Goal: Information Seeking & Learning: Learn about a topic

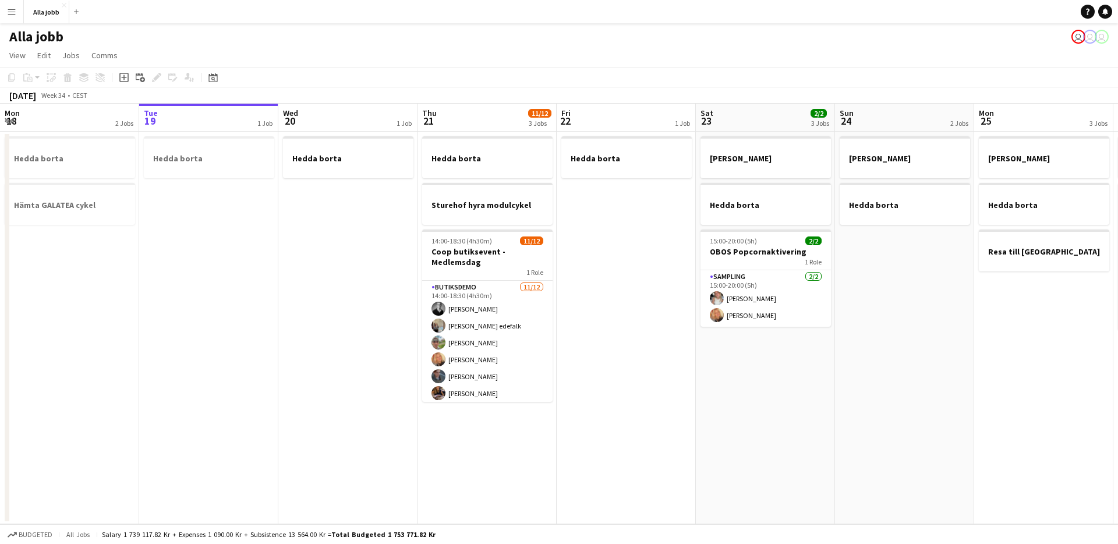
scroll to position [0, 378]
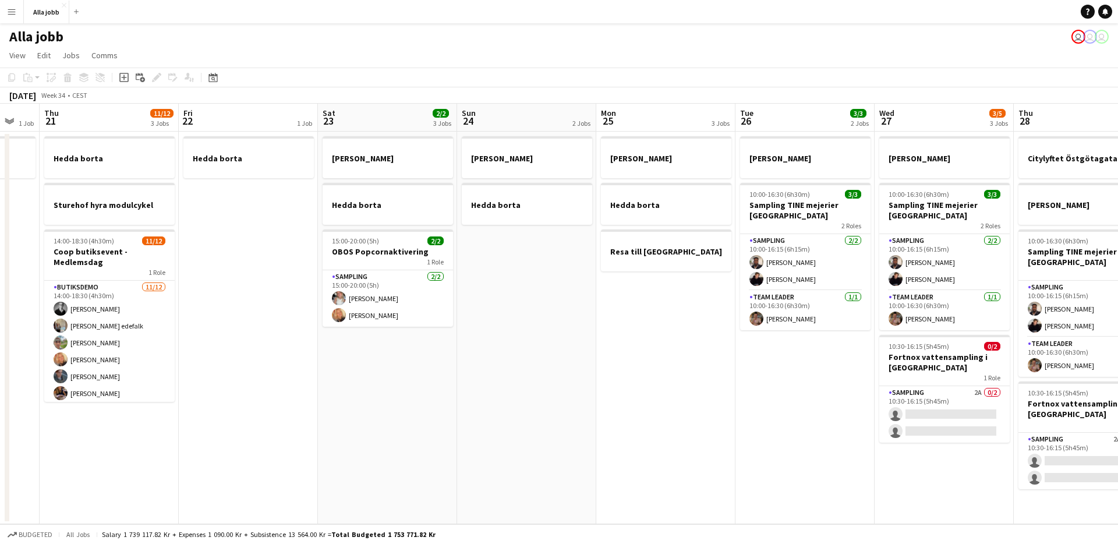
click at [536, 381] on app-date-cell "[PERSON_NAME] borta" at bounding box center [526, 328] width 139 height 393
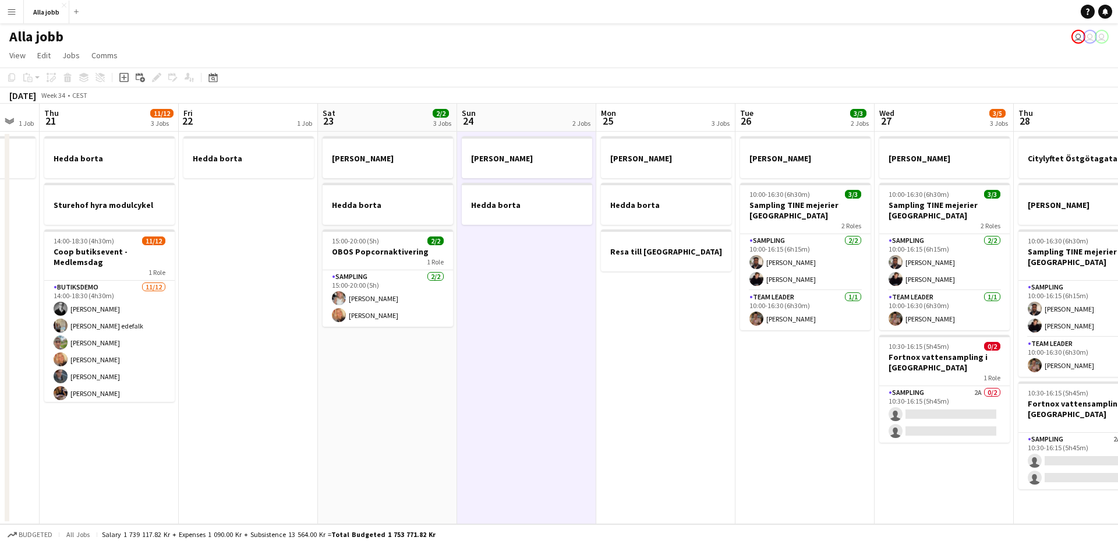
click at [454, 393] on app-date-cell "[PERSON_NAME] borta 15:00-20:00 (5h) 2/2 OBOS Popcornaktivering 1 Role Sampling…" at bounding box center [387, 328] width 139 height 393
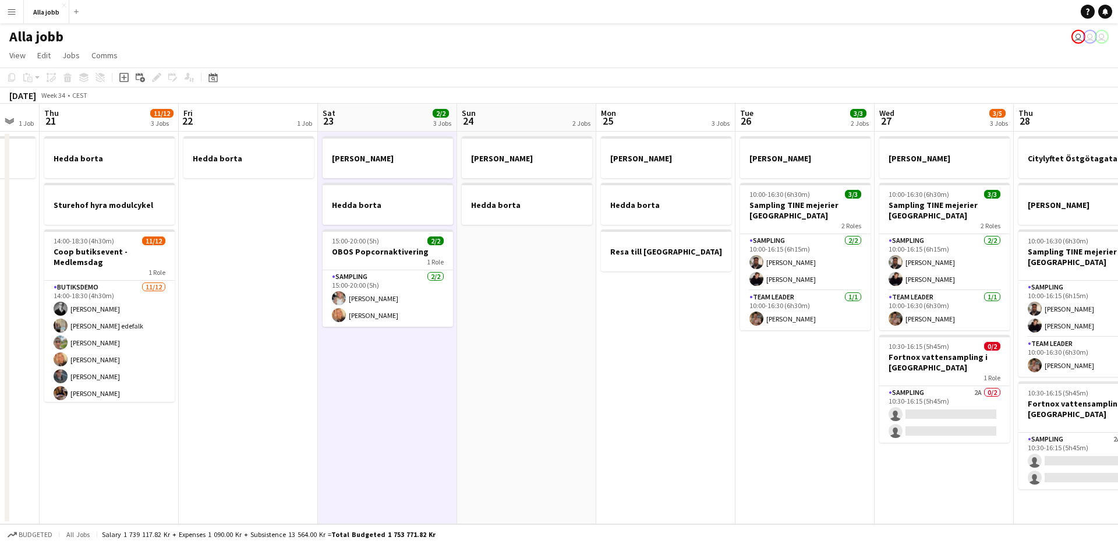
click at [423, 390] on app-date-cell "[PERSON_NAME] borta 15:00-20:00 (5h) 2/2 OBOS Popcornaktivering 1 Role Sampling…" at bounding box center [387, 328] width 139 height 393
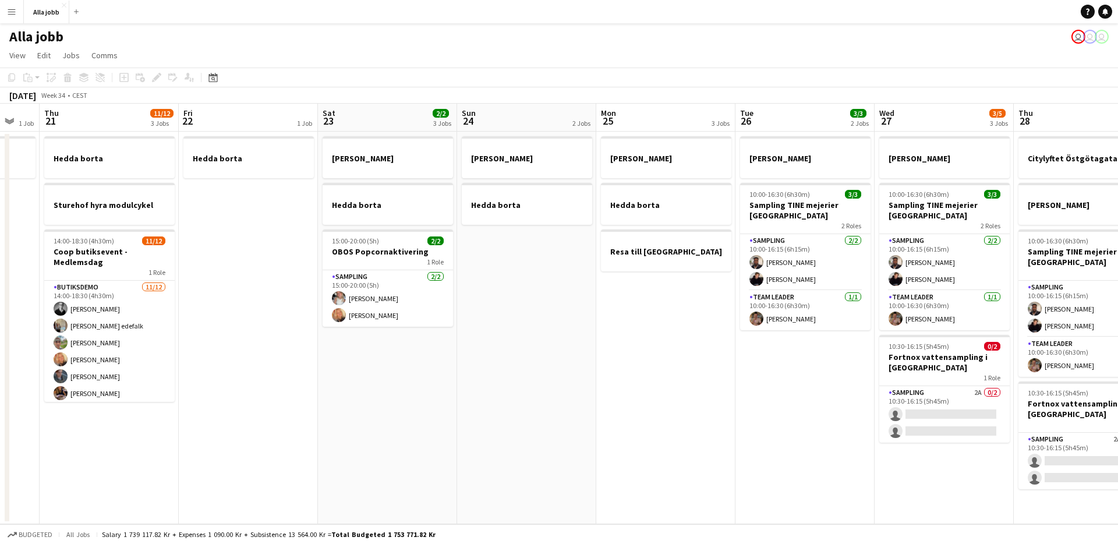
click at [432, 375] on app-date-cell "[PERSON_NAME] borta 15:00-20:00 (5h) 2/2 OBOS Popcornaktivering 1 Role Sampling…" at bounding box center [387, 328] width 139 height 393
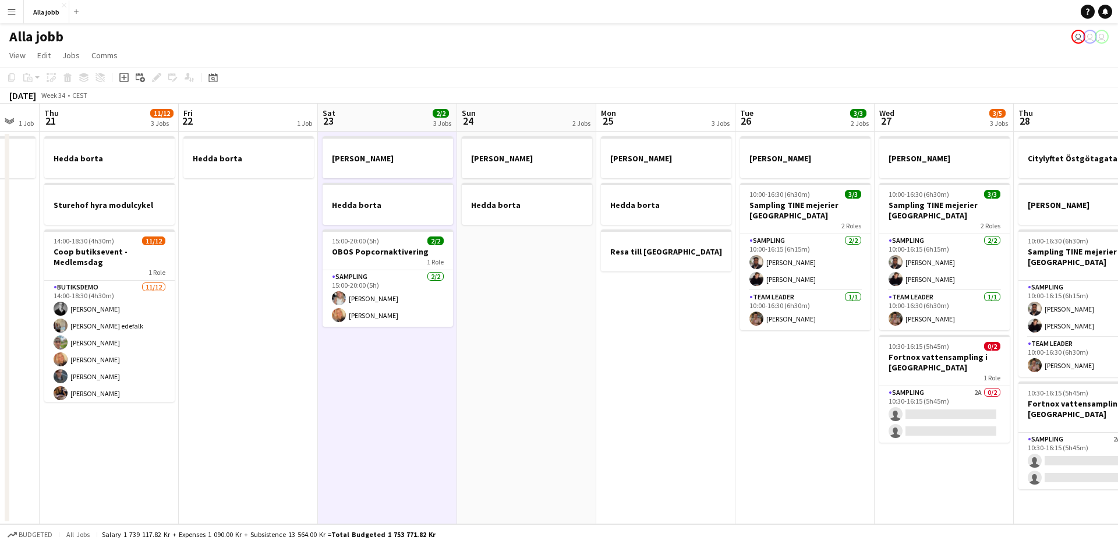
click at [432, 375] on app-date-cell "[PERSON_NAME] borta 15:00-20:00 (5h) 2/2 OBOS Popcornaktivering 1 Role Sampling…" at bounding box center [387, 328] width 139 height 393
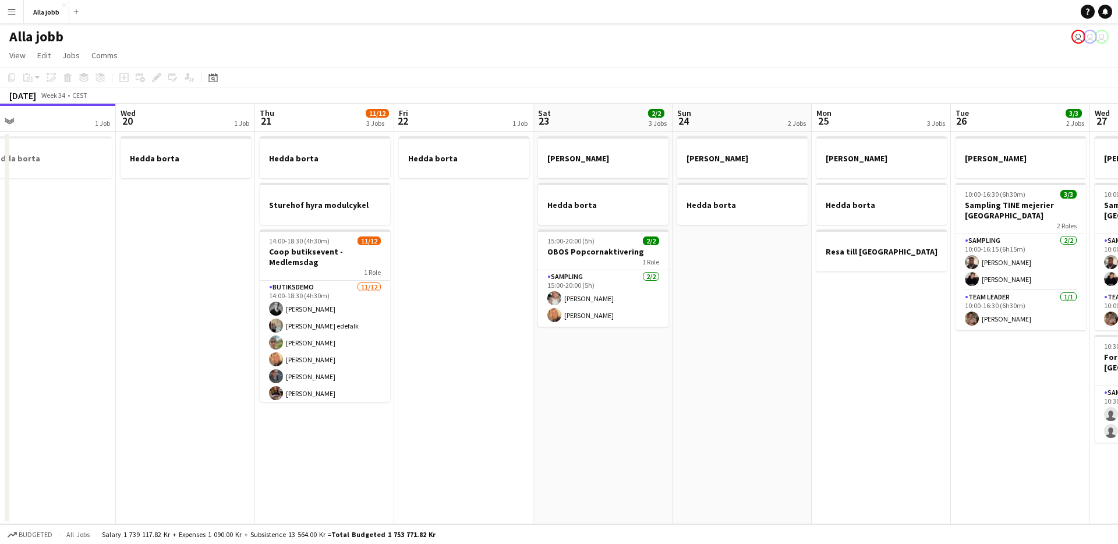
drag, startPoint x: 277, startPoint y: 363, endPoint x: 491, endPoint y: 405, distance: 217.7
click at [492, 405] on app-calendar-viewport "Sun 17 1 Job Mon 18 2 Jobs Tue 19 1 Job Wed 20 1 Job Thu 21 11/12 3 Jobs Fri 22…" at bounding box center [559, 314] width 1118 height 421
click at [364, 442] on app-date-cell "[PERSON_NAME] hyra modulcykel 14:00-18:30 (4h30m) 11/12 Coop butiksevent - Medl…" at bounding box center [323, 328] width 139 height 393
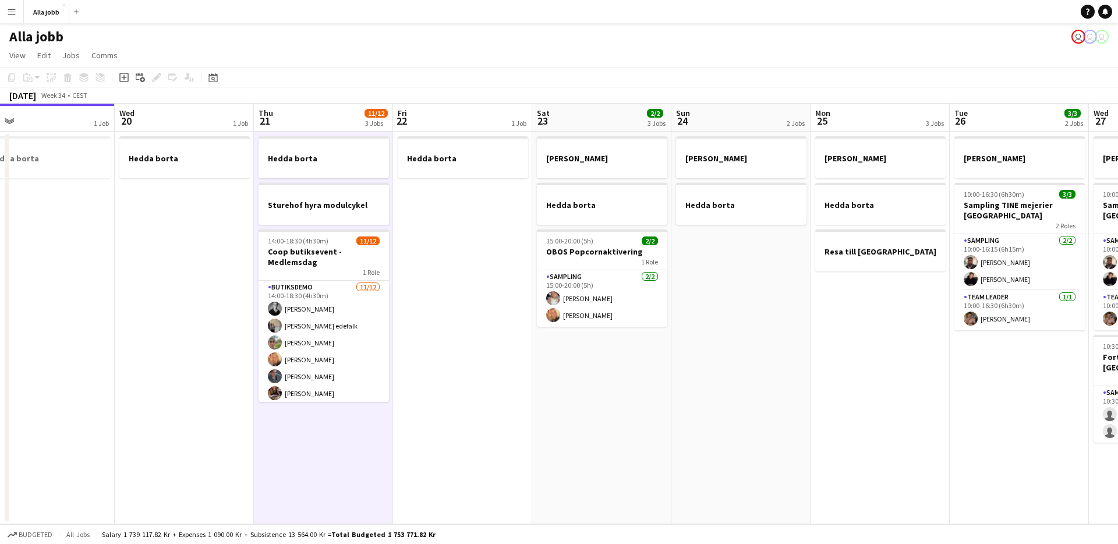
click at [454, 338] on app-date-cell "Hedda borta" at bounding box center [462, 328] width 139 height 393
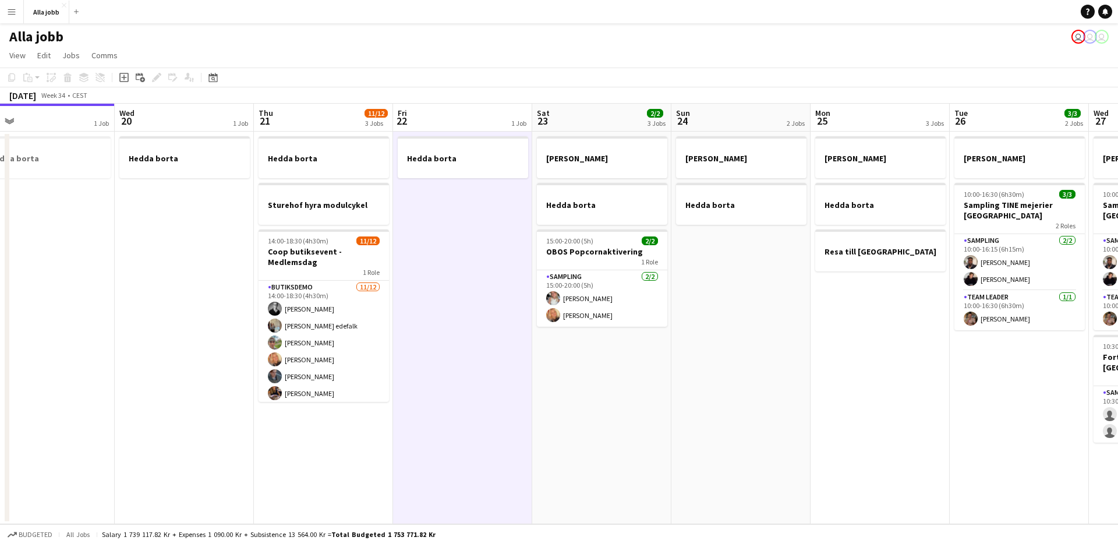
scroll to position [0, 289]
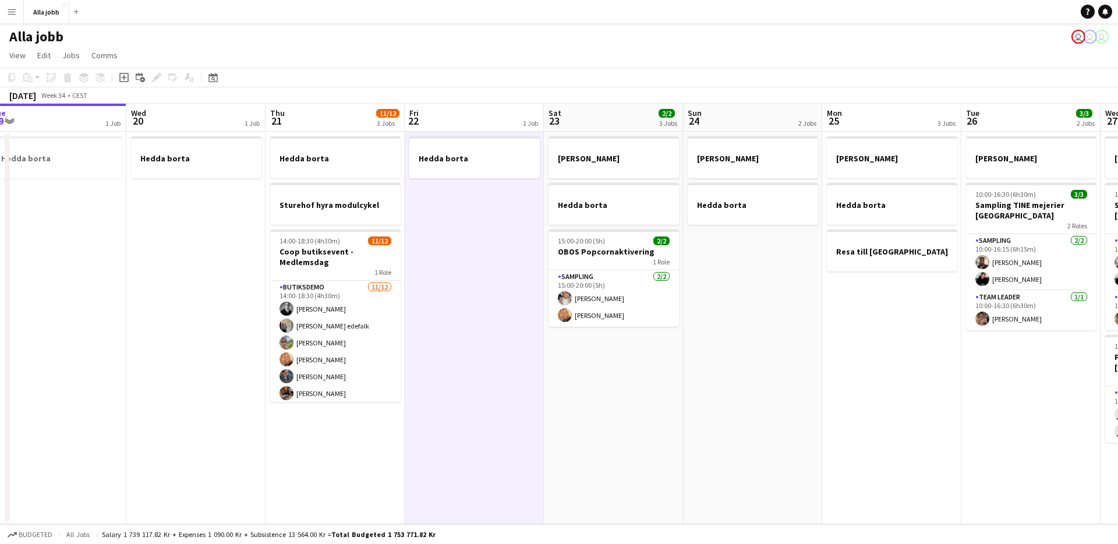
drag, startPoint x: 426, startPoint y: 232, endPoint x: 444, endPoint y: 230, distance: 17.6
click at [440, 231] on app-calendar-viewport "Sun 17 1 Job Mon 18 2 Jobs Tue 19 1 Job Wed 20 1 Job Thu 21 11/12 3 Jobs Fri 22…" at bounding box center [559, 314] width 1118 height 421
click at [444, 229] on app-date-cell "Hedda borta" at bounding box center [476, 328] width 139 height 393
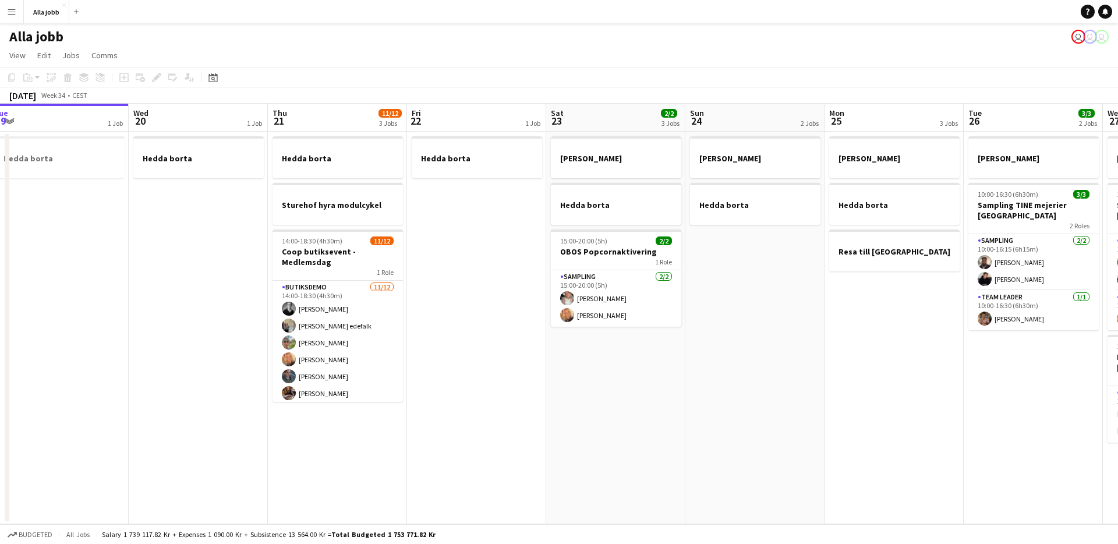
click at [371, 446] on app-date-cell "[PERSON_NAME] hyra modulcykel 14:00-18:30 (4h30m) 11/12 Coop butiksevent - Medl…" at bounding box center [337, 328] width 139 height 393
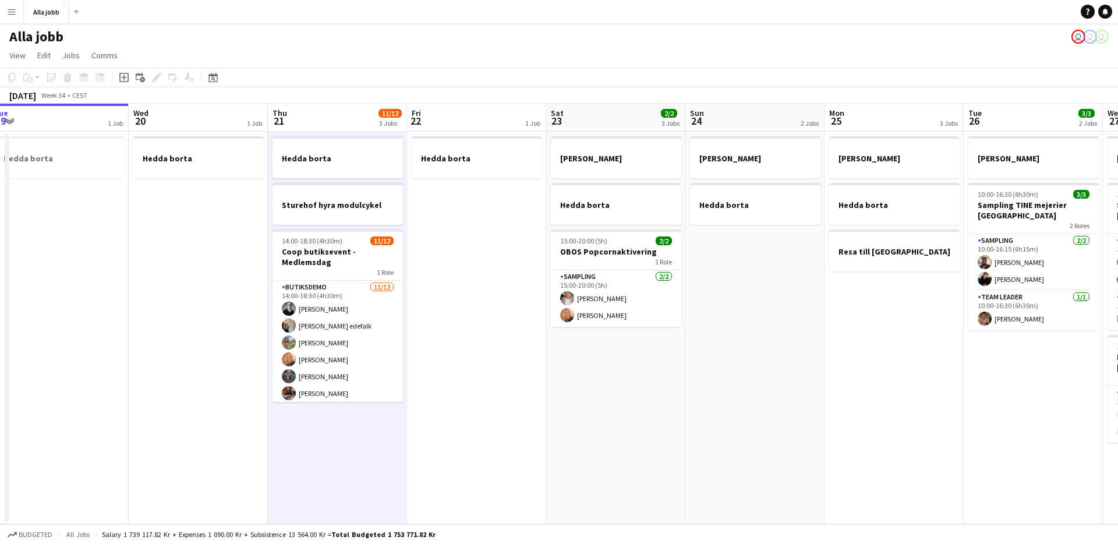
click at [366, 454] on app-date-cell "[PERSON_NAME] hyra modulcykel 14:00-18:30 (4h30m) 11/12 Coop butiksevent - Medl…" at bounding box center [337, 328] width 139 height 393
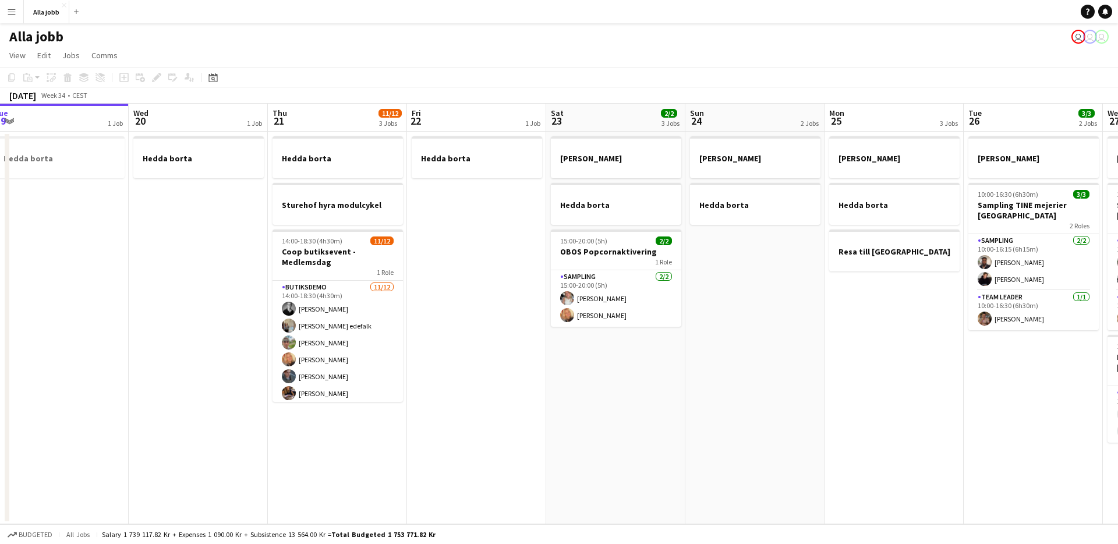
click at [414, 301] on app-date-cell "Hedda borta" at bounding box center [476, 328] width 139 height 393
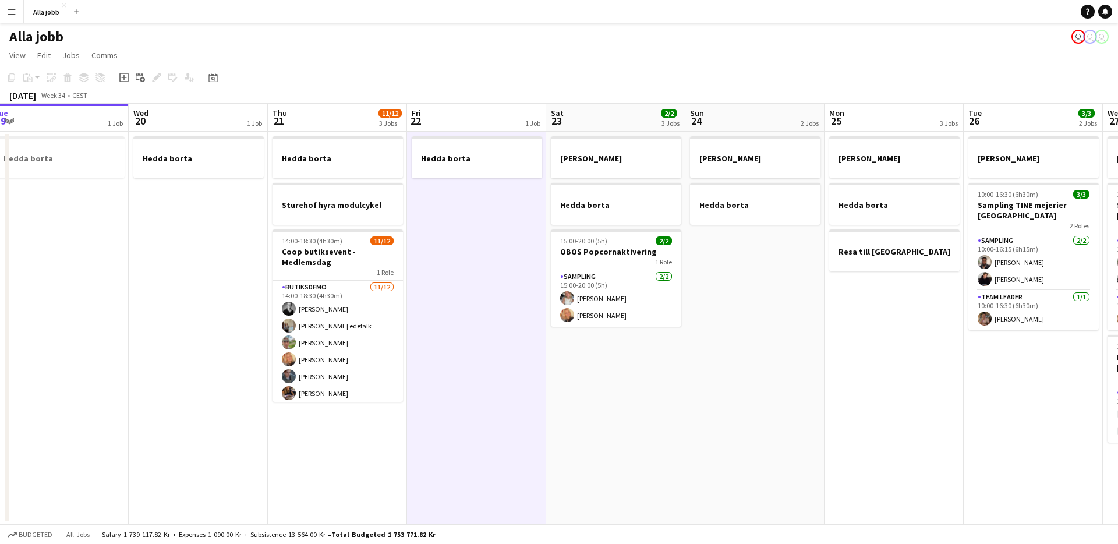
click at [434, 296] on app-date-cell "Hedda borta" at bounding box center [476, 328] width 139 height 393
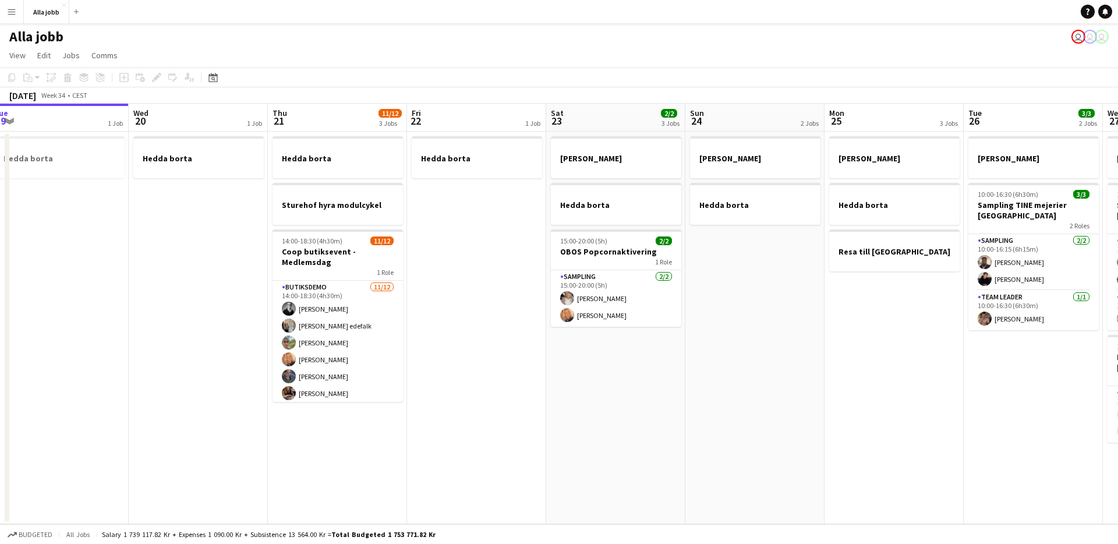
click at [433, 296] on app-date-cell "Hedda borta" at bounding box center [476, 328] width 139 height 393
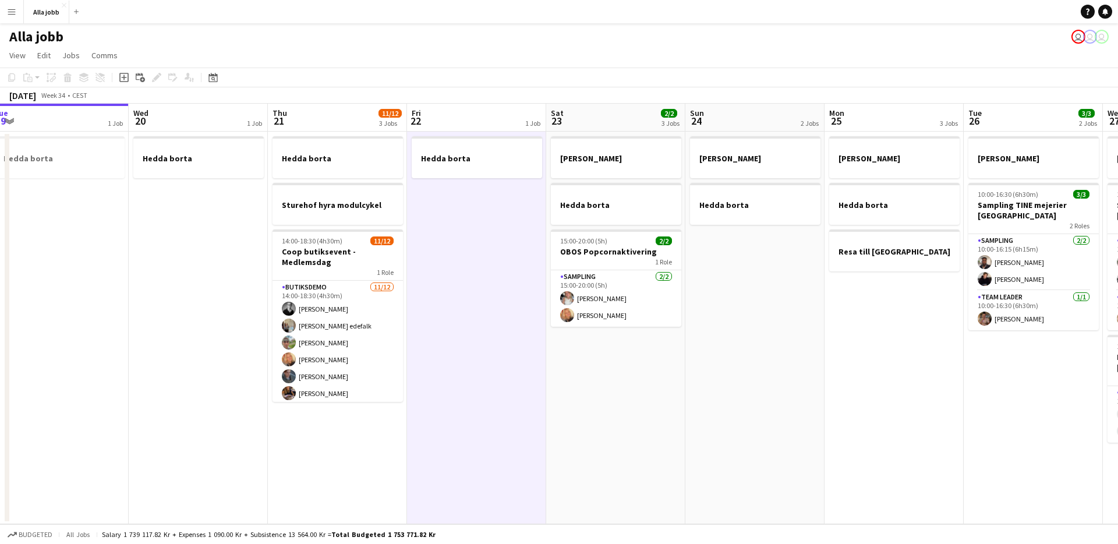
scroll to position [0, 289]
click at [433, 296] on app-date-cell "Hedda borta" at bounding box center [476, 328] width 139 height 393
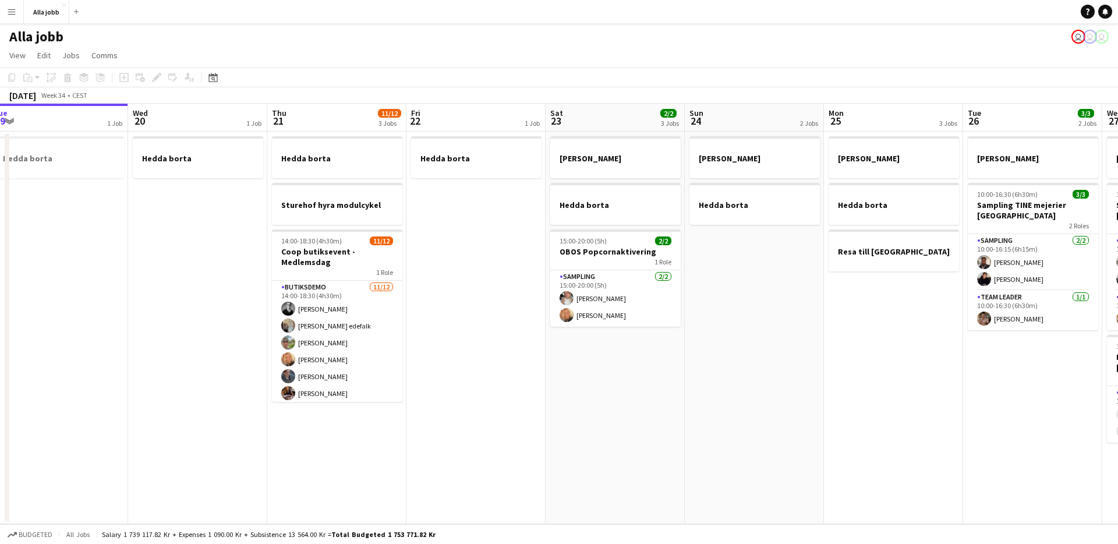
click at [433, 296] on app-date-cell "Hedda borta" at bounding box center [476, 328] width 139 height 393
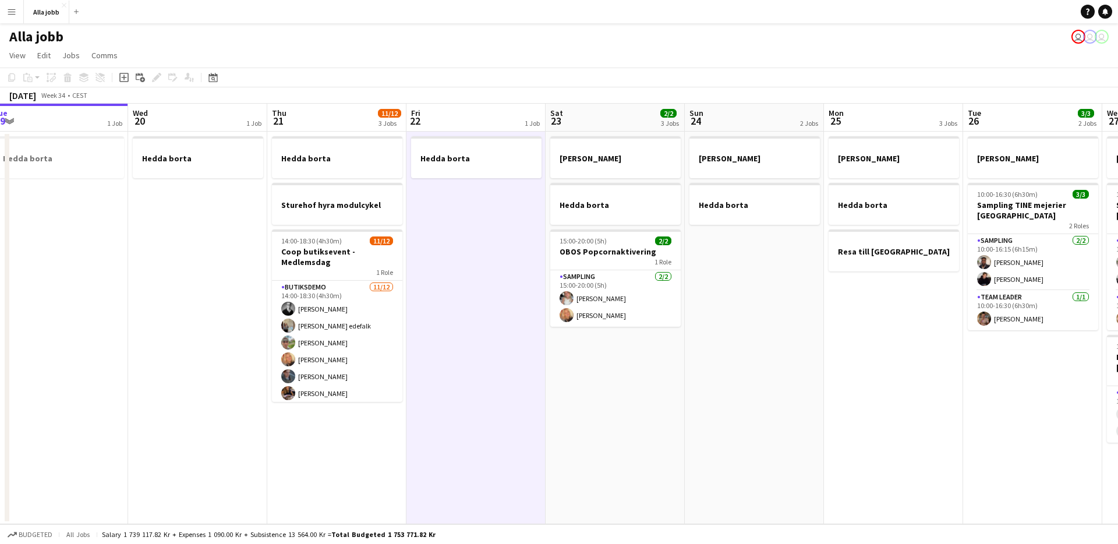
click at [453, 338] on app-date-cell "Hedda borta" at bounding box center [476, 328] width 139 height 393
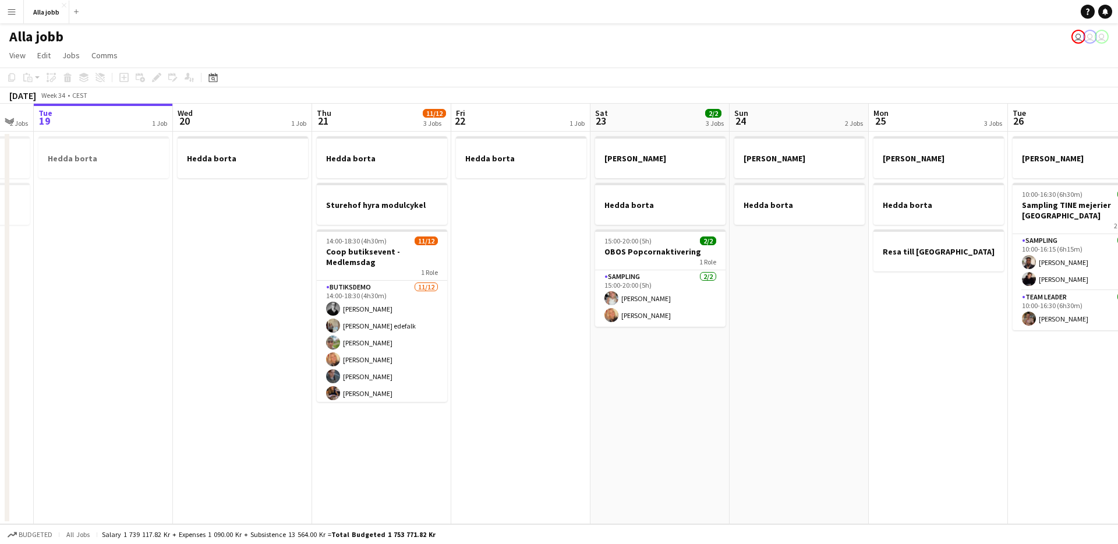
drag, startPoint x: 391, startPoint y: 451, endPoint x: 411, endPoint y: 454, distance: 19.4
click at [411, 454] on app-calendar-viewport "Sun 17 1 Job Mon 18 2 Jobs Tue 19 1 Job Wed 20 1 Job Thu 21 11/12 3 Jobs Fri 22…" at bounding box center [559, 314] width 1118 height 421
click at [408, 454] on app-date-cell "[PERSON_NAME] hyra modulcykel 14:00-18:30 (4h30m) 11/12 Coop butiksevent - Medl…" at bounding box center [379, 328] width 139 height 393
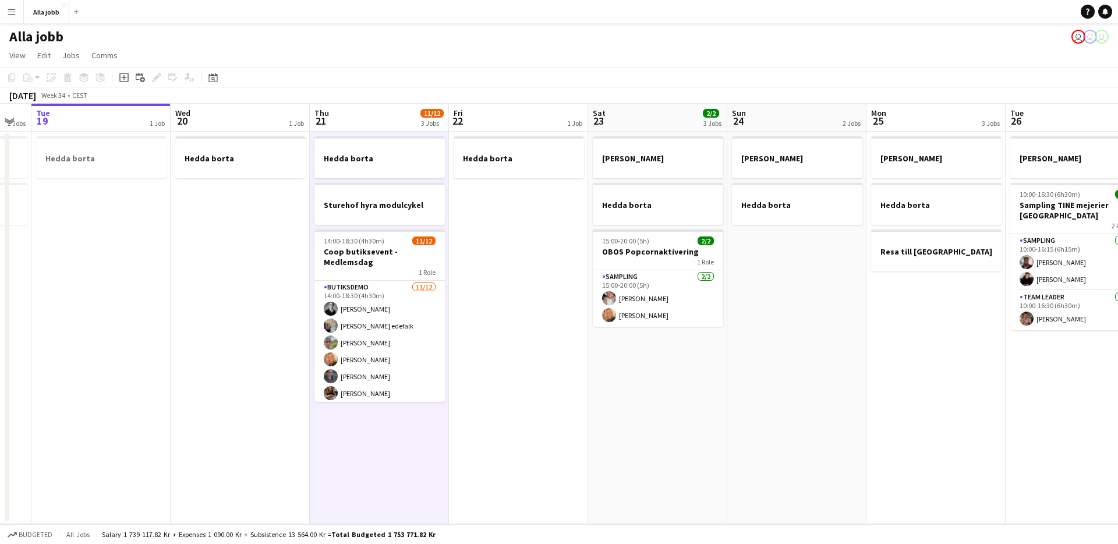
click at [408, 454] on app-date-cell "[PERSON_NAME] hyra modulcykel 14:00-18:30 (4h30m) 11/12 Coop butiksevent - Medl…" at bounding box center [379, 328] width 139 height 393
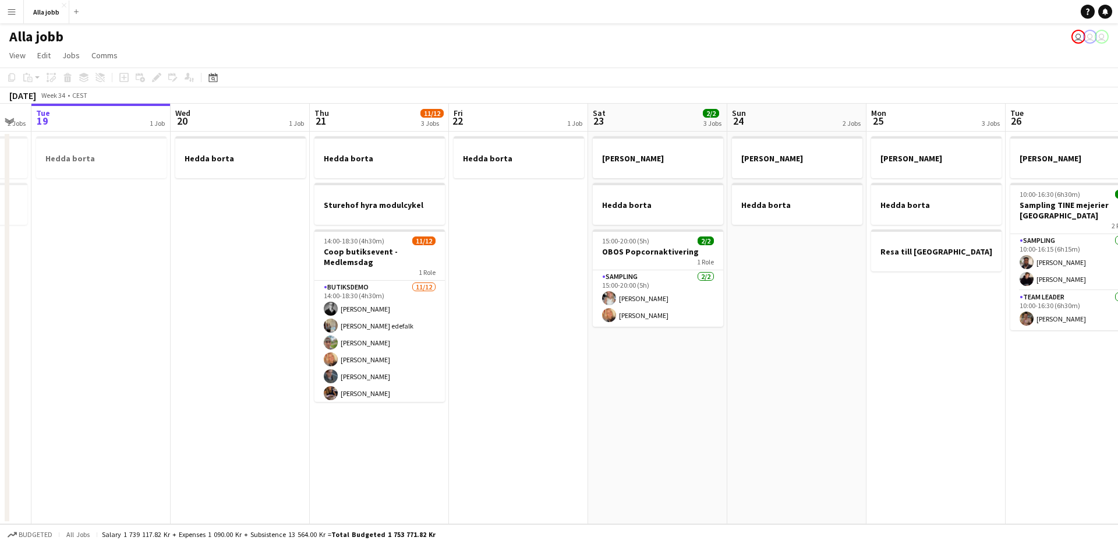
click at [398, 454] on app-date-cell "[PERSON_NAME] hyra modulcykel 14:00-18:30 (4h30m) 11/12 Coop butiksevent - Medl…" at bounding box center [379, 328] width 139 height 393
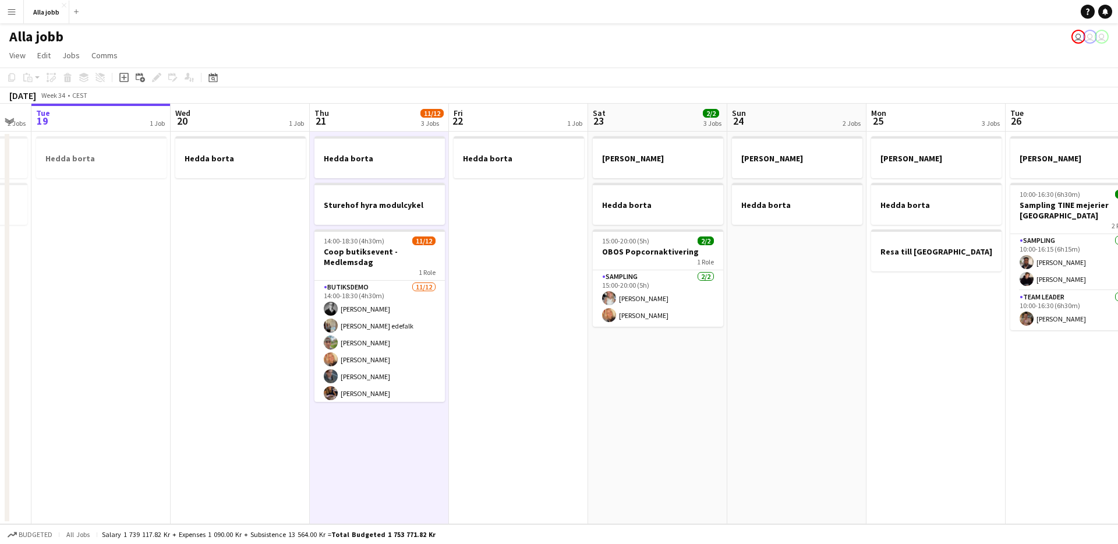
click at [351, 432] on app-date-cell "[PERSON_NAME] hyra modulcykel 14:00-18:30 (4h30m) 11/12 Coop butiksevent - Medl…" at bounding box center [379, 328] width 139 height 393
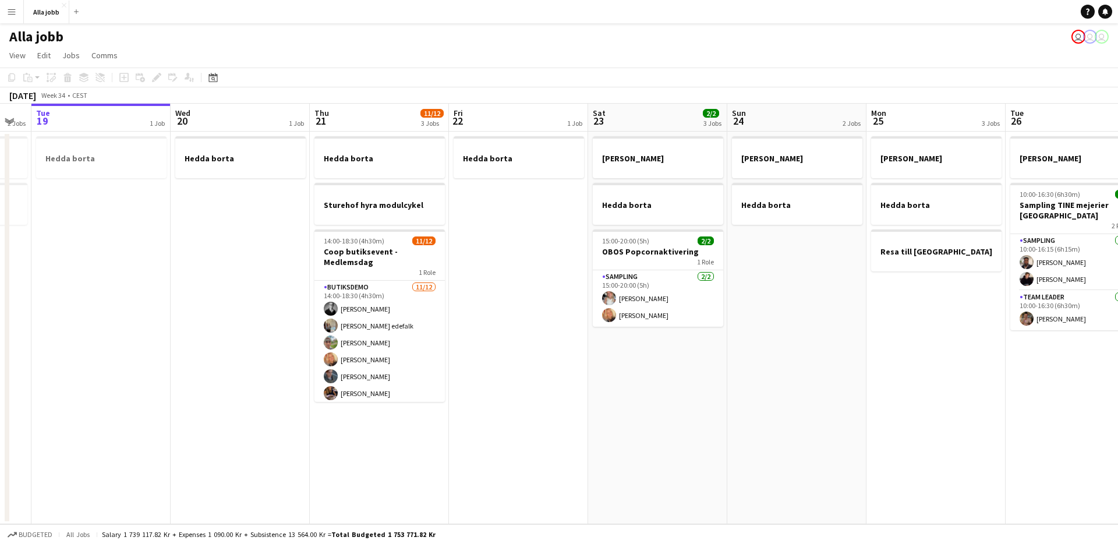
drag, startPoint x: 334, startPoint y: 422, endPoint x: 319, endPoint y: 422, distance: 15.2
click at [327, 416] on app-calendar-viewport "Sun 17 1 Job Mon 18 2 Jobs Tue 19 1 Job Wed 20 1 Job Thu 21 11/12 3 Jobs Fri 22…" at bounding box center [559, 314] width 1118 height 421
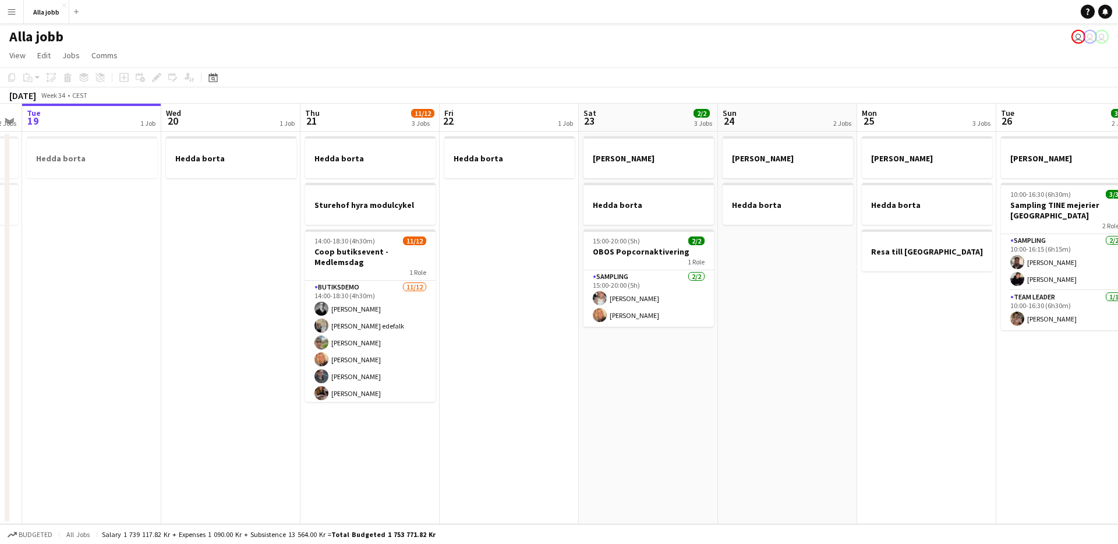
click at [320, 425] on app-date-cell "[PERSON_NAME] hyra modulcykel 14:00-18:30 (4h30m) 11/12 Coop butiksevent - Medl…" at bounding box center [370, 328] width 139 height 393
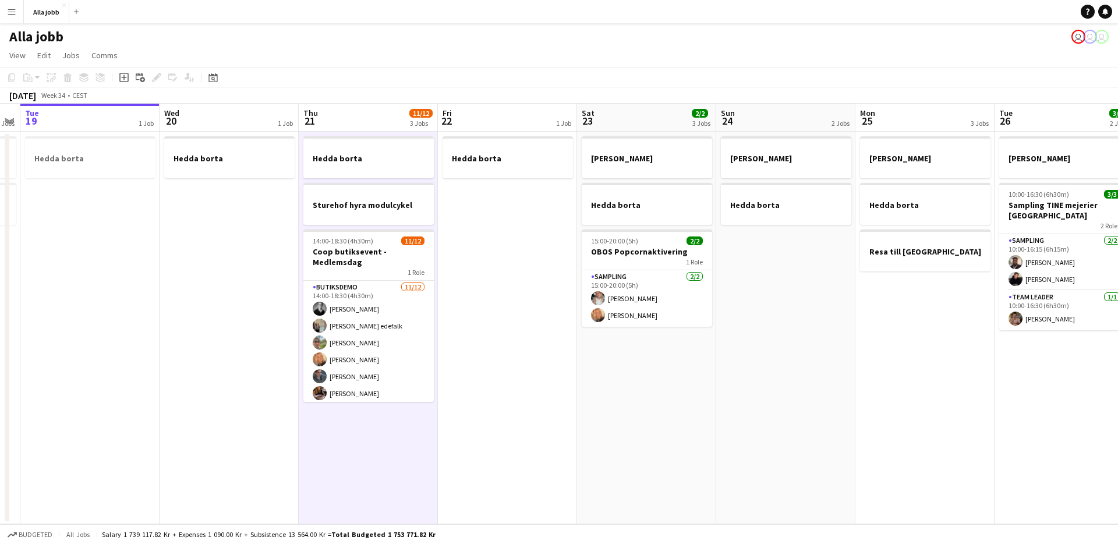
click at [322, 428] on app-date-cell "[PERSON_NAME] hyra modulcykel 14:00-18:30 (4h30m) 11/12 Coop butiksevent - Medl…" at bounding box center [368, 328] width 139 height 393
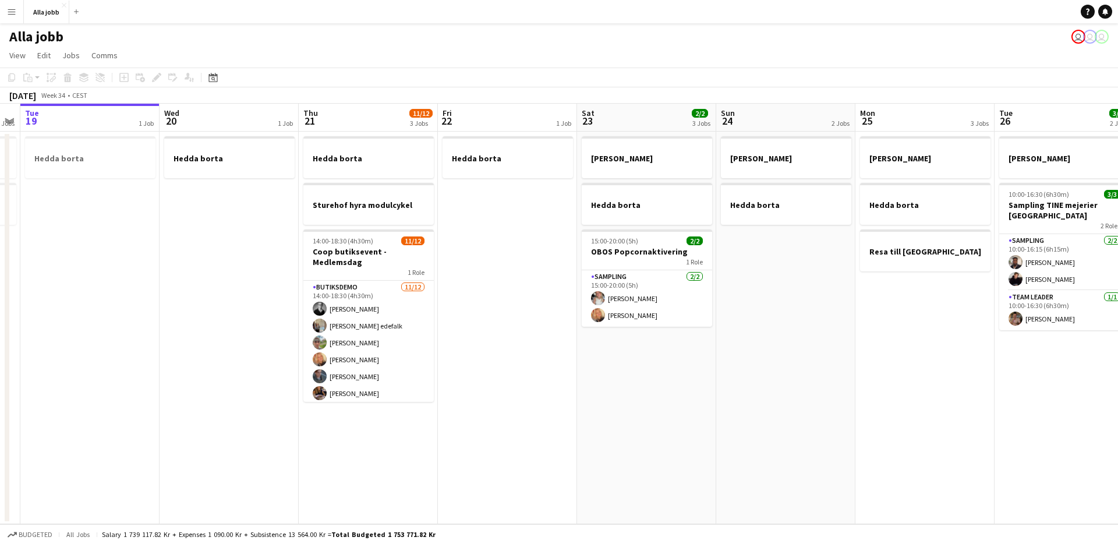
click at [322, 430] on app-date-cell "[PERSON_NAME] hyra modulcykel 14:00-18:30 (4h30m) 11/12 Coop butiksevent - Medl…" at bounding box center [368, 328] width 139 height 393
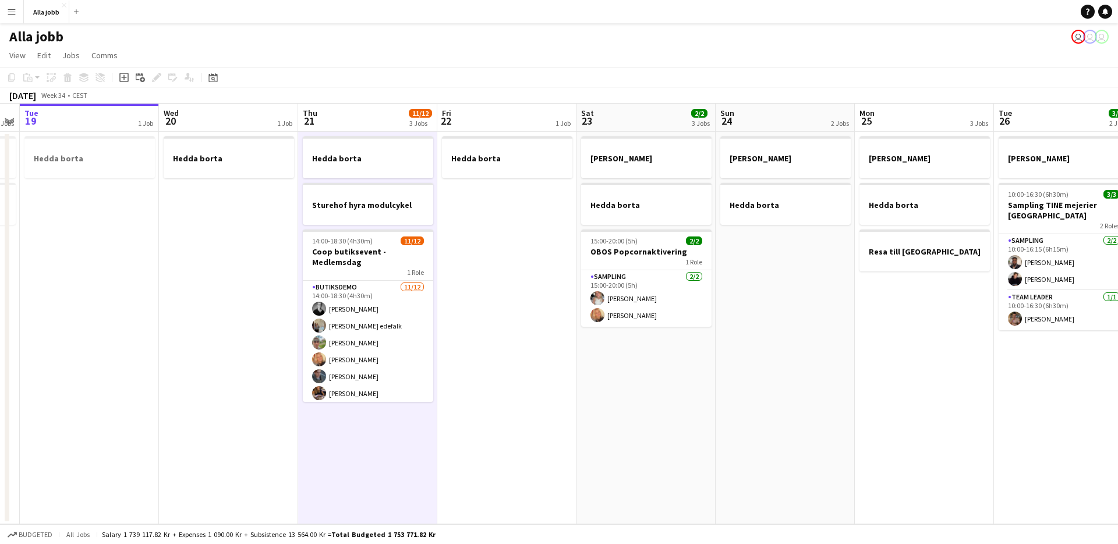
click at [251, 407] on app-date-cell "Hedda borta" at bounding box center [228, 328] width 139 height 393
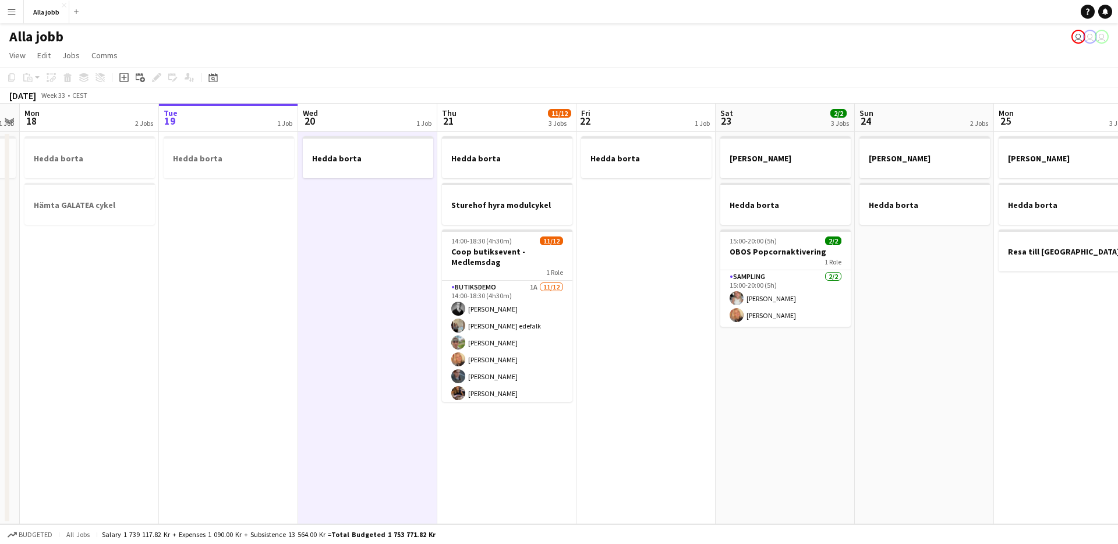
click at [291, 337] on app-date-cell "Hedda borta" at bounding box center [228, 328] width 139 height 393
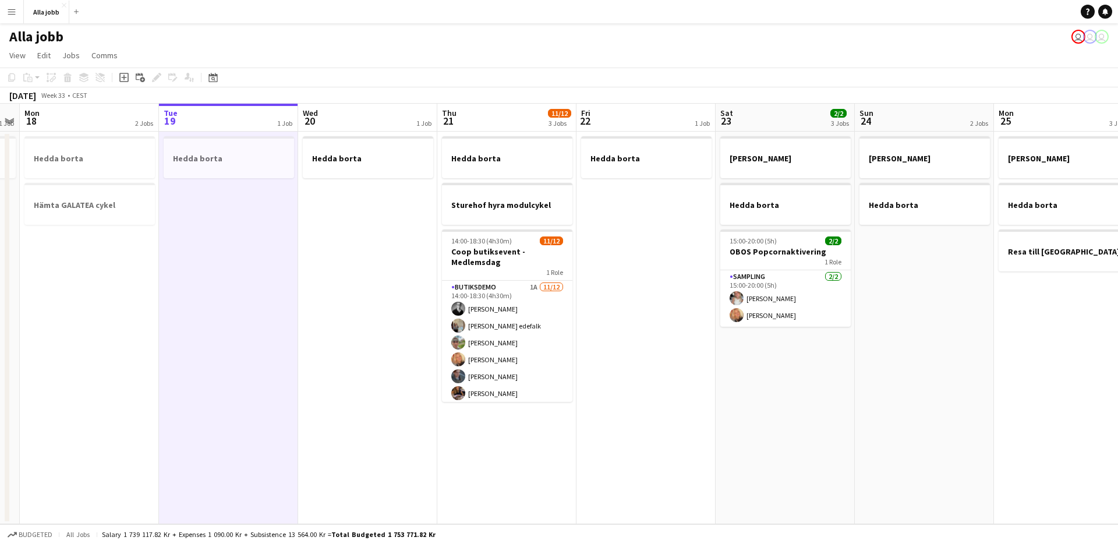
click at [291, 337] on app-date-cell "Hedda borta" at bounding box center [228, 328] width 139 height 393
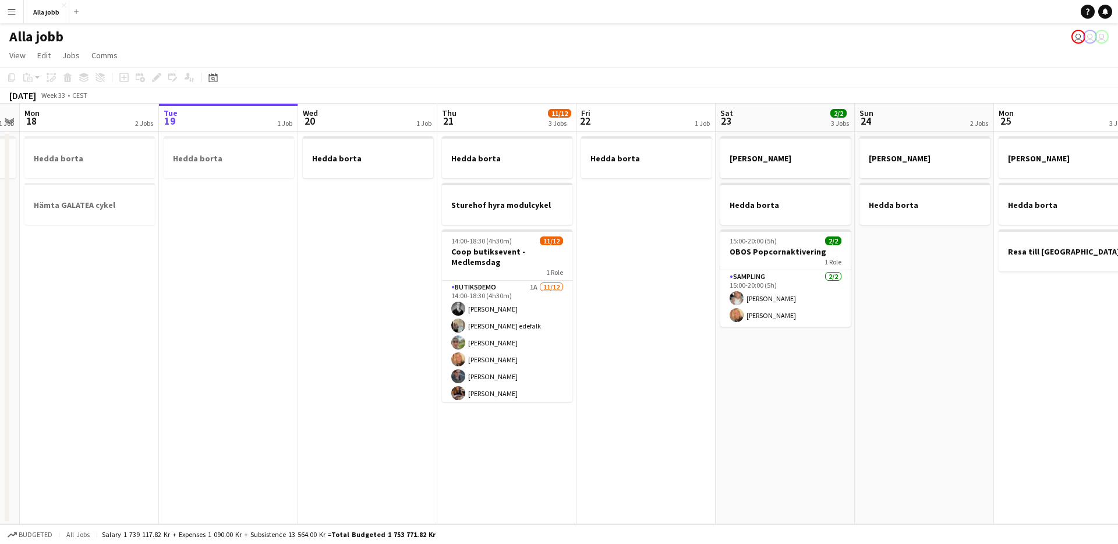
click at [342, 341] on app-date-cell "Hedda borta" at bounding box center [367, 328] width 139 height 393
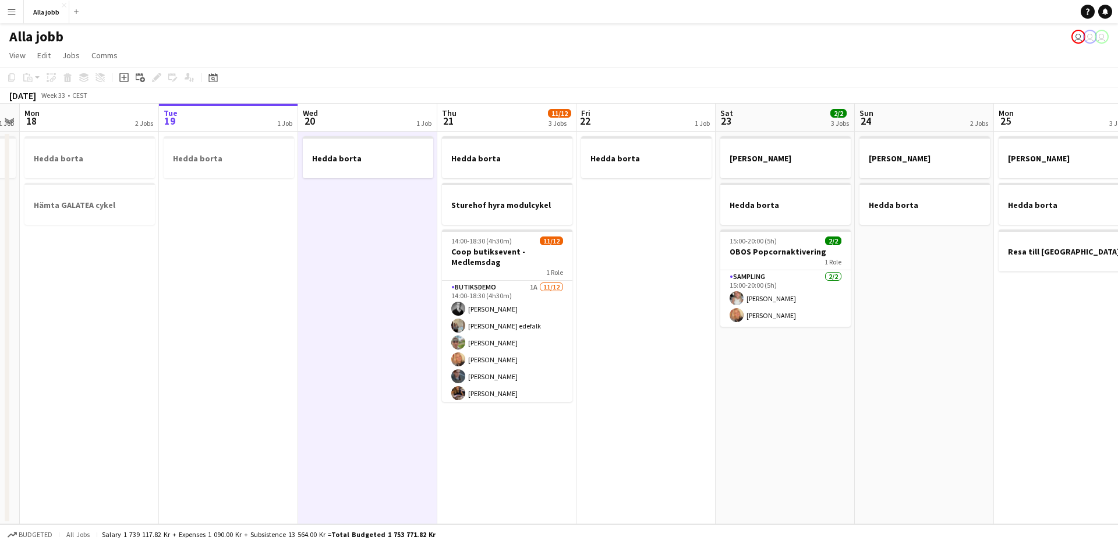
click at [342, 341] on app-date-cell "Hedda borta" at bounding box center [367, 328] width 139 height 393
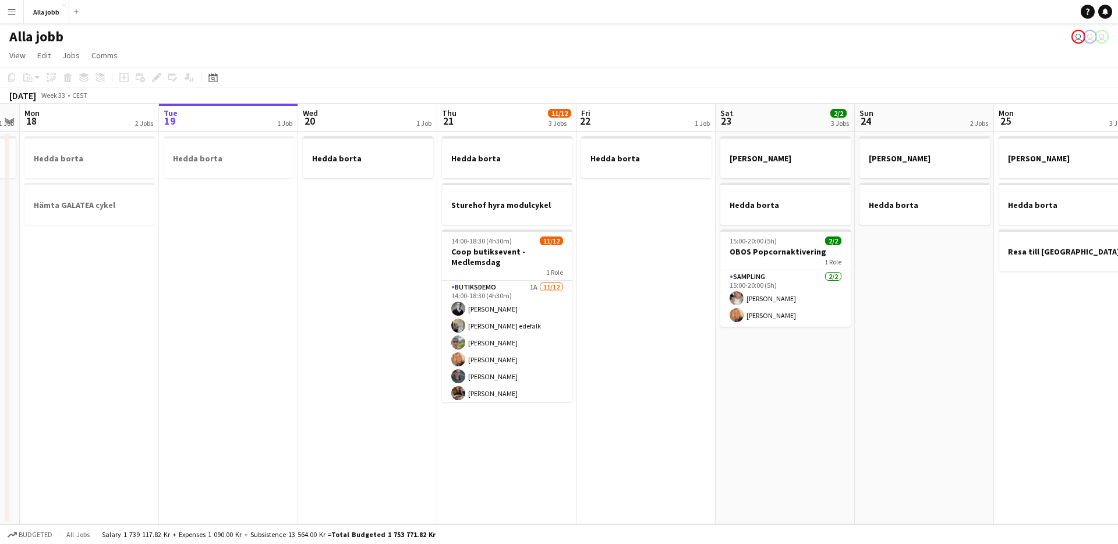
click at [342, 341] on app-date-cell "Hedda borta" at bounding box center [367, 328] width 139 height 393
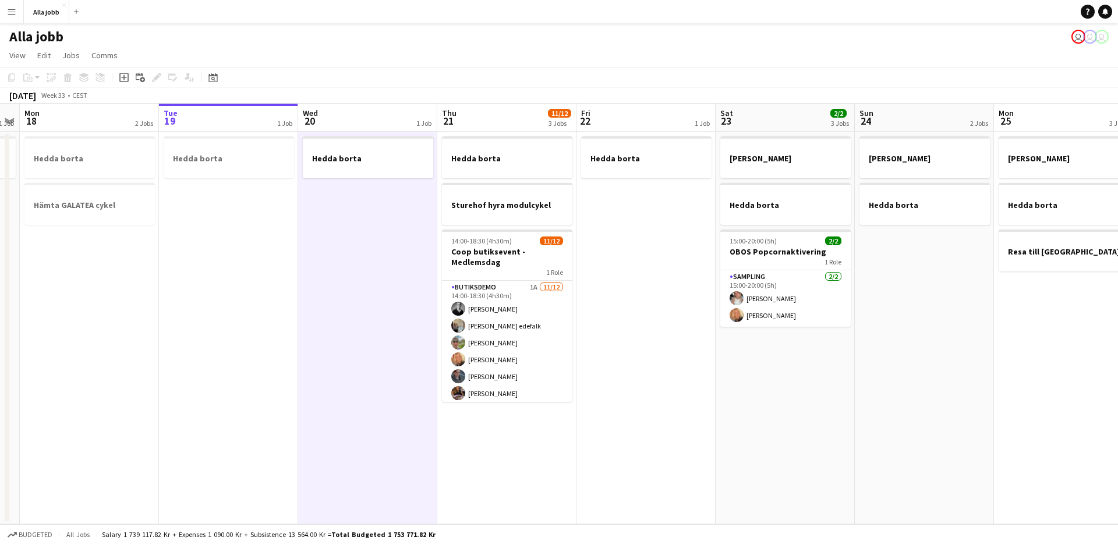
click at [342, 341] on app-date-cell "Hedda borta" at bounding box center [367, 328] width 139 height 393
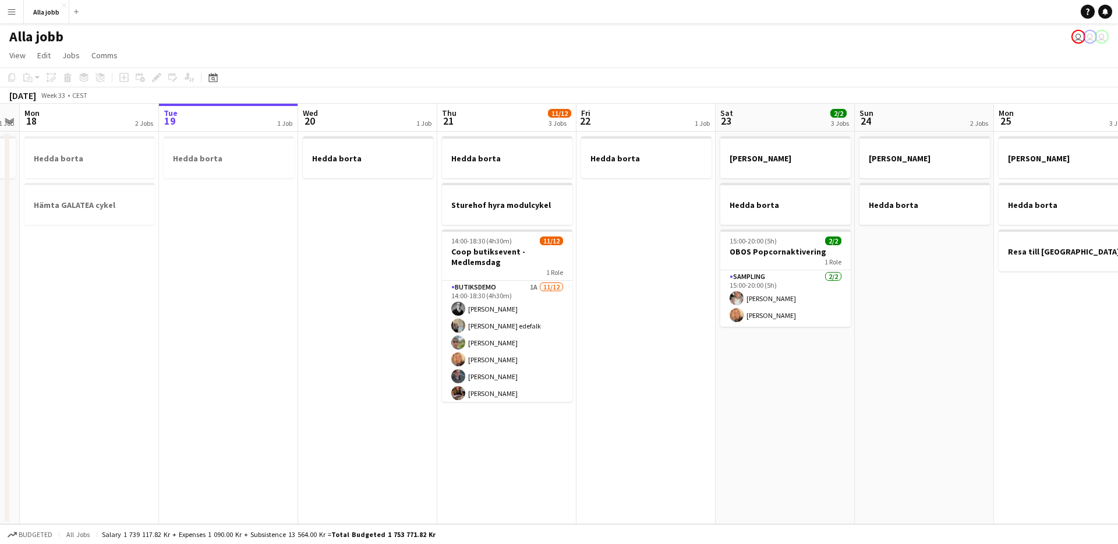
click at [344, 340] on app-date-cell "Hedda borta" at bounding box center [367, 328] width 139 height 393
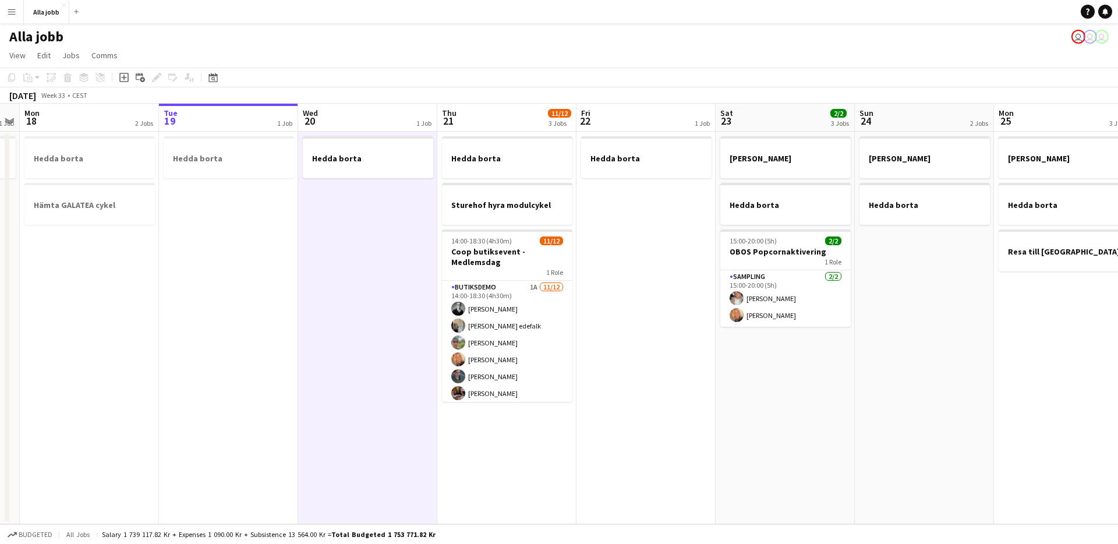
click at [344, 340] on app-date-cell "Hedda borta" at bounding box center [367, 328] width 139 height 393
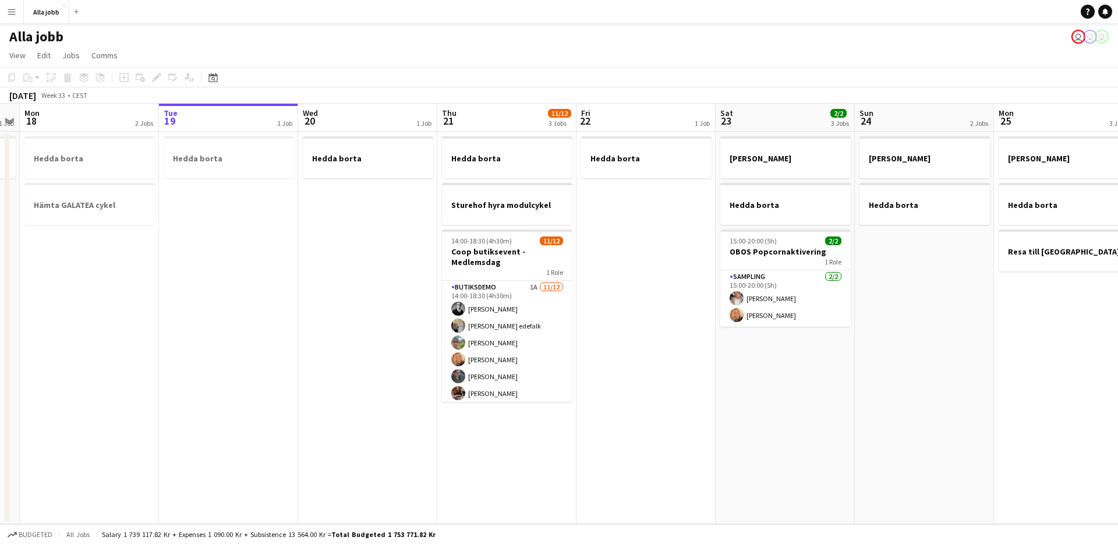
click at [344, 340] on app-date-cell "Hedda borta" at bounding box center [367, 328] width 139 height 393
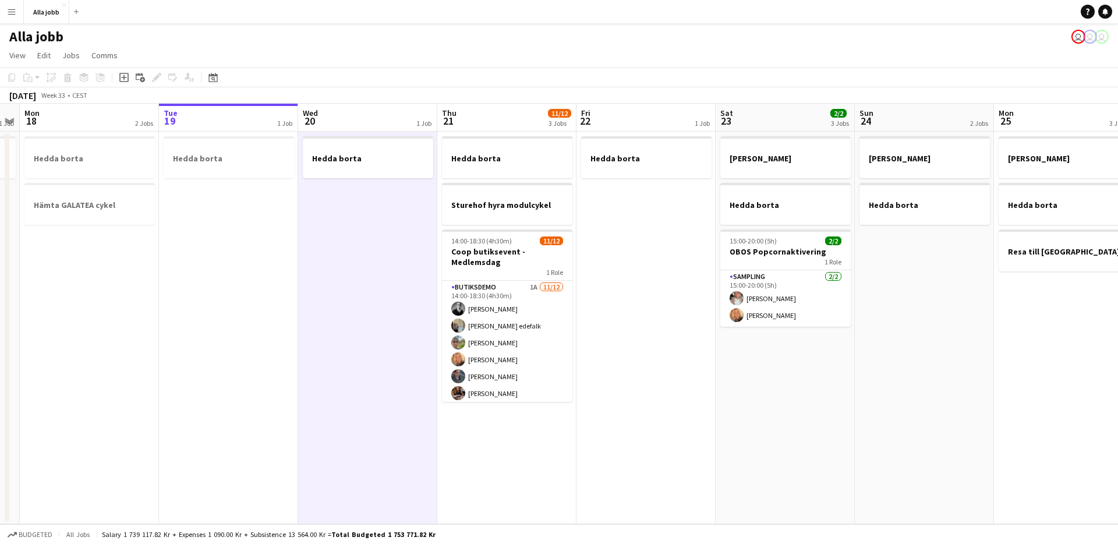
click at [344, 340] on app-date-cell "Hedda borta" at bounding box center [367, 328] width 139 height 393
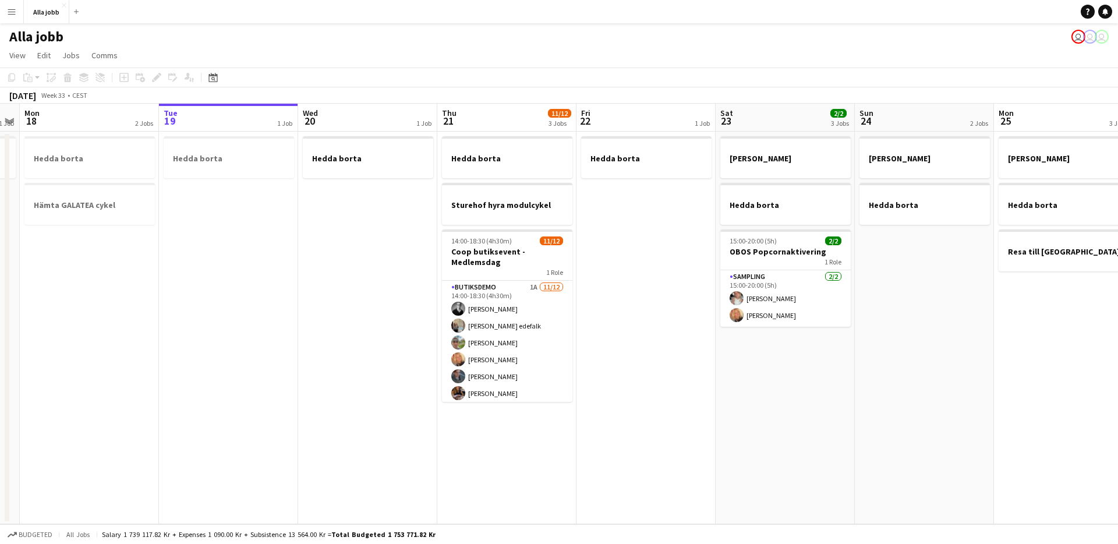
click at [355, 345] on app-date-cell "Hedda borta" at bounding box center [367, 328] width 139 height 393
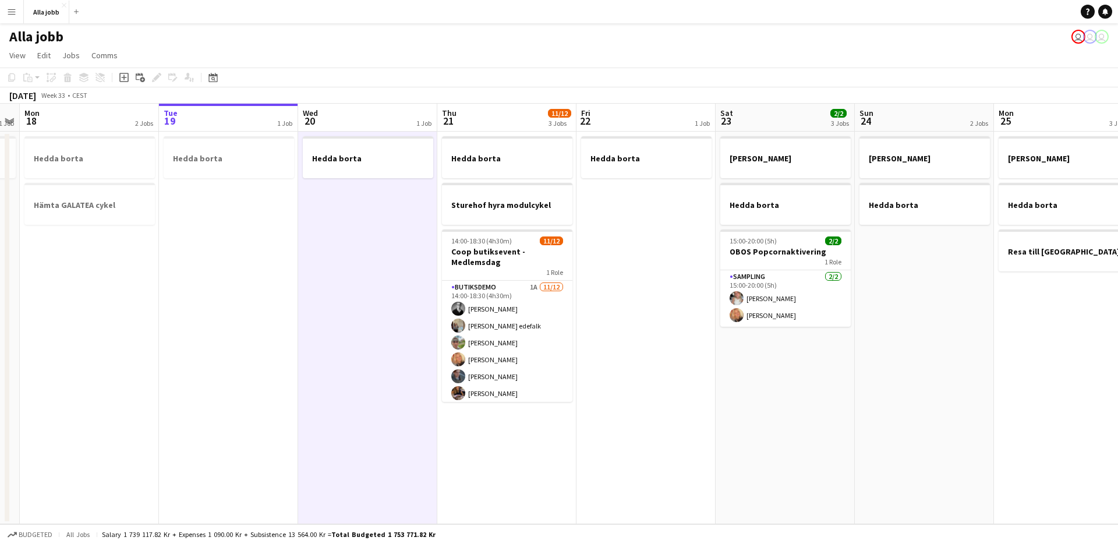
scroll to position [0, 355]
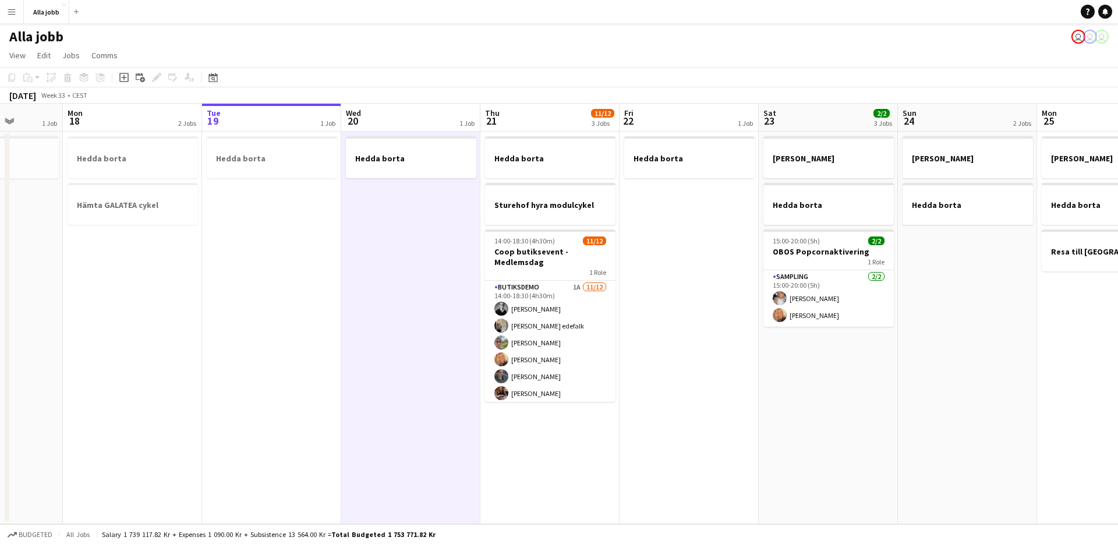
drag, startPoint x: 374, startPoint y: 347, endPoint x: 411, endPoint y: 346, distance: 36.7
click at [411, 346] on app-calendar-viewport "Fri 15 Sat 16 2/2 3 Jobs Sun 17 1 Job Mon 18 2 Jobs Tue 19 1 Job Wed 20 1 Job T…" at bounding box center [559, 314] width 1118 height 421
click at [229, 366] on app-date-cell "Hedda borta" at bounding box center [271, 328] width 139 height 393
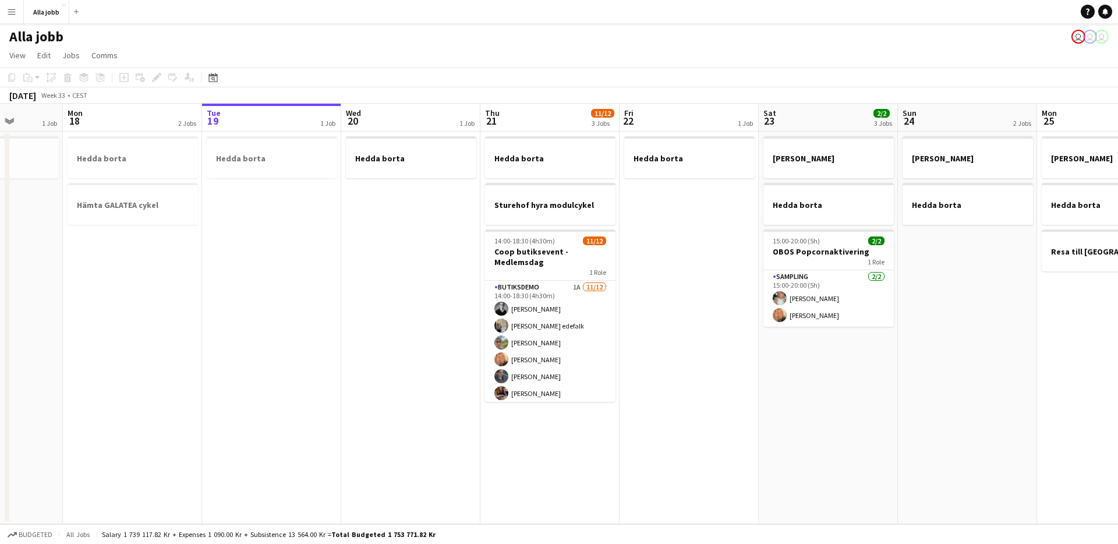
click at [189, 363] on app-date-cell "Hedda borta Hämta GALATEA cykel" at bounding box center [132, 328] width 139 height 393
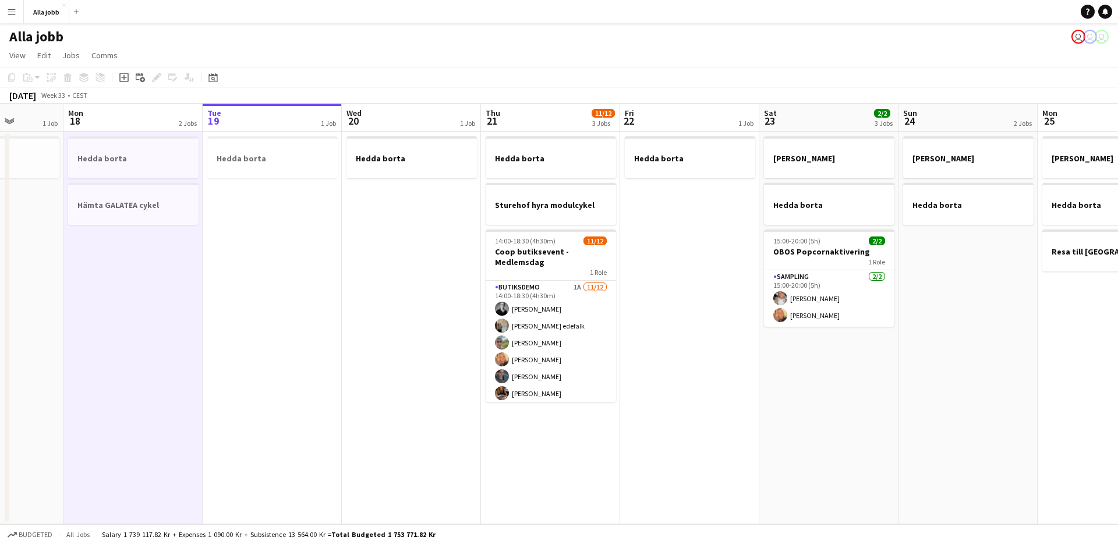
click at [280, 316] on app-date-cell "Hedda borta" at bounding box center [272, 328] width 139 height 393
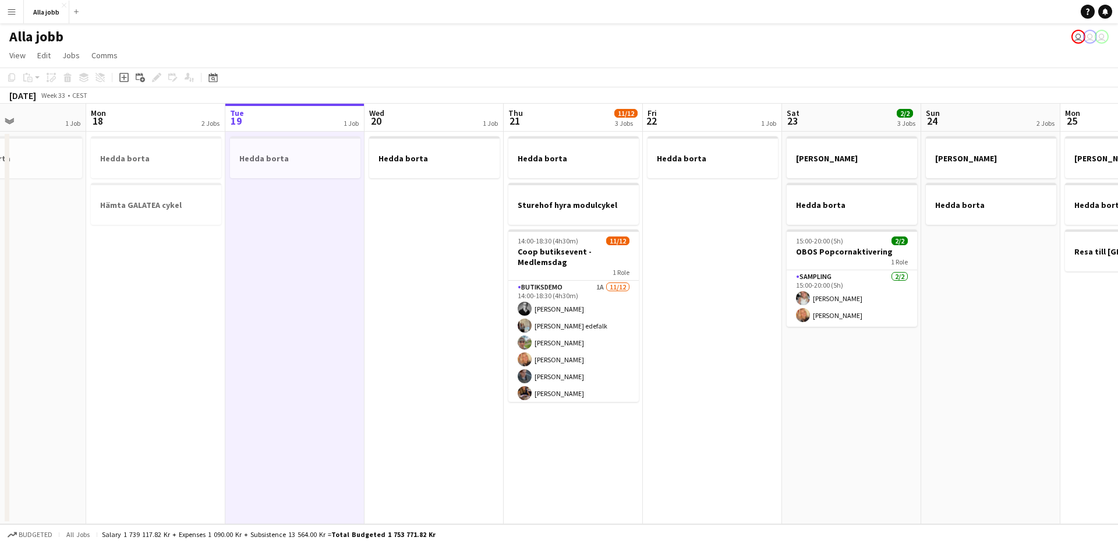
scroll to position [0, 269]
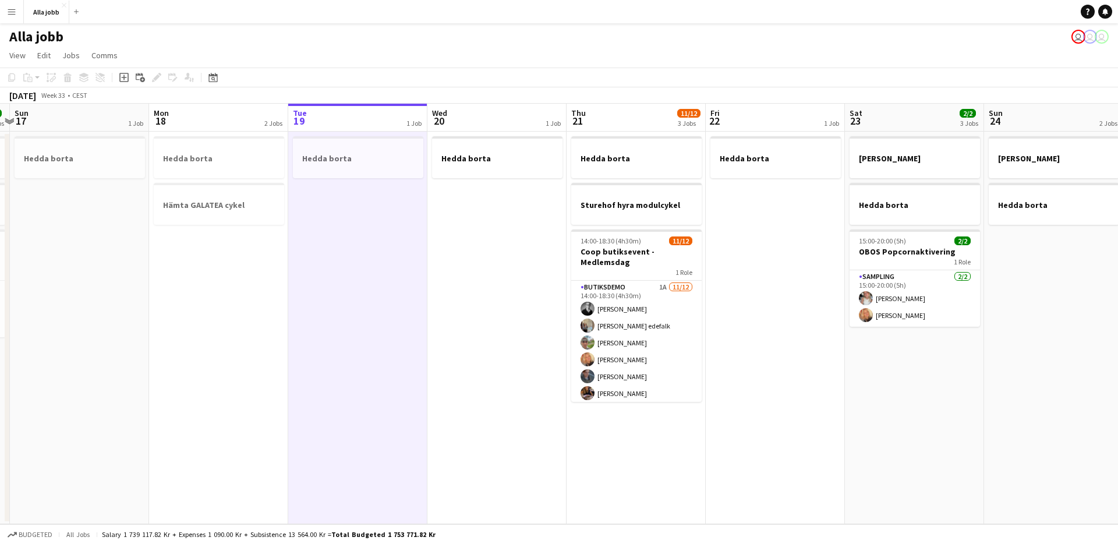
drag, startPoint x: 410, startPoint y: 327, endPoint x: 496, endPoint y: 334, distance: 85.9
click at [496, 334] on app-calendar-viewport "Fri 15 Sat 16 2/2 3 Jobs Sun 17 1 Job Mon 18 2 Jobs Tue 19 1 Job Wed 20 1 Job T…" at bounding box center [559, 314] width 1118 height 421
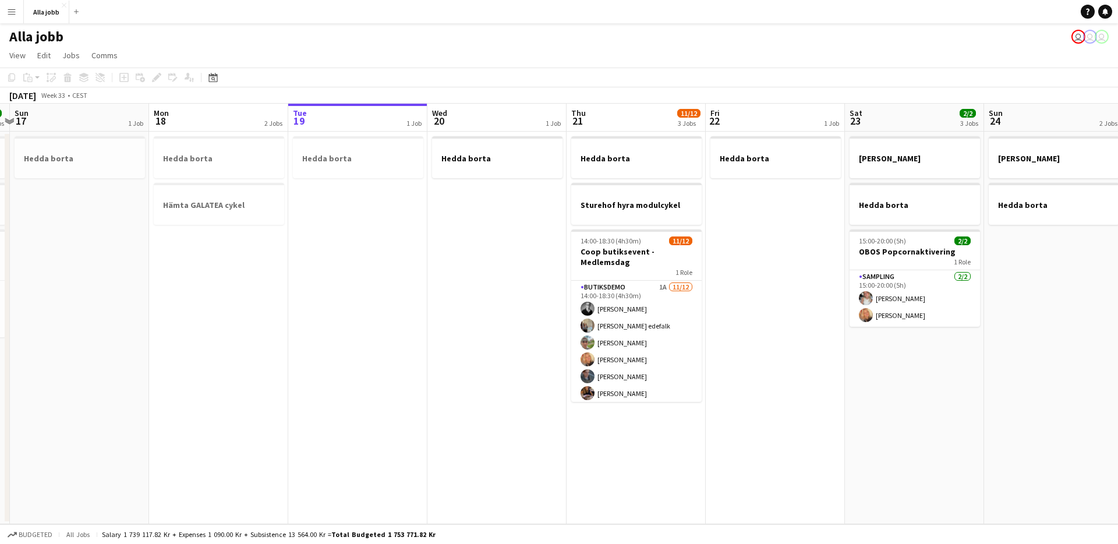
click at [422, 298] on app-date-cell "Hedda borta" at bounding box center [357, 328] width 139 height 393
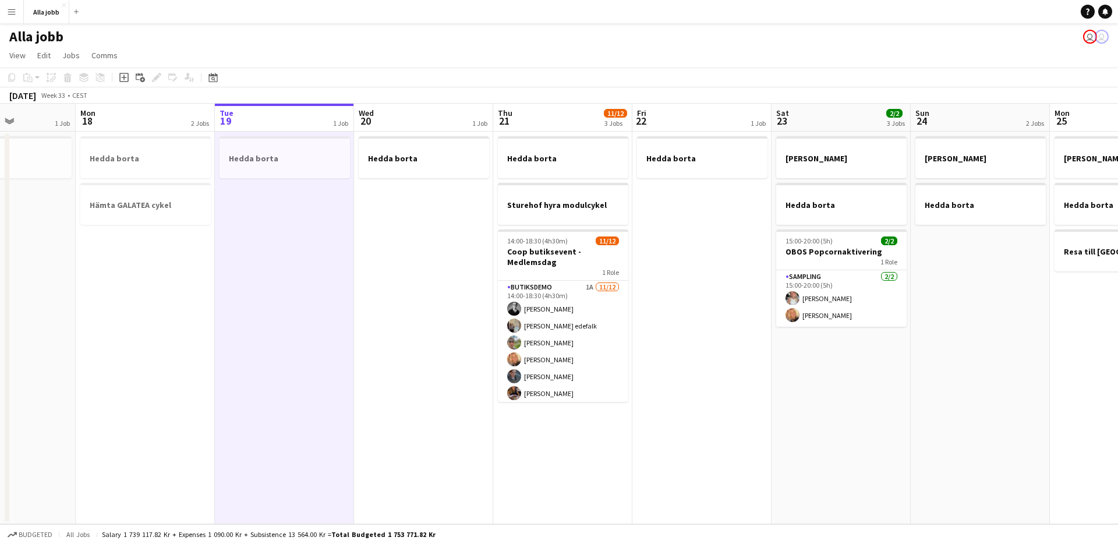
drag, startPoint x: 479, startPoint y: 374, endPoint x: 227, endPoint y: 411, distance: 255.0
click at [227, 411] on app-calendar-viewport "Thu 14 Fri 15 Sat 16 2/2 3 Jobs Sun 17 1 Job Mon 18 2 Jobs Tue 19 1 Job Wed 20 …" at bounding box center [559, 314] width 1118 height 421
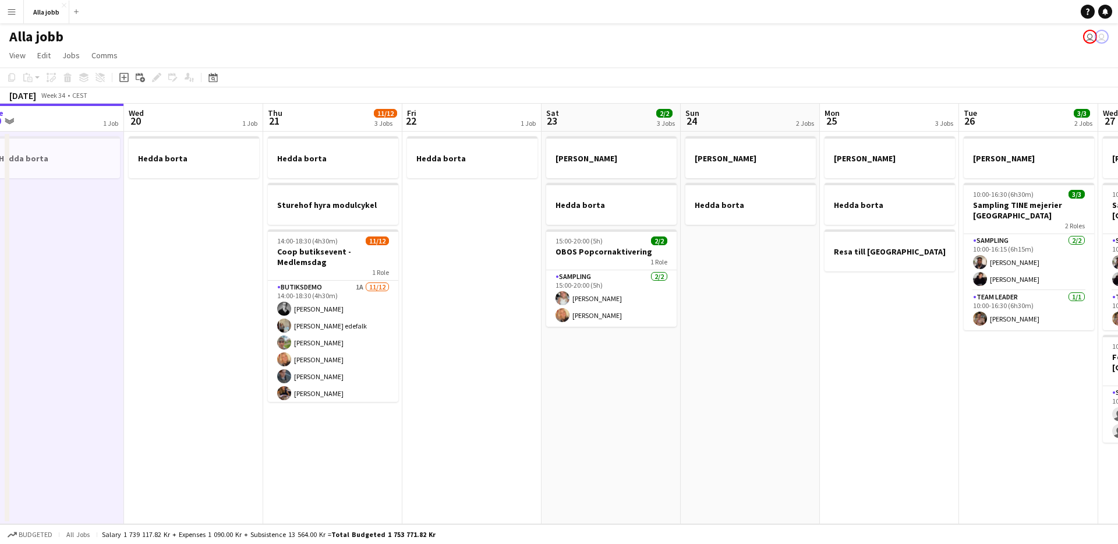
click at [508, 461] on app-calendar-viewport "Sat 16 2/2 3 Jobs Sun 17 1 Job Mon 18 2 Jobs Tue 19 1 Job Wed 20 1 Job Thu 21 1…" at bounding box center [559, 314] width 1118 height 421
drag, startPoint x: 522, startPoint y: 458, endPoint x: 539, endPoint y: 457, distance: 17.6
click at [522, 459] on app-date-cell "Hedda borta" at bounding box center [471, 328] width 139 height 393
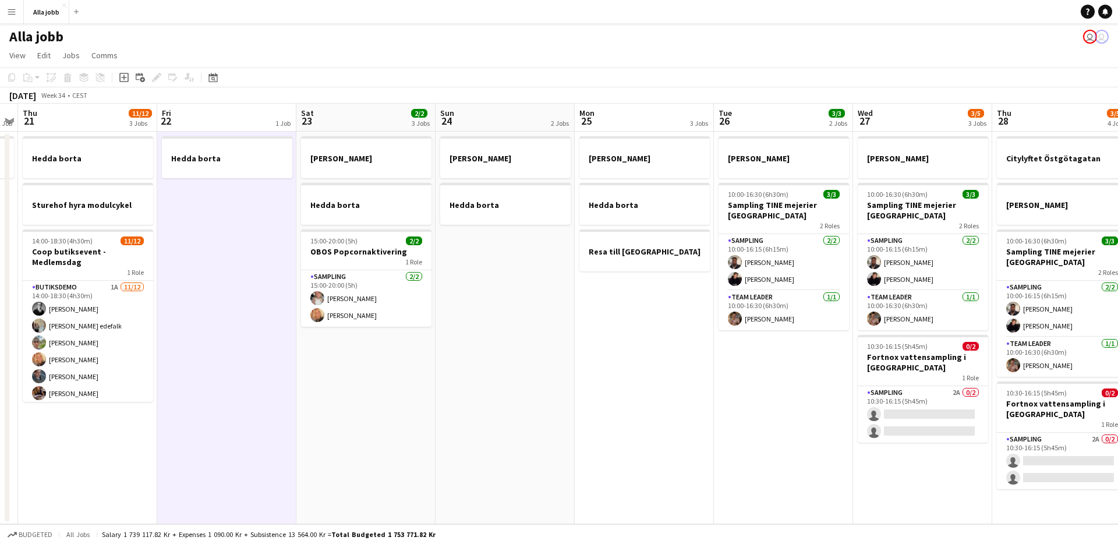
drag, startPoint x: 424, startPoint y: 465, endPoint x: 364, endPoint y: 472, distance: 60.4
click at [363, 472] on app-calendar-viewport "Mon 18 2 Jobs Tue 19 1 Job Wed 20 1 Job Thu 21 11/12 3 Jobs Fri 22 1 Job Sat 23…" at bounding box center [559, 314] width 1118 height 421
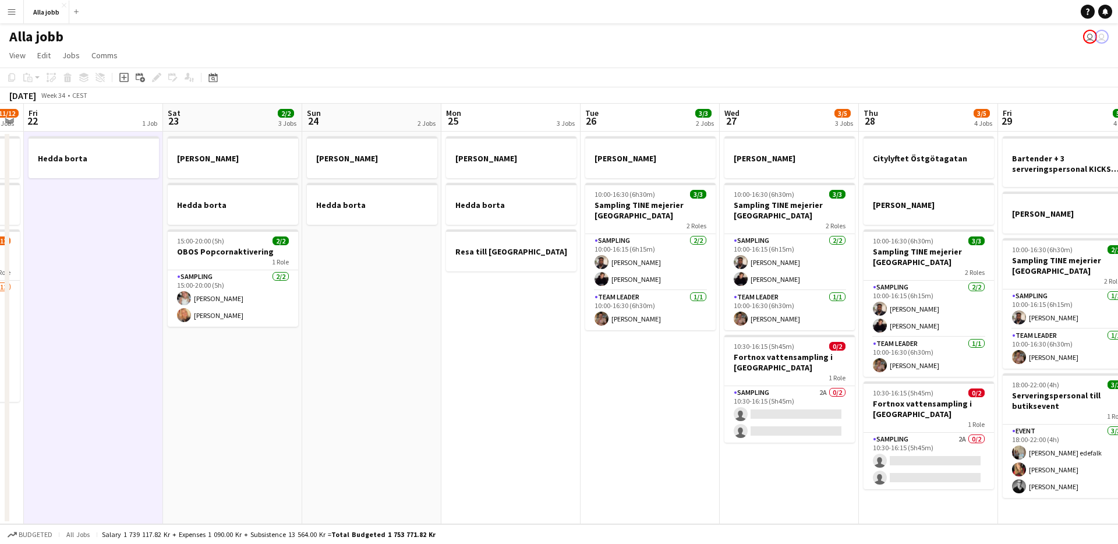
drag, startPoint x: 599, startPoint y: 444, endPoint x: 467, endPoint y: 460, distance: 133.2
click at [467, 460] on app-calendar-viewport "Mon 18 2 Jobs Tue 19 1 Job Wed 20 1 Job Thu 21 11/12 3 Jobs Fri 22 1 Job Sat 23…" at bounding box center [559, 314] width 1118 height 421
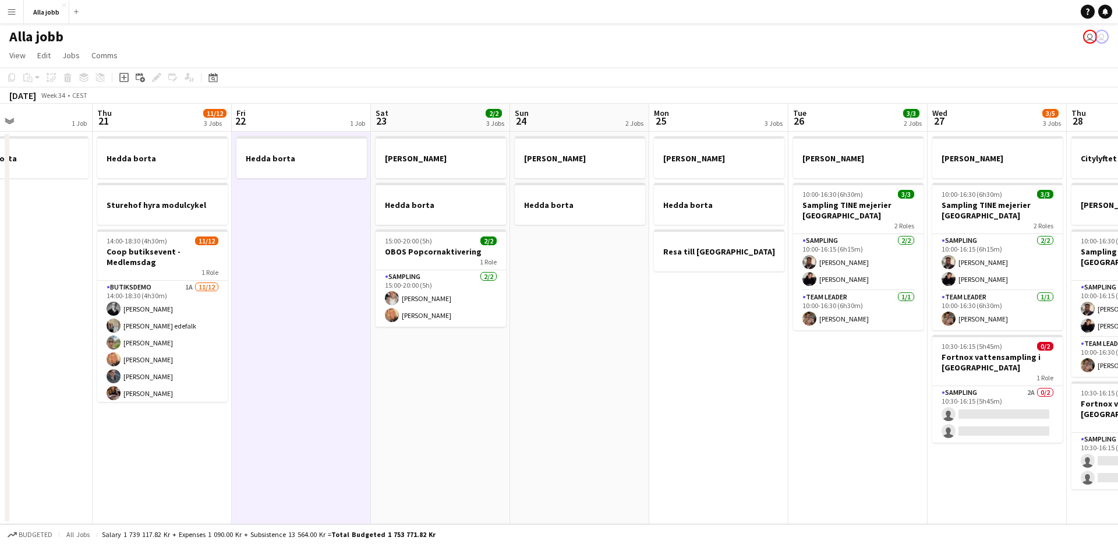
drag, startPoint x: 423, startPoint y: 457, endPoint x: 693, endPoint y: 408, distance: 274.1
click at [775, 401] on app-calendar-viewport "Mon 18 2 Jobs Tue 19 1 Job Wed 20 1 Job Thu 21 11/12 3 Jobs Fri 22 1 Job Sat 23…" at bounding box center [559, 314] width 1118 height 421
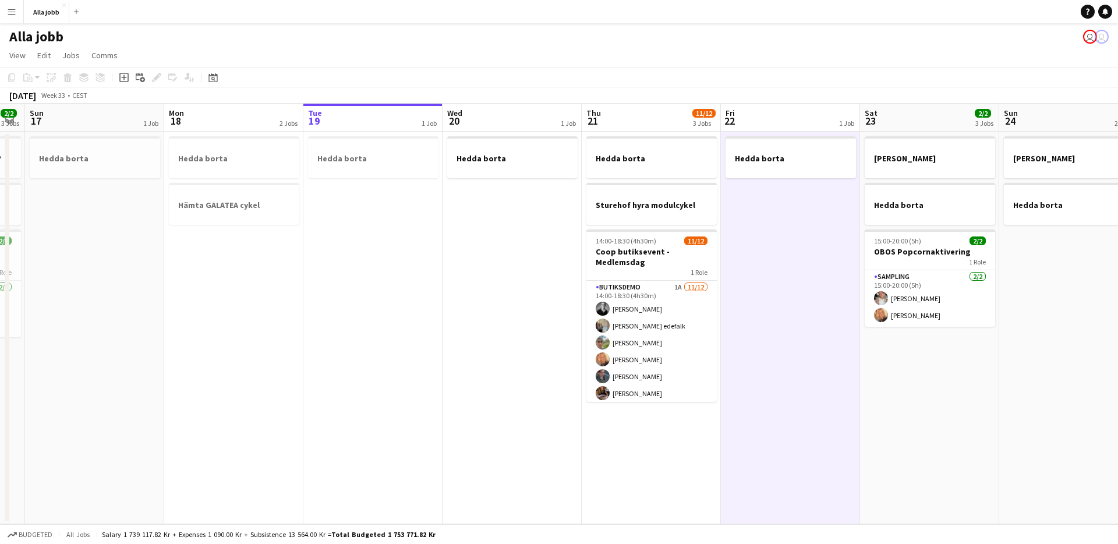
drag, startPoint x: 334, startPoint y: 432, endPoint x: 585, endPoint y: 389, distance: 255.3
click at [585, 389] on app-calendar-viewport "Fri 15 Sat 16 2/2 3 Jobs Sun 17 1 Job Mon 18 2 Jobs Tue 19 1 Job Wed 20 1 Job T…" at bounding box center [559, 314] width 1118 height 421
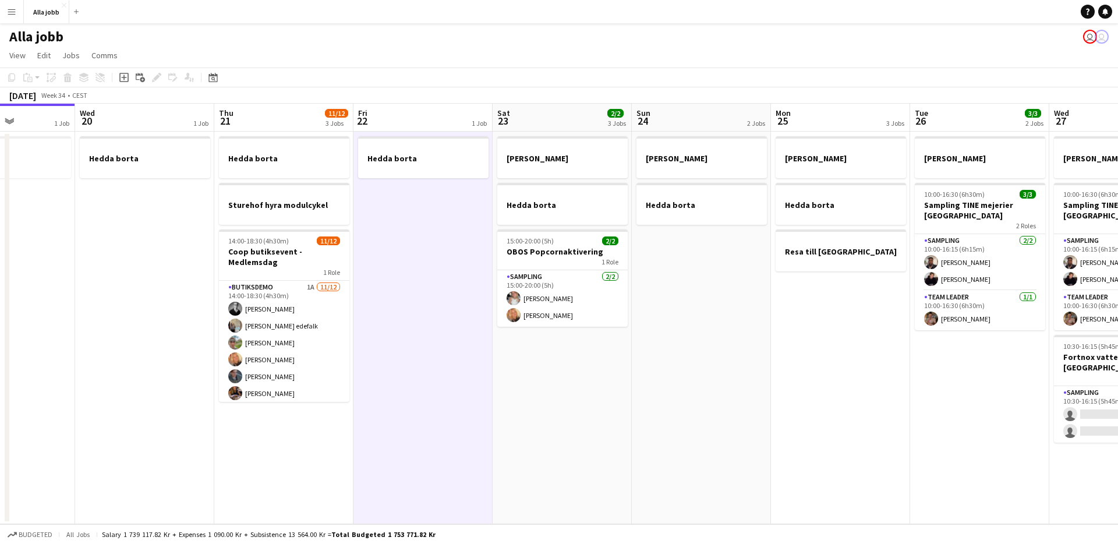
drag, startPoint x: 537, startPoint y: 415, endPoint x: 362, endPoint y: 439, distance: 177.0
click at [362, 439] on app-calendar-viewport "Sun 17 1 Job Mon 18 2 Jobs Tue 19 1 Job Wed 20 1 Job Thu 21 11/12 3 Jobs Fri 22…" at bounding box center [559, 314] width 1118 height 421
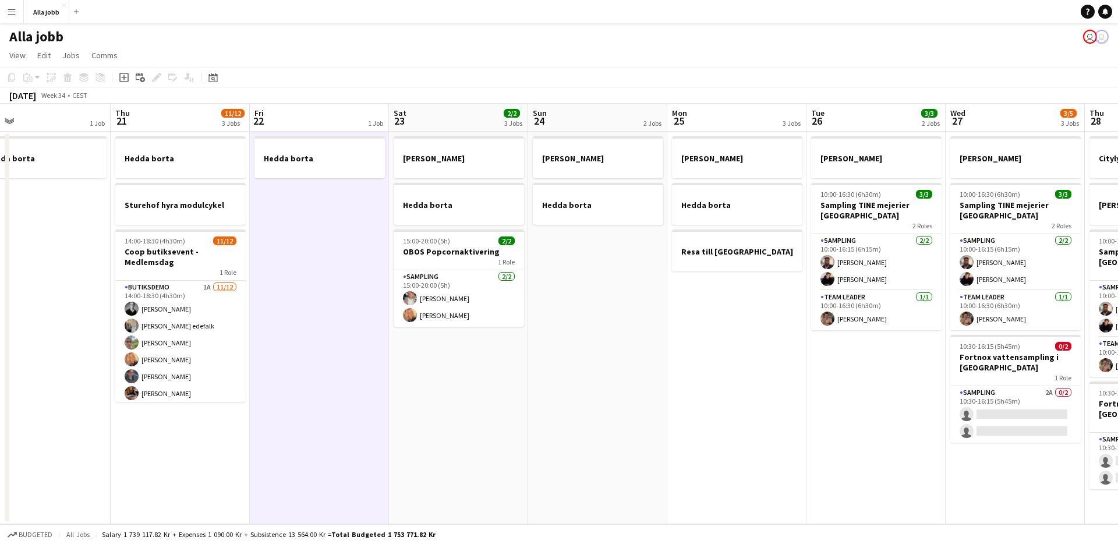
drag, startPoint x: 663, startPoint y: 460, endPoint x: 599, endPoint y: 467, distance: 63.8
click at [589, 469] on app-calendar-viewport "Sun 17 1 Job Mon 18 2 Jobs Tue 19 1 Job Wed 20 1 Job Thu 21 11/12 3 Jobs Fri 22…" at bounding box center [559, 314] width 1118 height 421
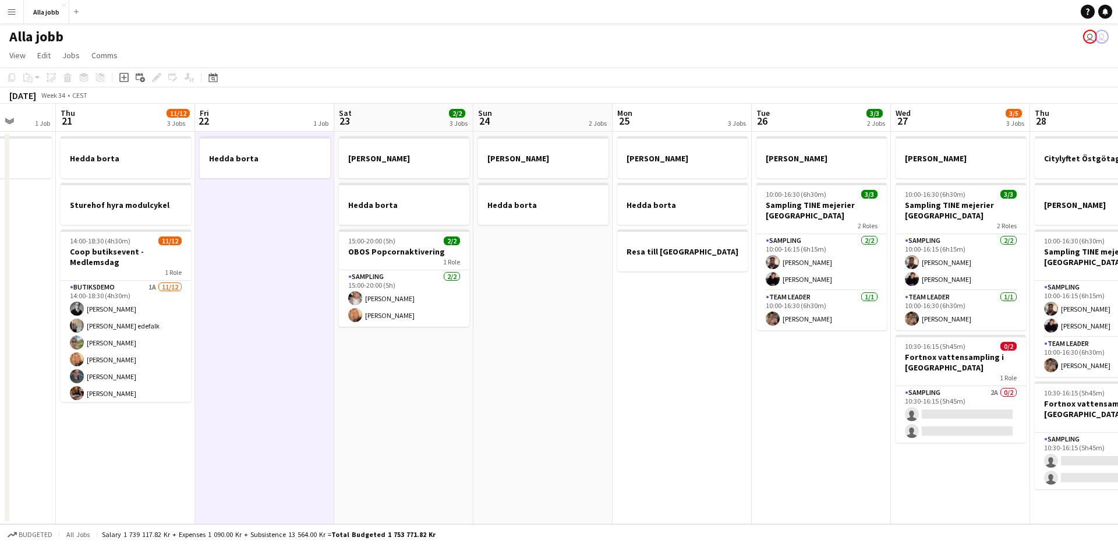
drag, startPoint x: 627, startPoint y: 458, endPoint x: 594, endPoint y: 475, distance: 37.0
click at [594, 475] on app-calendar-viewport "Sun 17 1 Job Mon 18 2 Jobs Tue 19 1 Job Wed 20 1 Job Thu 21 11/12 3 Jobs Fri 22…" at bounding box center [559, 314] width 1118 height 421
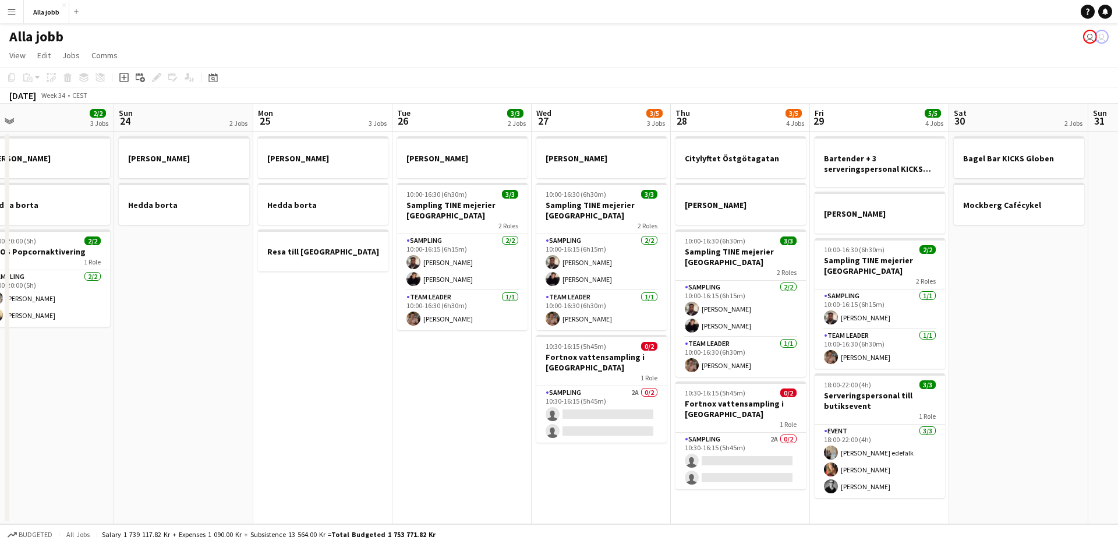
scroll to position [0, 329]
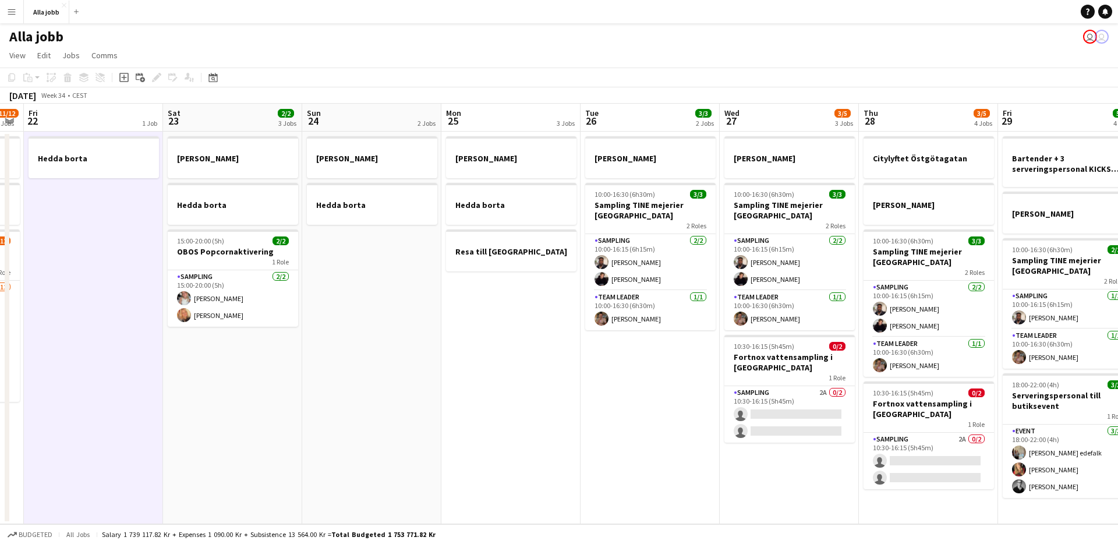
drag, startPoint x: 595, startPoint y: 229, endPoint x: 262, endPoint y: 324, distance: 346.3
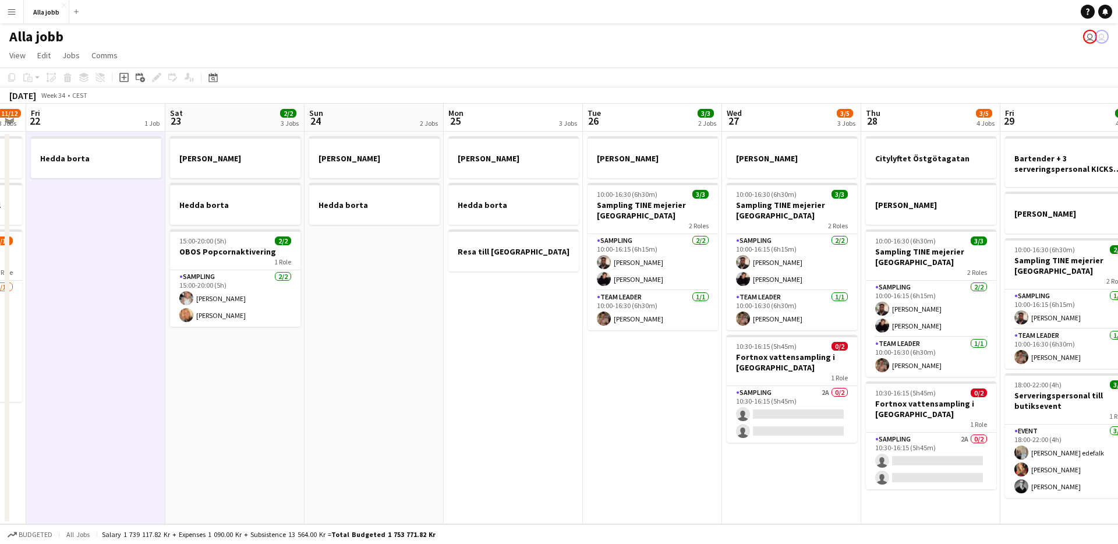
click at [262, 326] on app-calendar-viewport "Tue 19 1 Job Wed 20 1 Job Thu 21 11/12 3 Jobs Fri 22 1 Job Sat 23 2/2 3 Jobs Su…" at bounding box center [559, 314] width 1118 height 421
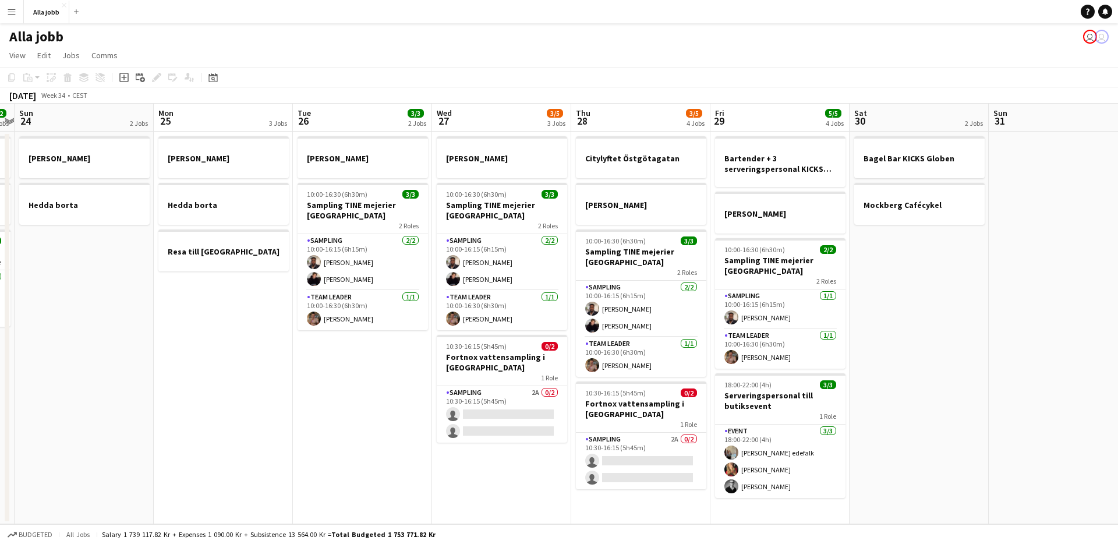
scroll to position [0, 405]
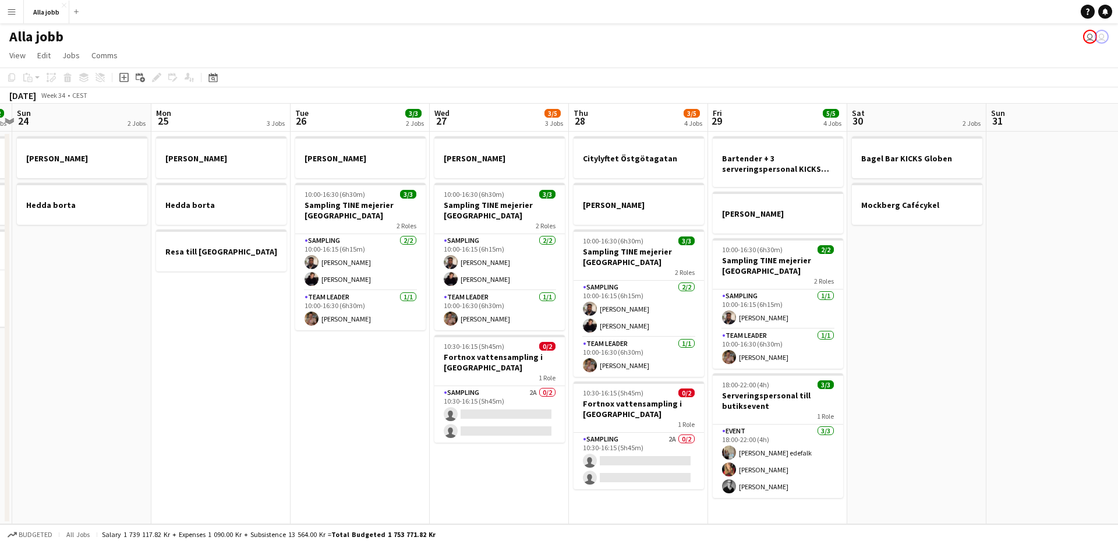
drag, startPoint x: 461, startPoint y: 399, endPoint x: 429, endPoint y: 400, distance: 32.6
click at [429, 400] on app-calendar-viewport "Thu 21 11/12 3 Jobs Fri 22 1 Job Sat 23 2/2 3 Jobs Sun 24 2 Jobs Mon 25 3 Jobs …" at bounding box center [559, 314] width 1118 height 421
click at [351, 407] on app-date-cell "[PERSON_NAME] 10:00-16:30 (6h30m) 3/3 Sampling TINE mejerier Göteborg 2 Roles S…" at bounding box center [360, 328] width 139 height 393
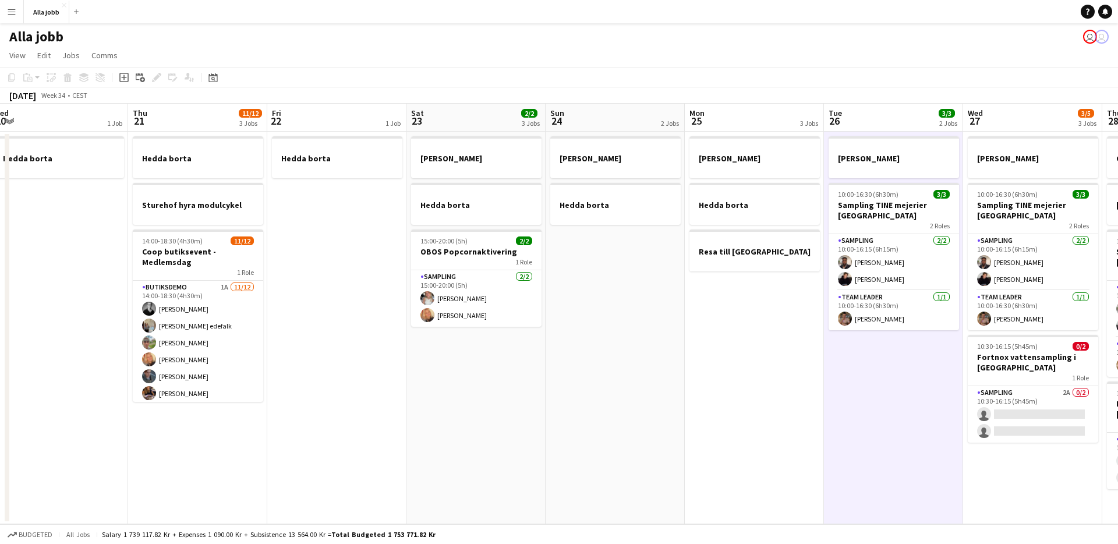
drag, startPoint x: 354, startPoint y: 397, endPoint x: 815, endPoint y: 427, distance: 461.7
click at [881, 439] on app-calendar-viewport "Mon 18 2 Jobs Tue 19 1 Job Wed 20 1 Job Thu 21 11/12 3 Jobs Fri 22 1 Job Sat 23…" at bounding box center [559, 314] width 1118 height 421
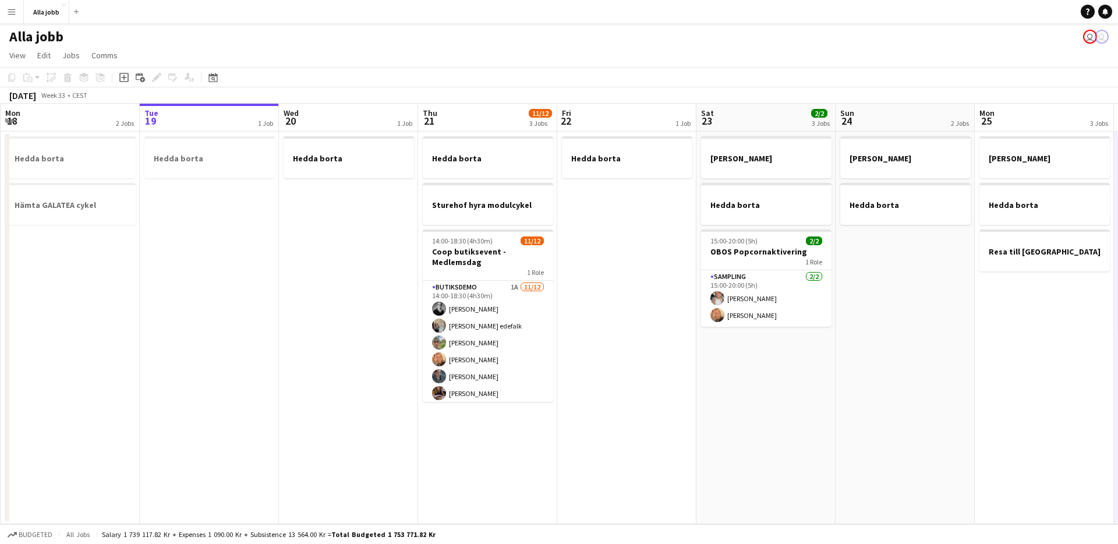
drag, startPoint x: 677, startPoint y: 412, endPoint x: 920, endPoint y: 425, distance: 243.8
click at [922, 425] on app-calendar-viewport "Sat 16 2/2 3 Jobs Sun 17 1 Job Mon 18 2 Jobs Tue 19 1 Job Wed 20 1 Job Thu 21 1…" at bounding box center [559, 314] width 1118 height 421
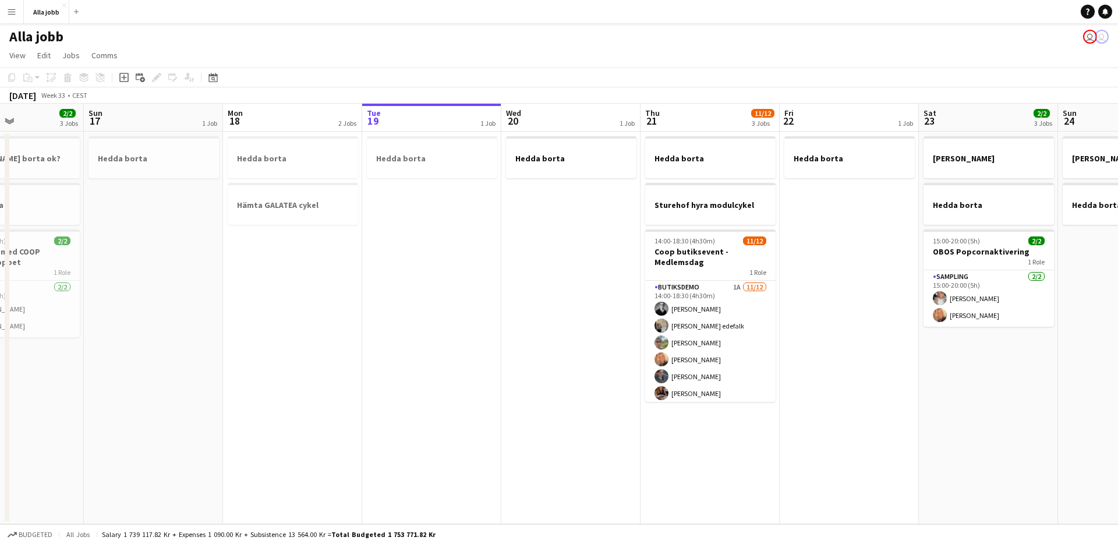
scroll to position [0, 361]
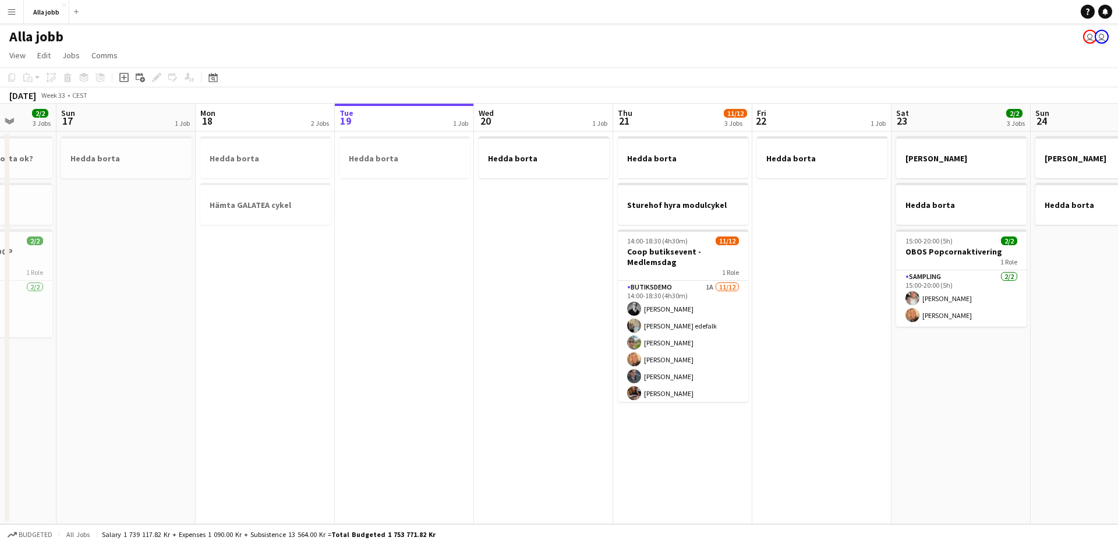
drag, startPoint x: 750, startPoint y: 422, endPoint x: 952, endPoint y: 424, distance: 202.1
click at [952, 424] on app-calendar-viewport "Thu 14 Fri 15 Sat 16 2/2 3 Jobs Sun 17 1 Job Mon 18 2 Jobs Tue 19 1 Job Wed 20 …" at bounding box center [559, 314] width 1118 height 421
click at [452, 327] on app-date-cell "Hedda borta" at bounding box center [404, 328] width 139 height 393
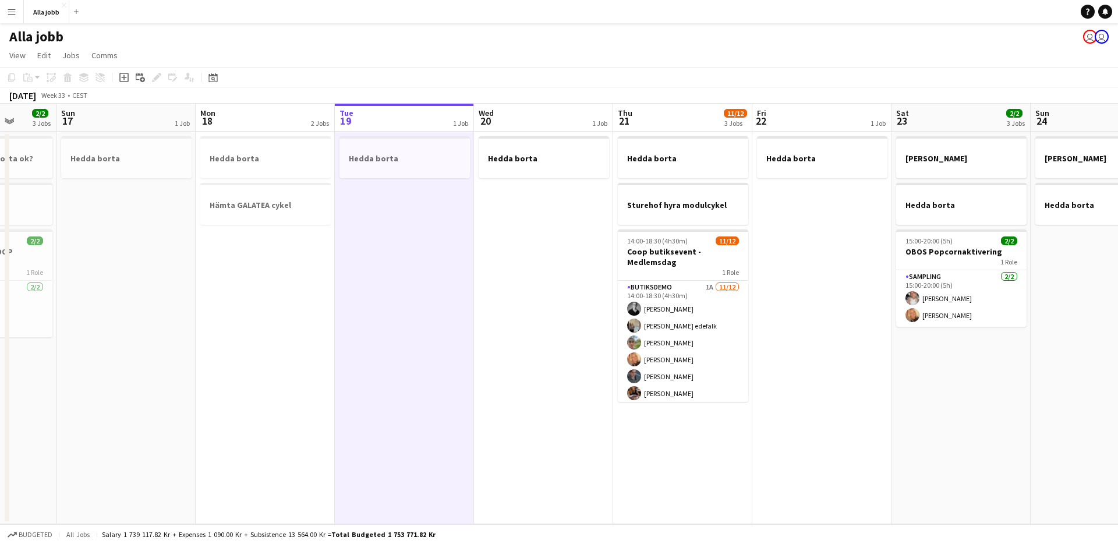
click at [452, 327] on app-date-cell "Hedda borta" at bounding box center [404, 328] width 139 height 393
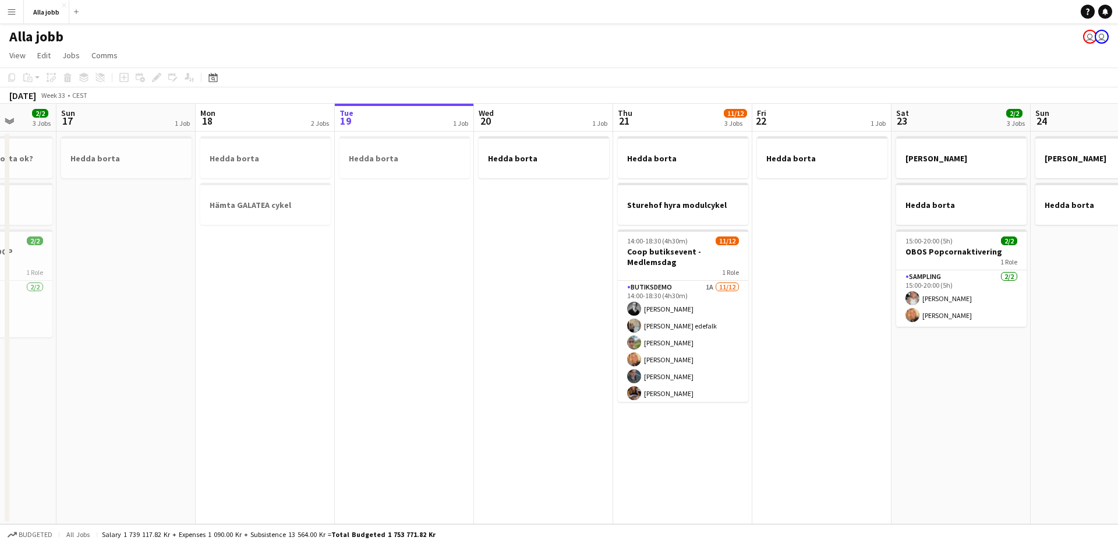
click at [357, 322] on app-date-cell "Hedda borta" at bounding box center [404, 328] width 139 height 393
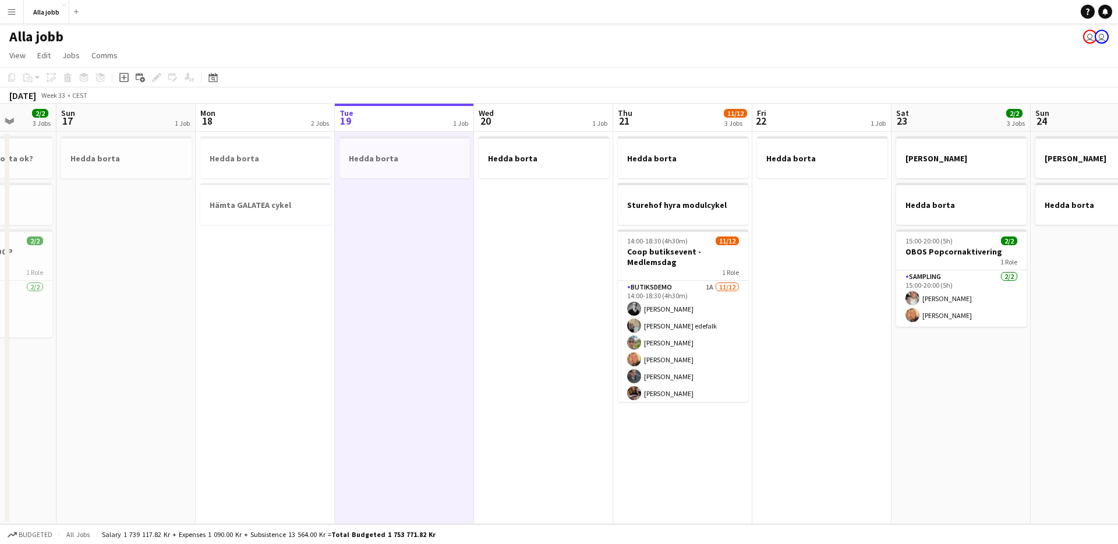
click at [268, 322] on app-date-cell "Hedda borta Hämta GALATEA cykel" at bounding box center [265, 328] width 139 height 393
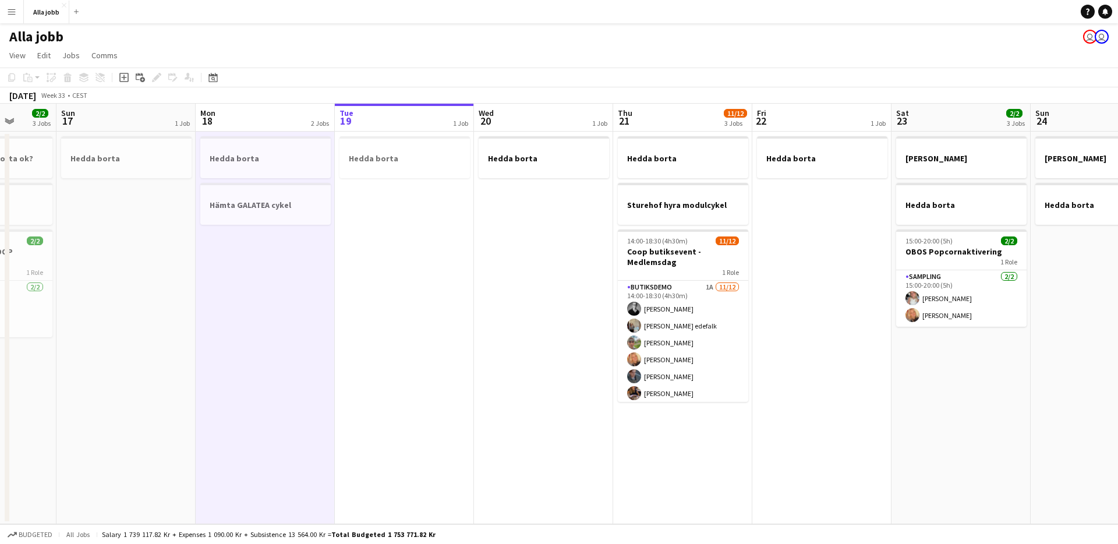
click at [410, 300] on app-date-cell "Hedda borta" at bounding box center [404, 328] width 139 height 393
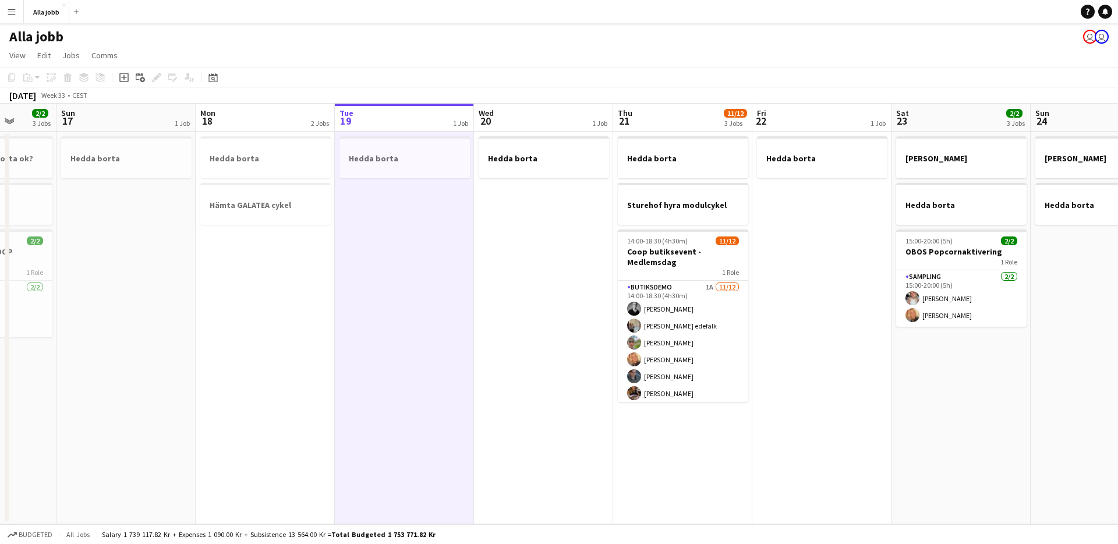
scroll to position [0, 361]
click at [409, 300] on app-date-cell "Hedda borta" at bounding box center [405, 328] width 139 height 393
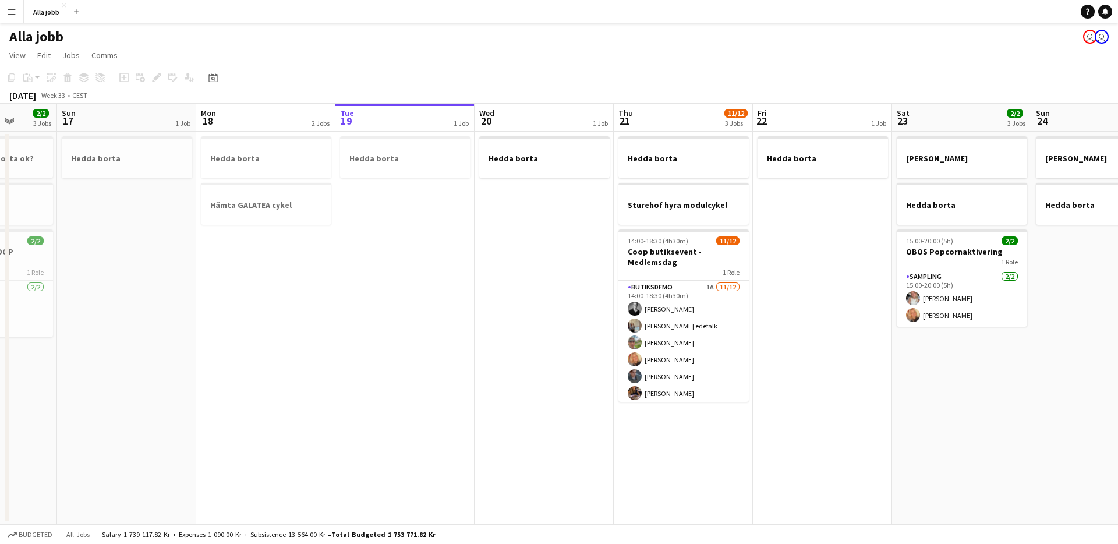
click at [408, 300] on app-date-cell "Hedda borta" at bounding box center [405, 328] width 139 height 393
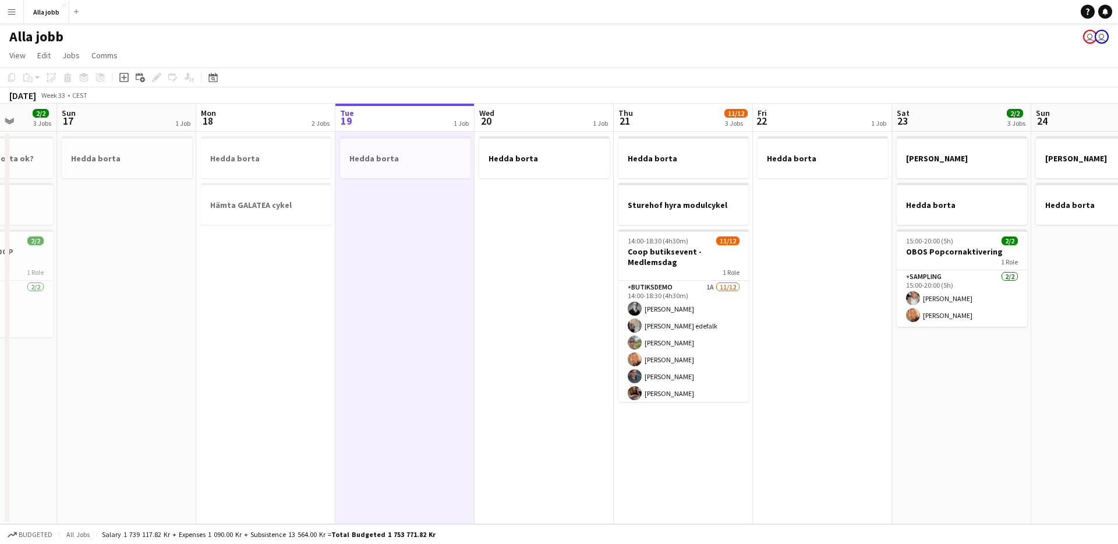
click at [408, 301] on app-date-cell "Hedda borta" at bounding box center [405, 328] width 139 height 393
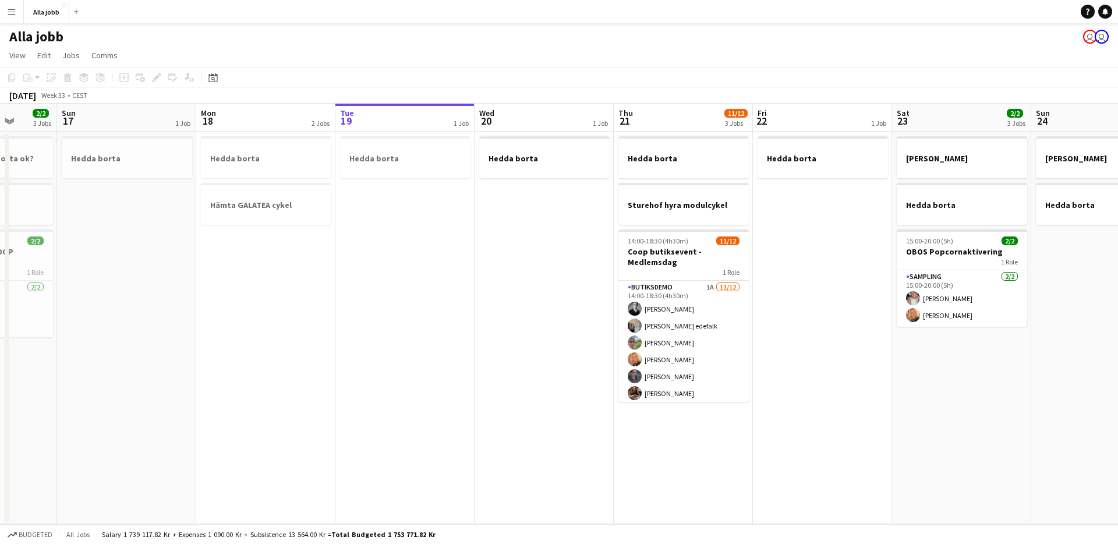
click at [408, 301] on app-date-cell "Hedda borta" at bounding box center [405, 328] width 139 height 393
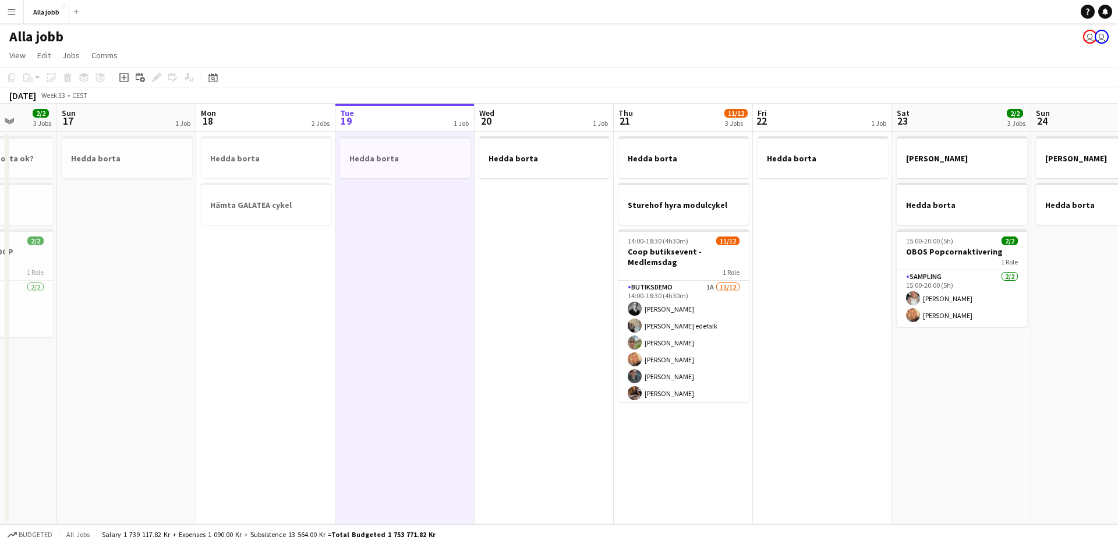
click at [408, 301] on app-date-cell "Hedda borta" at bounding box center [405, 328] width 139 height 393
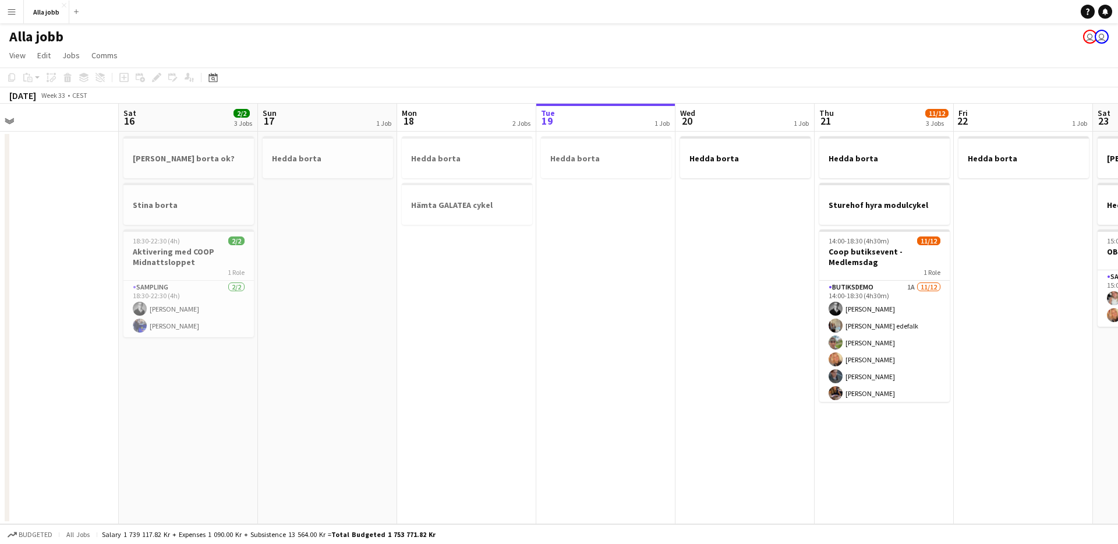
drag, startPoint x: 315, startPoint y: 319, endPoint x: 517, endPoint y: 319, distance: 201.5
click at [516, 319] on app-calendar-viewport "Wed 13 1 Job Thu 14 Fri 15 Sat 16 2/2 3 Jobs Sun 17 1 Job Mon 18 2 Jobs Tue 19 …" at bounding box center [559, 314] width 1118 height 421
click at [517, 319] on app-date-cell "Hedda borta Hämta GALATEA cykel" at bounding box center [467, 328] width 139 height 393
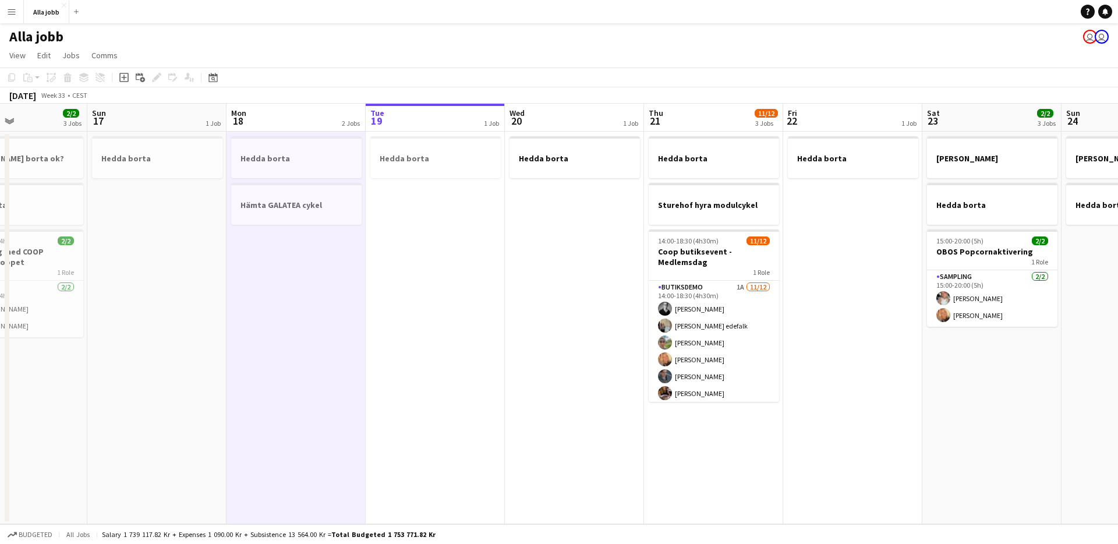
scroll to position [0, 481]
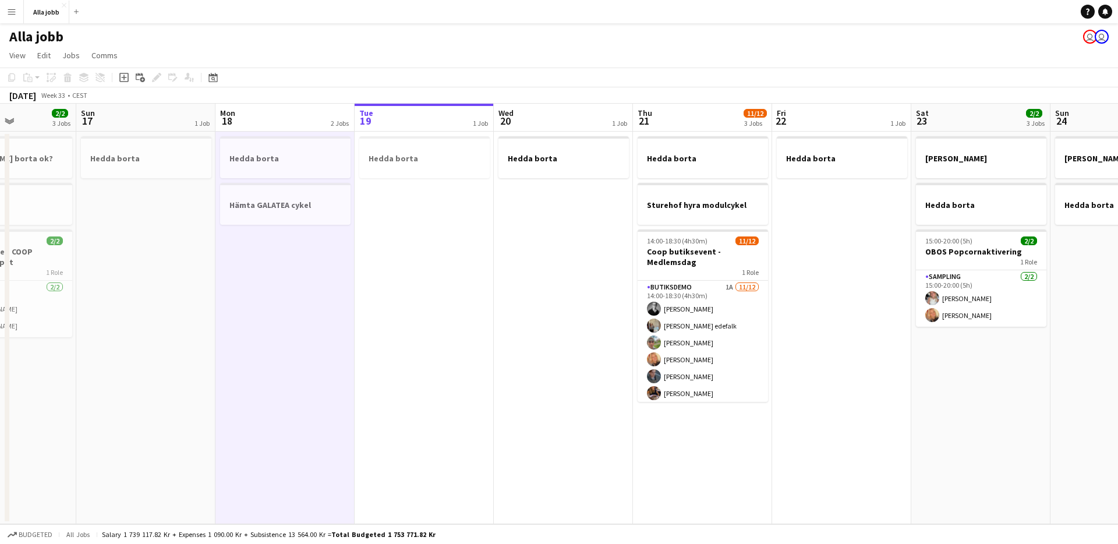
drag, startPoint x: 515, startPoint y: 320, endPoint x: 333, endPoint y: 322, distance: 182.3
click at [333, 322] on app-calendar-viewport "Wed 13 1 Job Thu 14 Fri 15 Sat 16 2/2 3 Jobs Sun 17 1 Job Mon 18 2 Jobs Tue 19 …" at bounding box center [559, 314] width 1118 height 421
click at [400, 284] on app-date-cell "Hedda borta" at bounding box center [423, 328] width 139 height 393
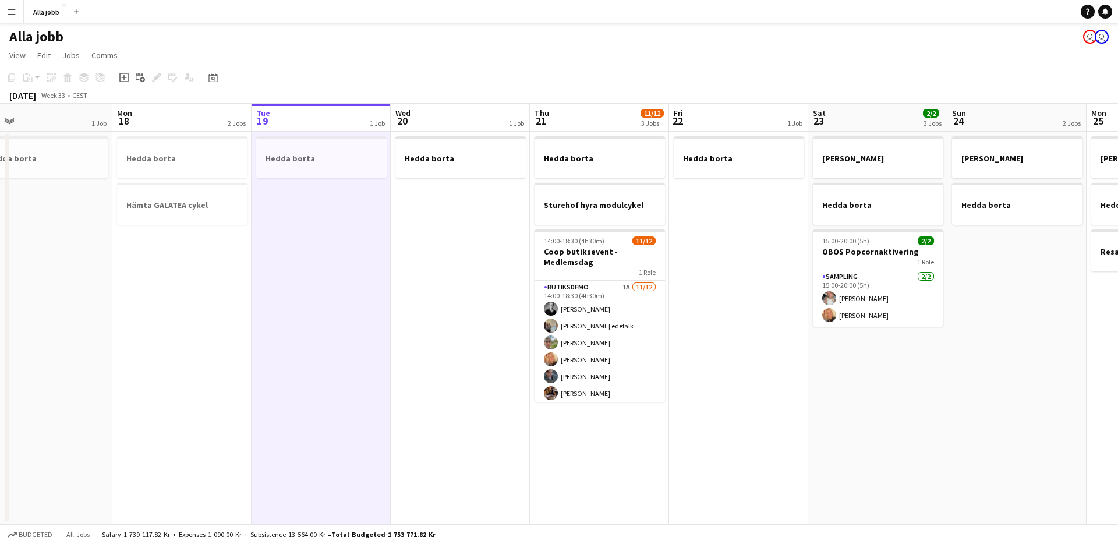
scroll to position [0, 586]
drag, startPoint x: 529, startPoint y: 309, endPoint x: 425, endPoint y: 355, distance: 114.0
click at [425, 355] on app-calendar-viewport "Wed 13 1 Job Thu 14 Fri 15 Sat 16 2/2 3 Jobs Sun 17 1 Job Mon 18 2 Jobs Tue 19 …" at bounding box center [559, 314] width 1118 height 421
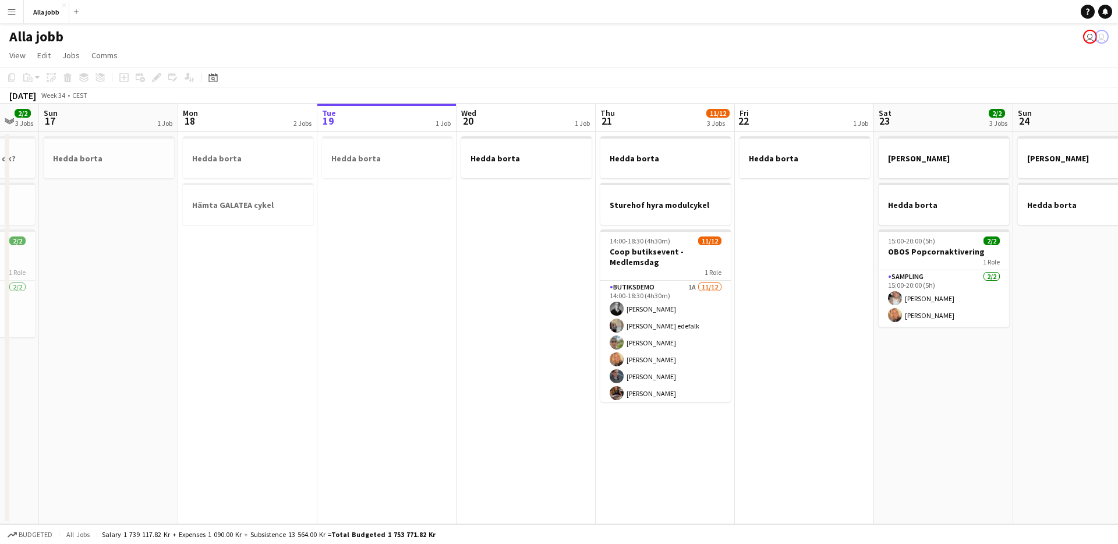
drag, startPoint x: 439, startPoint y: 306, endPoint x: 789, endPoint y: 351, distance: 353.0
click at [789, 351] on app-calendar-viewport "Fri 15 Sat 16 2/2 3 Jobs Sun 17 1 Job Mon 18 2 Jobs Tue 19 1 Job Wed 20 1 Job T…" at bounding box center [559, 314] width 1118 height 421
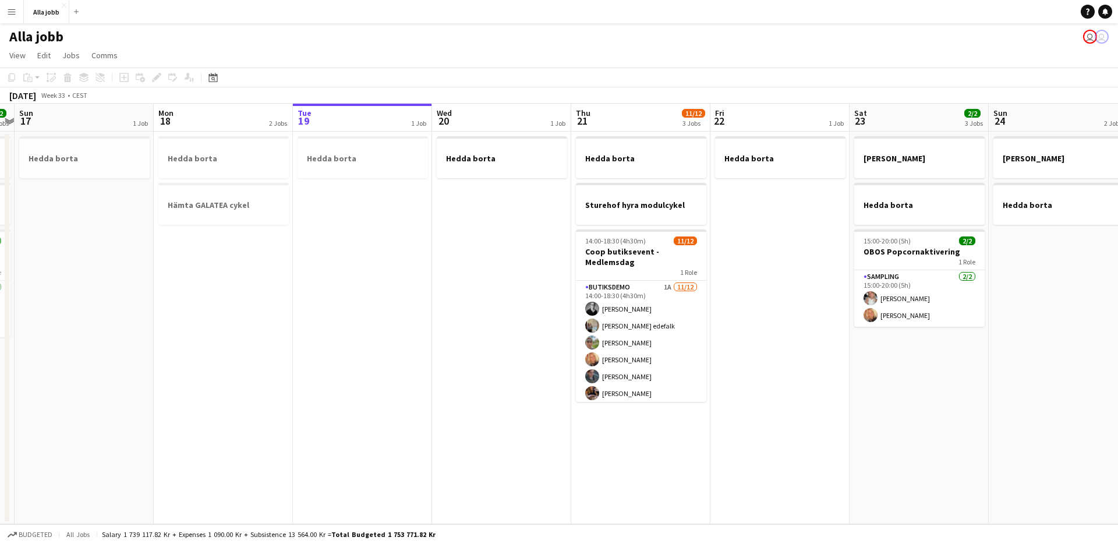
drag, startPoint x: 778, startPoint y: 361, endPoint x: 758, endPoint y: 363, distance: 19.4
click at [755, 366] on app-calendar-viewport "Fri 15 Sat 16 2/2 3 Jobs Sun 17 1 Job Mon 18 2 Jobs Tue 19 1 Job Wed 20 1 Job T…" at bounding box center [559, 314] width 1118 height 421
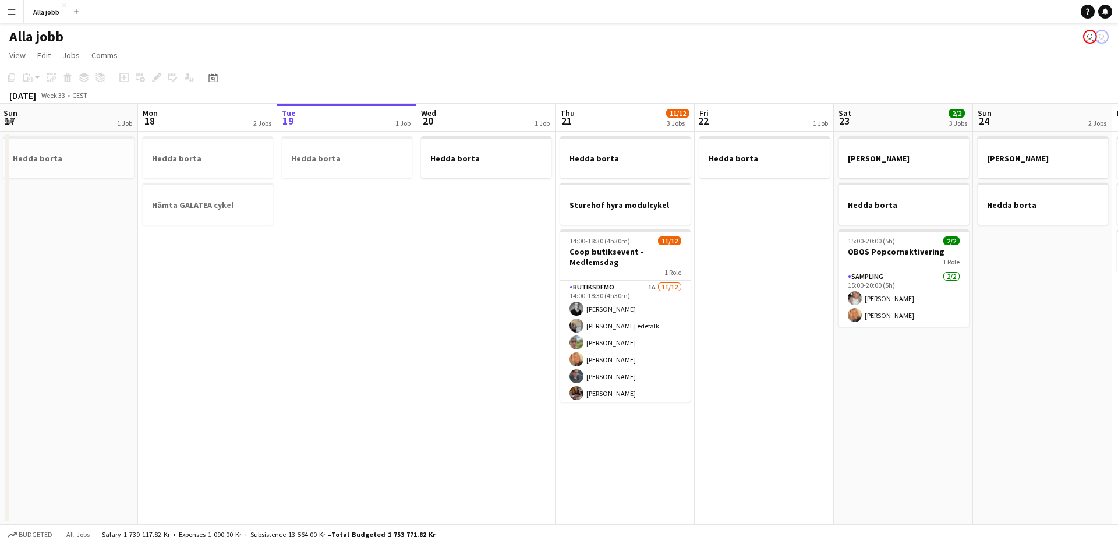
click at [765, 361] on app-date-cell "Hedda borta" at bounding box center [764, 328] width 139 height 393
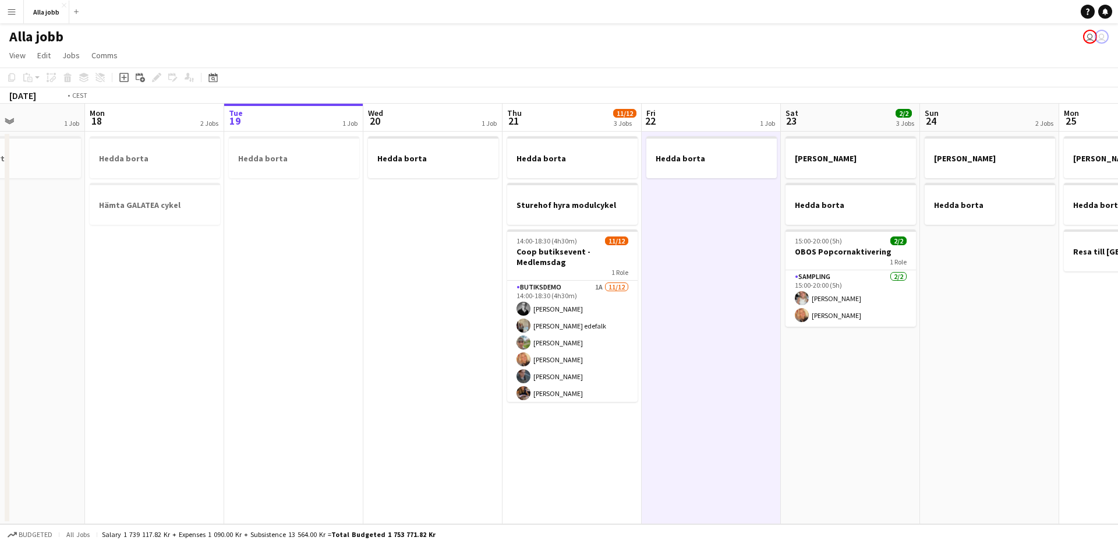
drag, startPoint x: 765, startPoint y: 361, endPoint x: 484, endPoint y: 412, distance: 285.9
click at [396, 421] on app-calendar-viewport "Fri 15 Sat 16 2/2 3 Jobs Sun 17 1 Job Mon 18 2 Jobs Tue 19 1 Job Wed 20 1 Job T…" at bounding box center [559, 314] width 1118 height 421
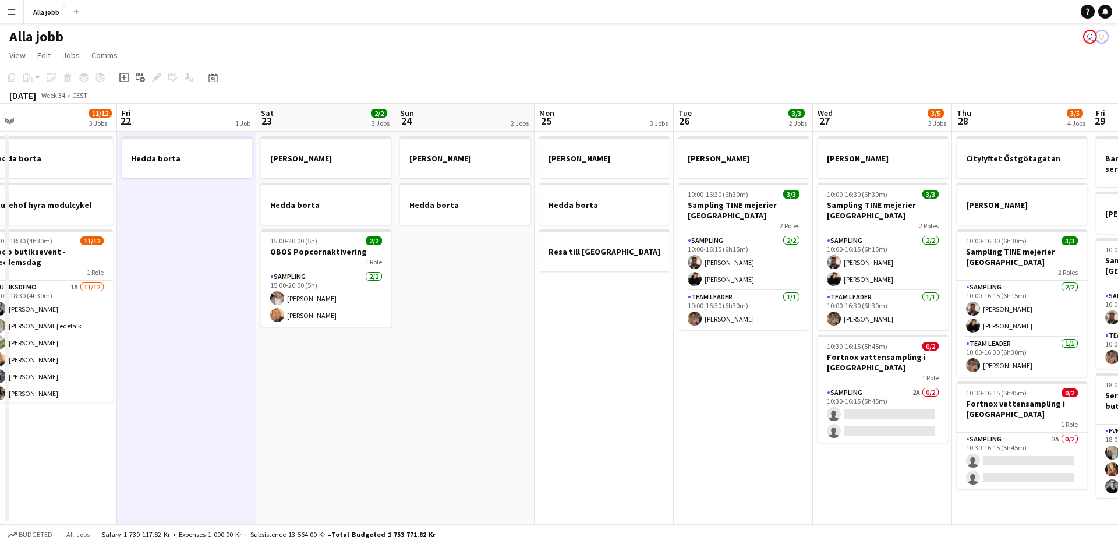
drag, startPoint x: 651, startPoint y: 417, endPoint x: 490, endPoint y: 409, distance: 161.0
click at [451, 425] on app-calendar-viewport "Sun 17 1 Job Mon 18 2 Jobs Tue 19 1 Job Wed 20 1 Job Thu 21 11/12 3 Jobs Fri 22…" at bounding box center [559, 314] width 1118 height 421
click at [589, 379] on app-date-cell "[PERSON_NAME] borta Resa till [GEOGRAPHIC_DATA]" at bounding box center [604, 328] width 139 height 393
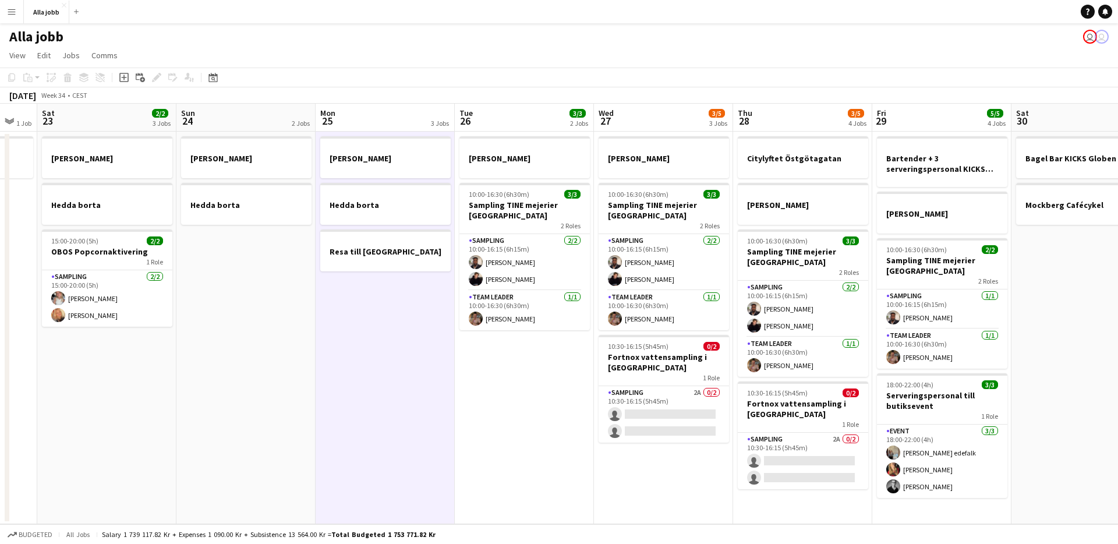
drag, startPoint x: 591, startPoint y: 379, endPoint x: 372, endPoint y: 403, distance: 219.8
click at [372, 403] on app-calendar-viewport "Tue 19 1 Job Wed 20 1 Job Thu 21 11/12 3 Jobs Fri 22 1 Job Sat 23 2/2 3 Jobs Su…" at bounding box center [559, 314] width 1118 height 421
click at [403, 396] on app-date-cell "[PERSON_NAME] borta Resa till [GEOGRAPHIC_DATA]" at bounding box center [385, 328] width 139 height 393
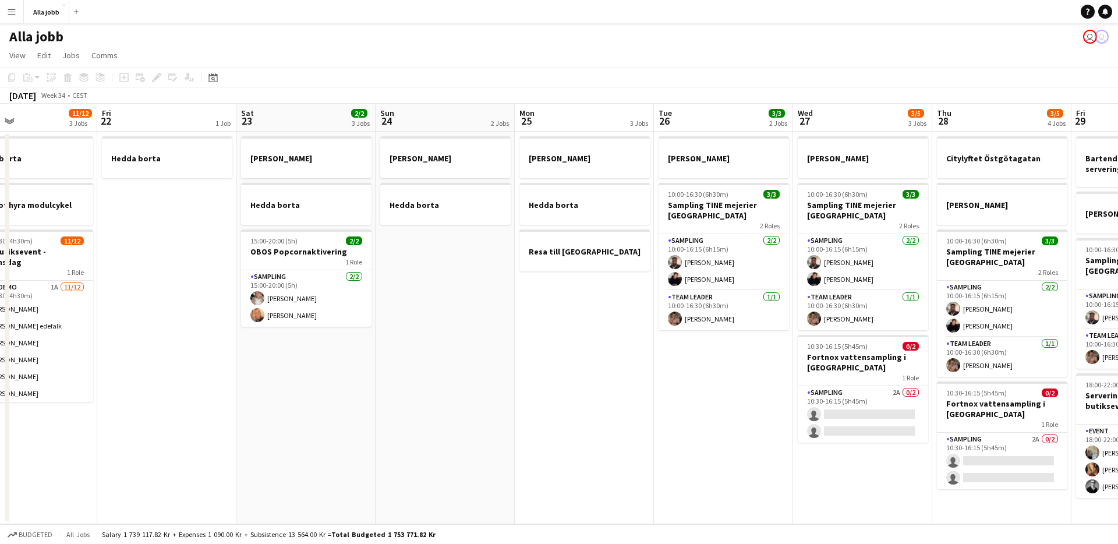
scroll to position [0, 347]
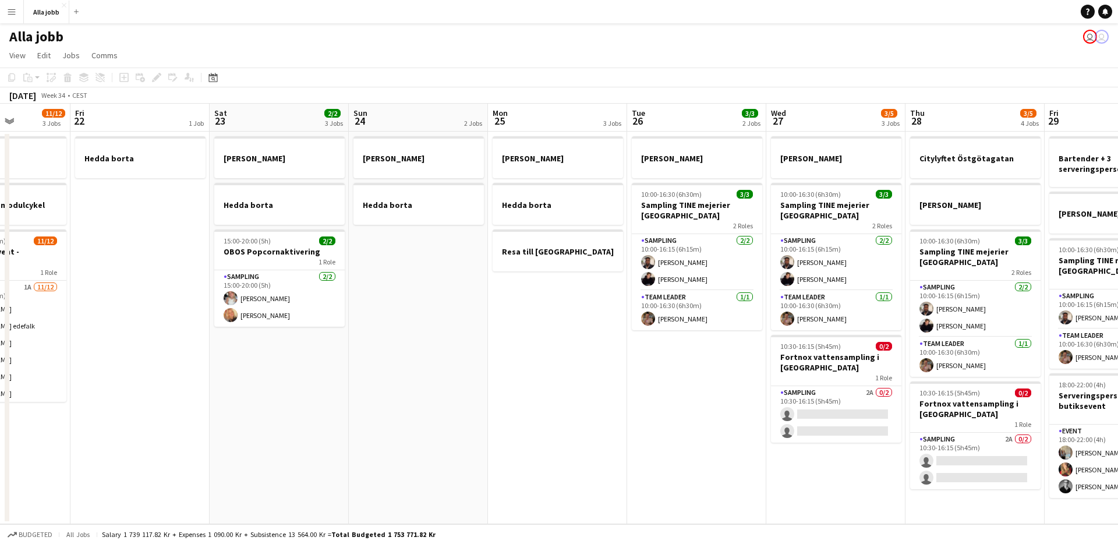
drag, startPoint x: 482, startPoint y: 396, endPoint x: 376, endPoint y: 408, distance: 106.7
click at [376, 408] on app-calendar-viewport "Tue 19 1 Job Wed 20 1 Job Thu 21 11/12 3 Jobs Fri 22 1 Job Sat 23 2/2 3 Jobs Su…" at bounding box center [559, 314] width 1118 height 421
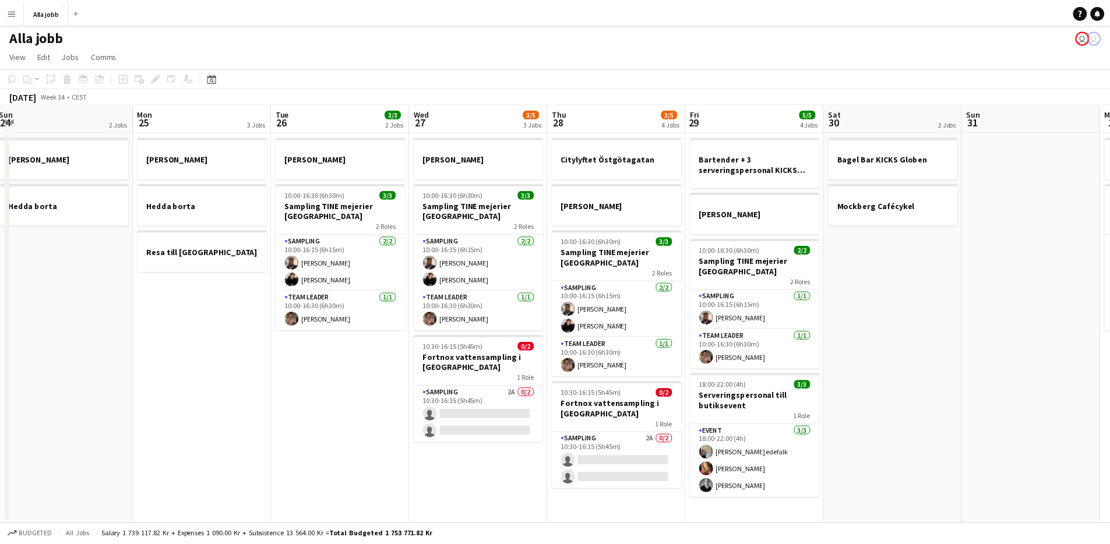
scroll to position [0, 442]
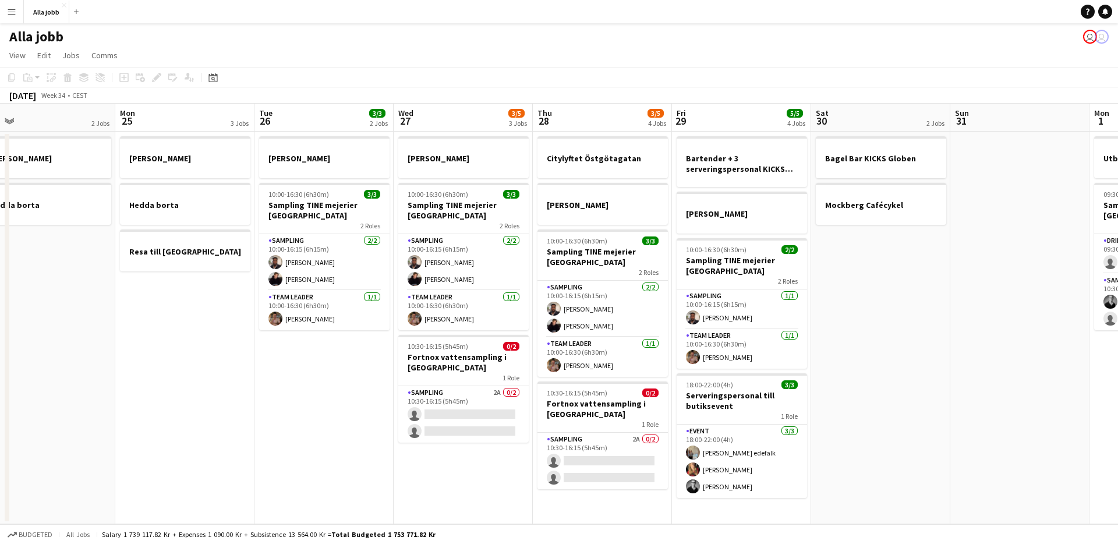
drag, startPoint x: 959, startPoint y: 376, endPoint x: 864, endPoint y: 397, distance: 96.8
click at [864, 397] on app-calendar-viewport "Thu 21 11/12 3 Jobs Fri 22 1 Job Sat 23 2/2 3 Jobs Sun 24 2 Jobs Mon 25 3 Jobs …" at bounding box center [559, 314] width 1118 height 421
click at [224, 400] on app-date-cell "[PERSON_NAME] borta Resa till [GEOGRAPHIC_DATA]" at bounding box center [184, 328] width 139 height 393
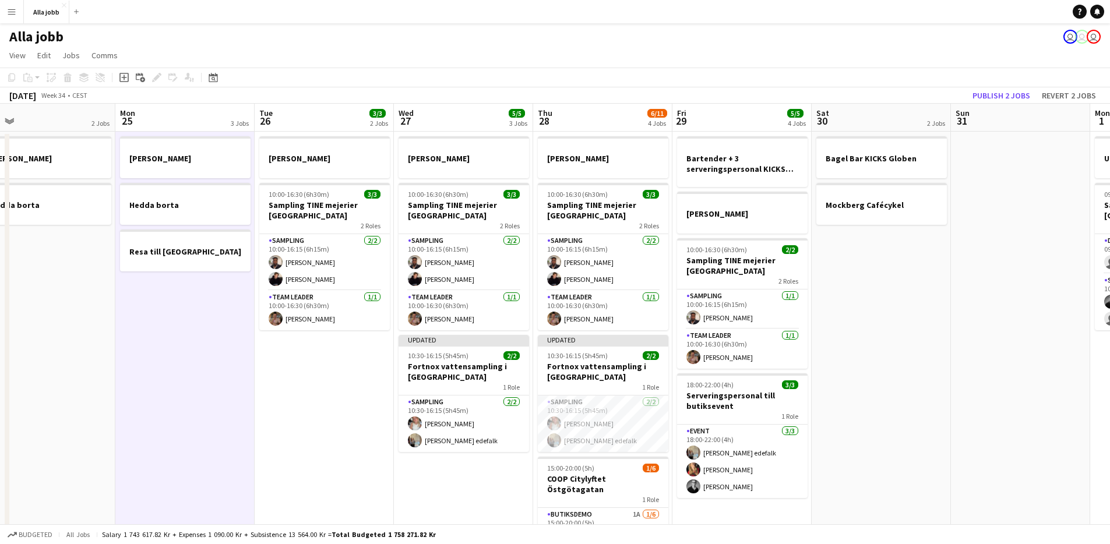
scroll to position [0, 387]
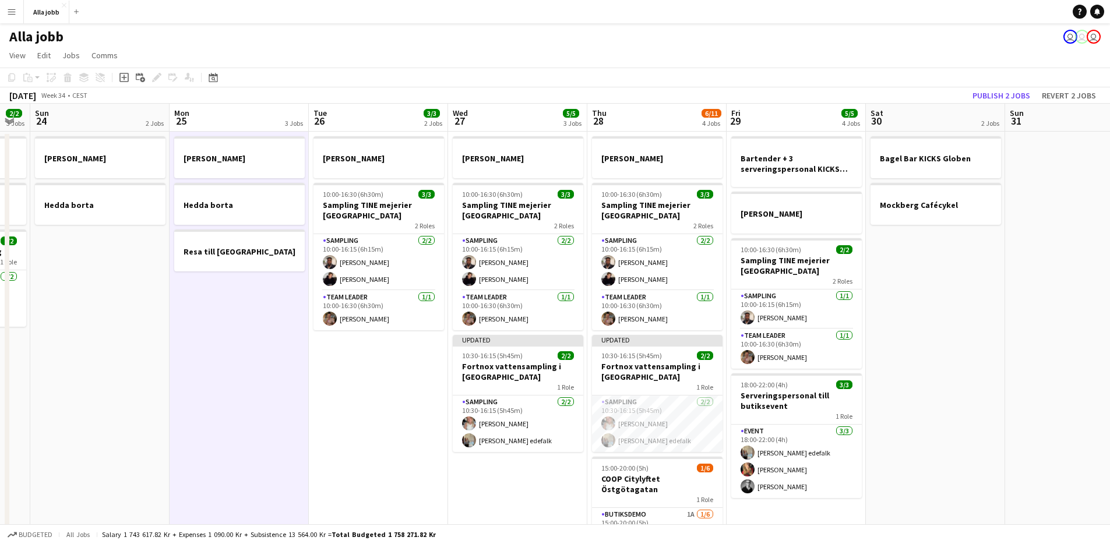
drag, startPoint x: 253, startPoint y: 469, endPoint x: 267, endPoint y: 467, distance: 14.2
click at [267, 467] on app-calendar-viewport "Thu 21 11/12 3 Jobs Fri 22 1 Job Sat 23 2/2 3 Jobs Sun 24 2 Jobs Mon 25 3 Jobs …" at bounding box center [555, 374] width 1110 height 541
click at [384, 422] on app-date-cell "[PERSON_NAME] 10:00-16:30 (6h30m) 3/3 Sampling TINE mejerier Göteborg 2 Roles S…" at bounding box center [378, 388] width 139 height 513
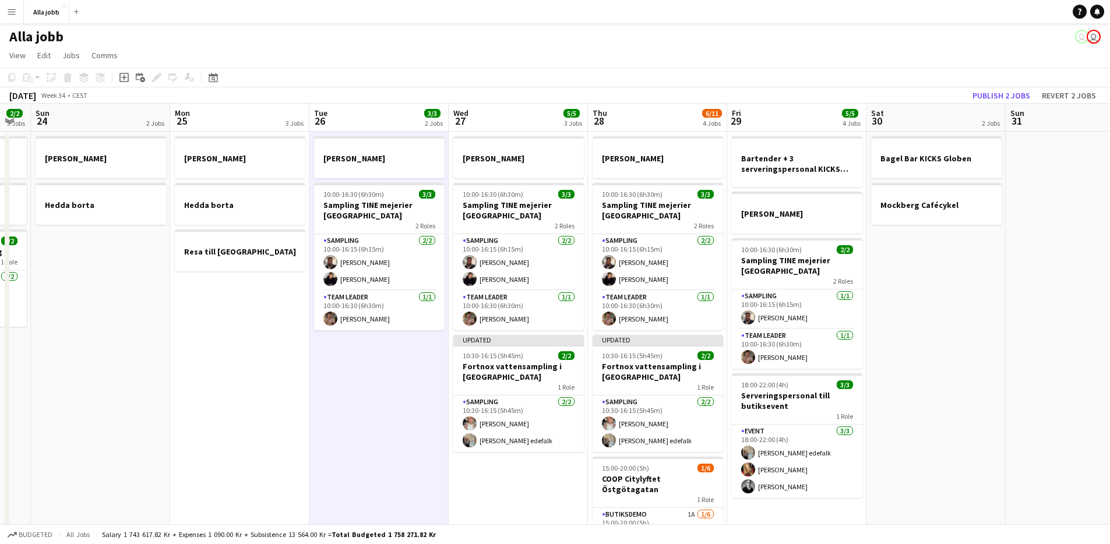
click at [472, 476] on app-date-cell "[PERSON_NAME] 10:00-16:30 (6h30m) 3/3 Sampling TINE mejerier Göteborg 2 Roles S…" at bounding box center [518, 388] width 139 height 513
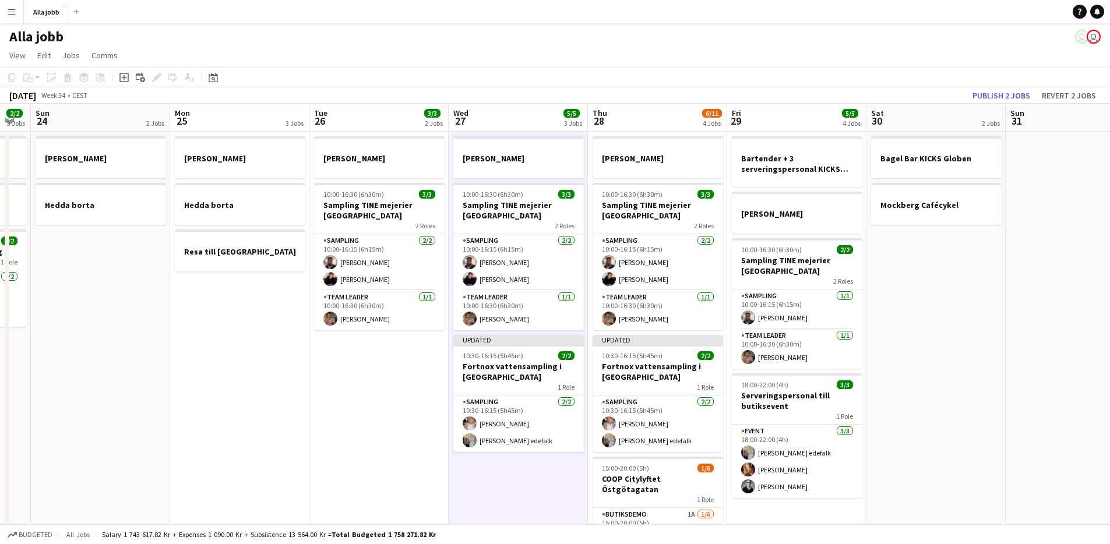
click at [384, 423] on app-date-cell "[PERSON_NAME] 10:00-16:30 (6h30m) 3/3 Sampling TINE mejerier Göteborg 2 Roles S…" at bounding box center [378, 388] width 139 height 513
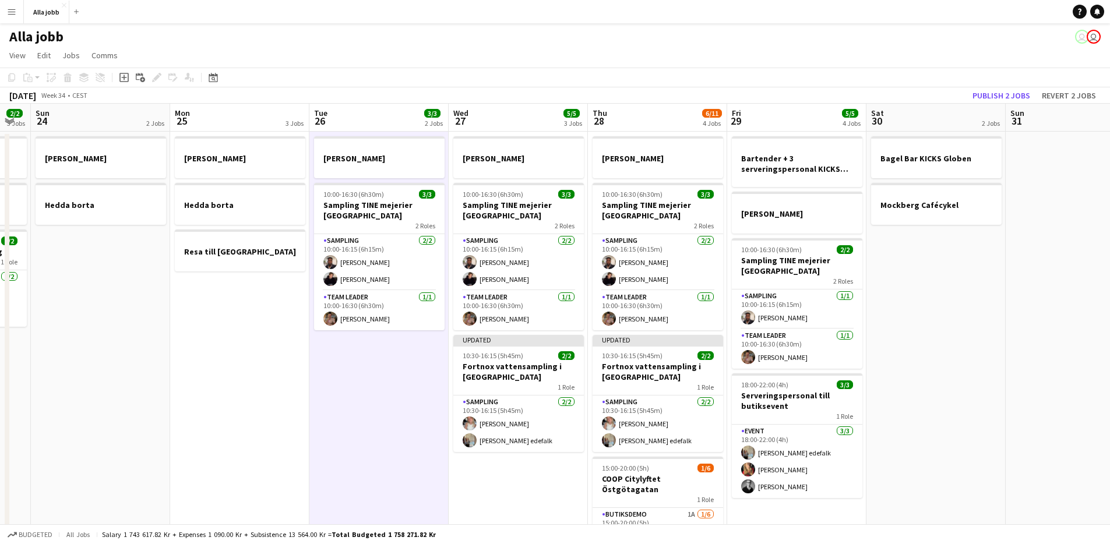
click at [342, 418] on app-date-cell "[PERSON_NAME] 10:00-16:30 (6h30m) 3/3 Sampling TINE mejerier Göteborg 2 Roles S…" at bounding box center [378, 388] width 139 height 513
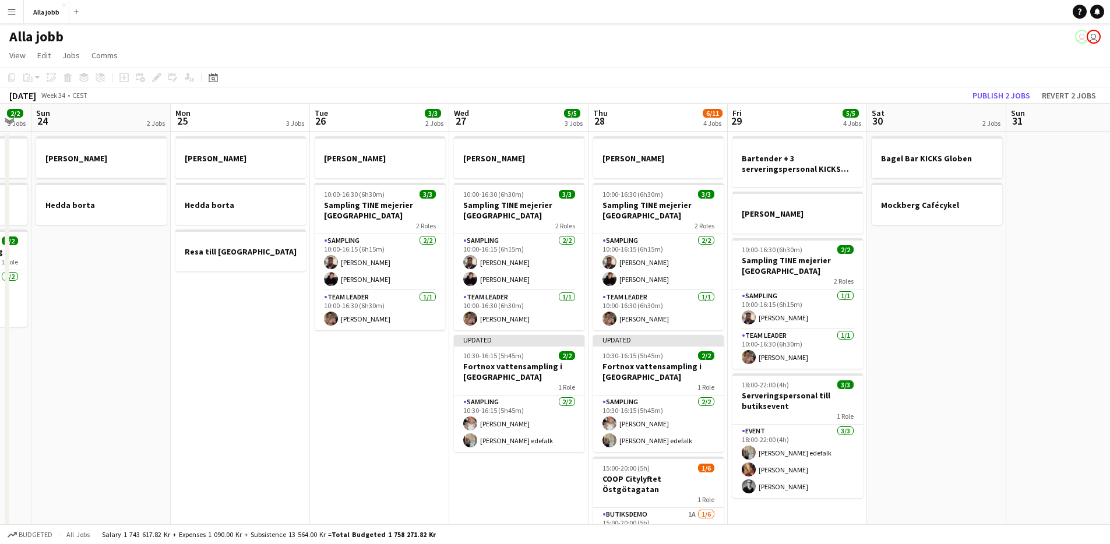
click at [334, 415] on app-date-cell "[PERSON_NAME] 10:00-16:30 (6h30m) 3/3 Sampling TINE mejerier Göteborg 2 Roles S…" at bounding box center [379, 388] width 139 height 513
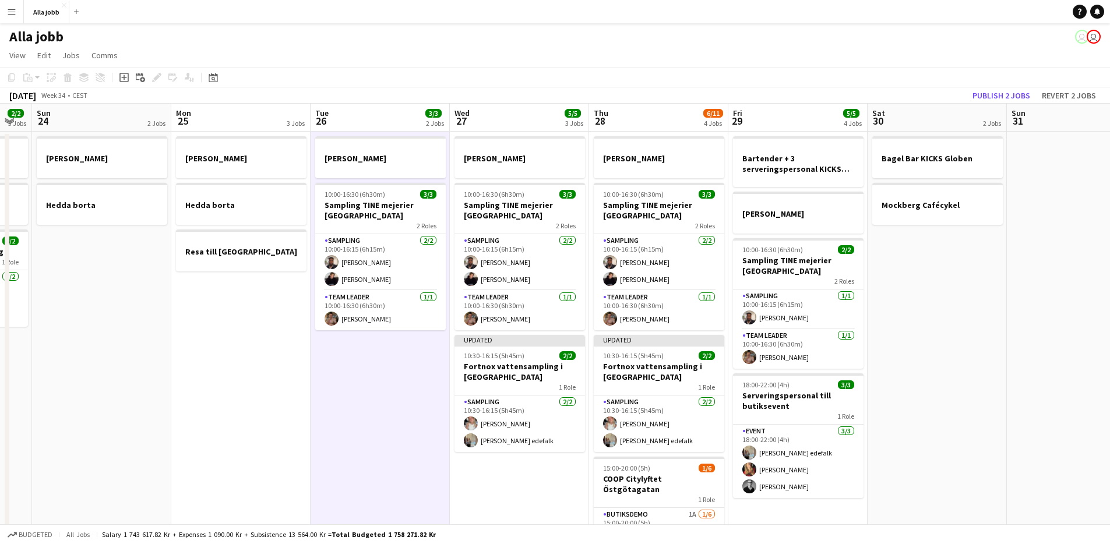
click at [345, 422] on app-date-cell "[PERSON_NAME] 10:00-16:30 (6h30m) 3/3 Sampling TINE mejerier Göteborg 2 Roles S…" at bounding box center [379, 388] width 139 height 513
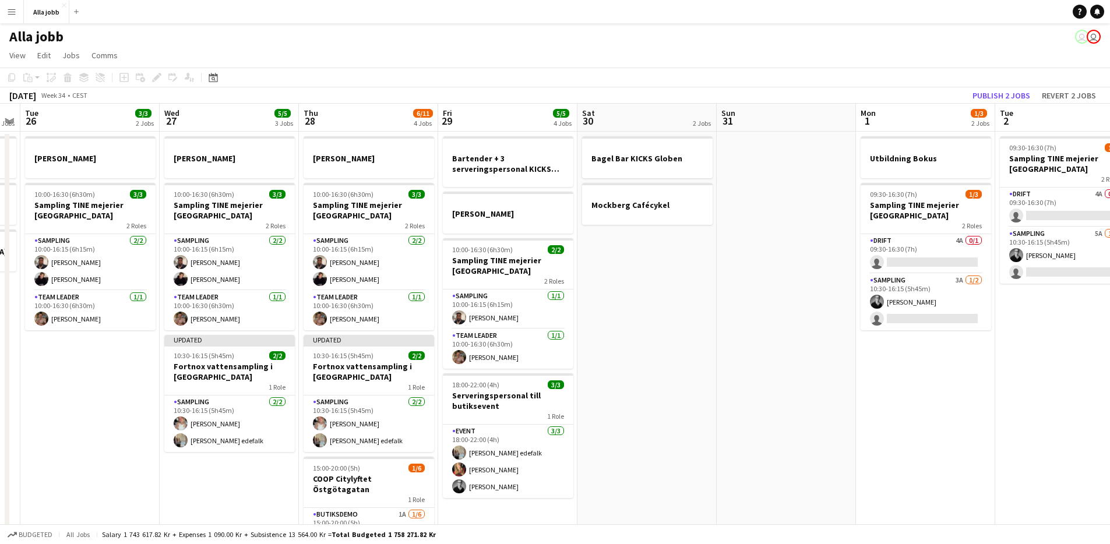
drag, startPoint x: 982, startPoint y: 340, endPoint x: 691, endPoint y: 383, distance: 294.4
click at [692, 383] on app-calendar-viewport "Sat 23 2/2 3 Jobs Sun 24 2 Jobs Mon 25 3 Jobs Tue 26 3/3 2 Jobs Wed 27 5/5 3 Jo…" at bounding box center [555, 374] width 1110 height 541
click at [687, 380] on app-date-cell "Bagel Bar KICKS Globen Mockberg Cafécykel" at bounding box center [646, 388] width 139 height 513
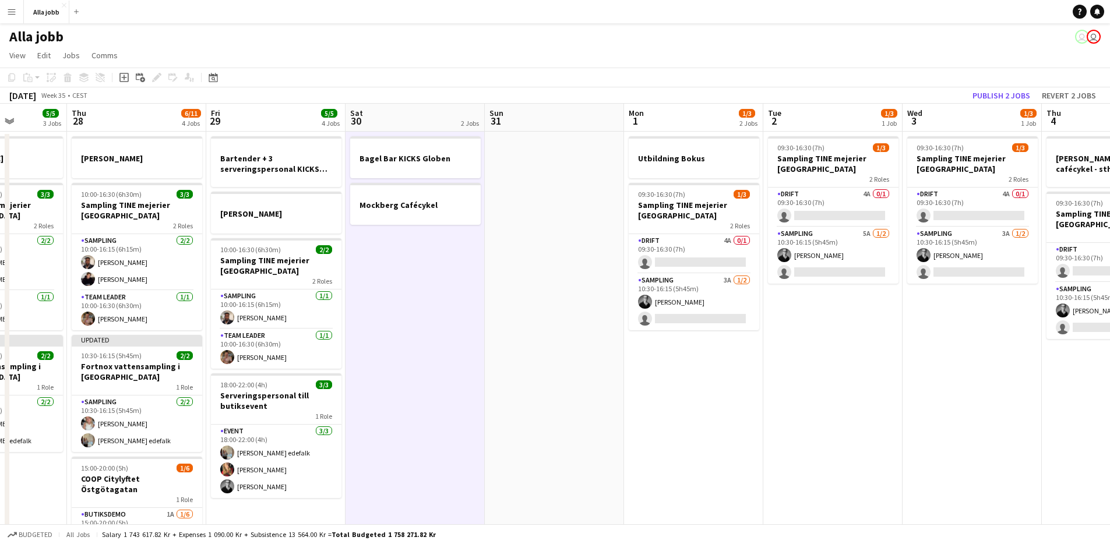
scroll to position [0, 360]
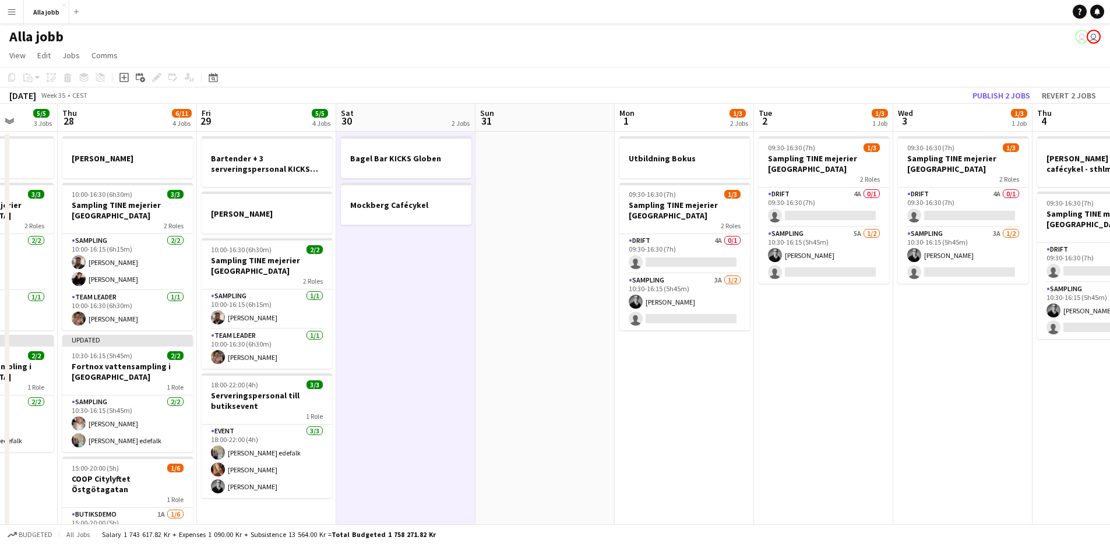
drag, startPoint x: 687, startPoint y: 380, endPoint x: 463, endPoint y: 402, distance: 225.3
click at [446, 423] on app-calendar-viewport "Mon 25 3 Jobs Tue 26 3/3 2 Jobs Wed 27 5/5 3 Jobs Thu 28 6/11 4 Jobs Fri 29 5/5…" at bounding box center [555, 374] width 1110 height 541
click at [458, 379] on app-date-cell "Bagel Bar KICKS Globen Mockberg Cafécykel" at bounding box center [405, 388] width 139 height 513
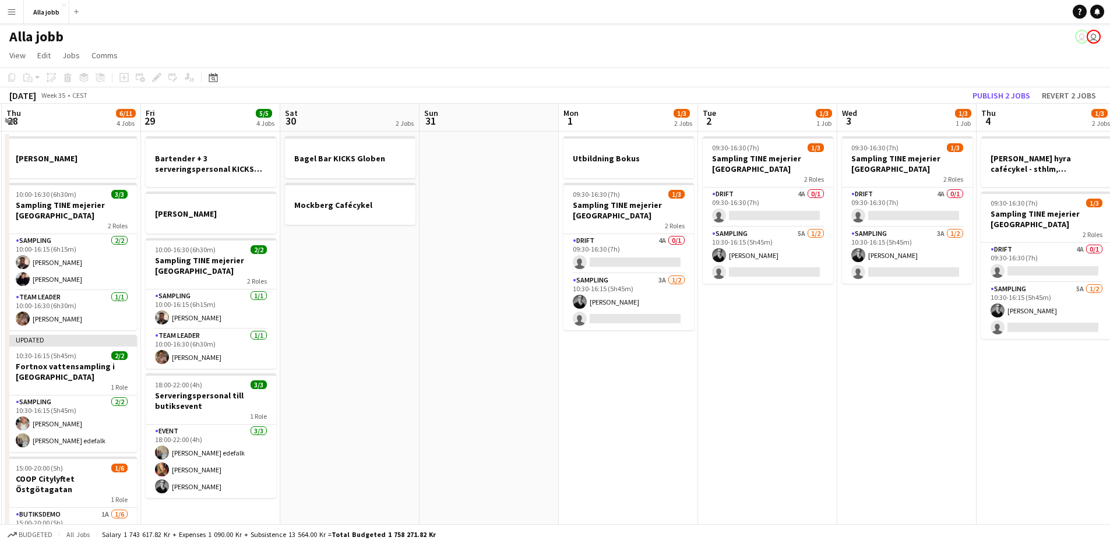
scroll to position [0, 415]
drag, startPoint x: 433, startPoint y: 324, endPoint x: 377, endPoint y: 332, distance: 55.9
click at [377, 332] on app-calendar-viewport "Mon 25 3 Jobs Tue 26 3/3 2 Jobs Wed 27 5/5 3 Jobs Thu 28 6/11 4 Jobs Fri 29 5/5…" at bounding box center [555, 374] width 1110 height 541
click at [377, 332] on app-date-cell "Bagel Bar KICKS Globen Mockberg Cafécykel" at bounding box center [350, 388] width 139 height 513
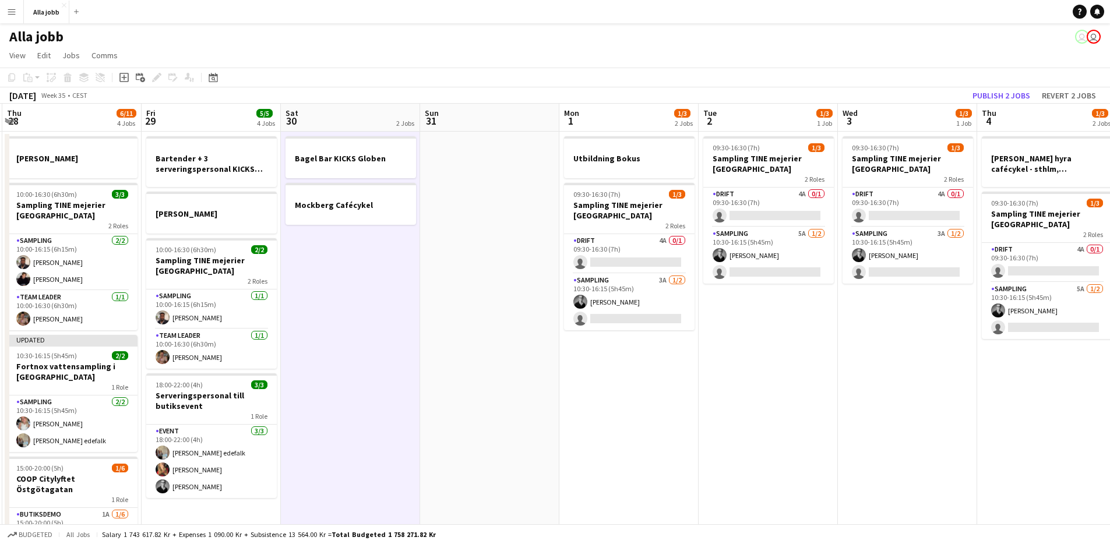
click at [378, 331] on app-date-cell "Bagel Bar KICKS Globen Mockberg Cafécykel" at bounding box center [350, 388] width 139 height 513
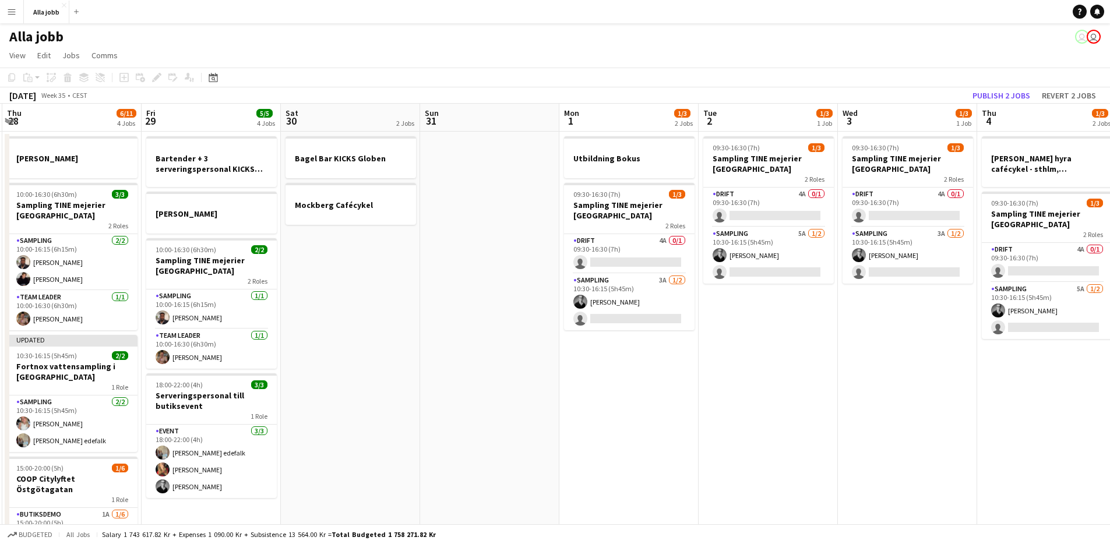
click at [420, 324] on app-date-cell at bounding box center [489, 388] width 139 height 513
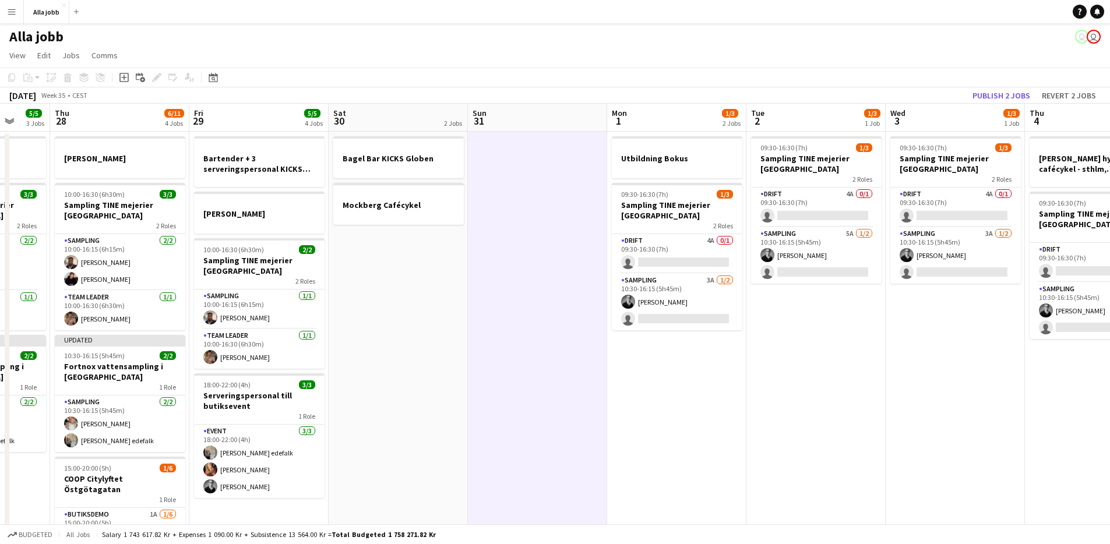
scroll to position [0, 283]
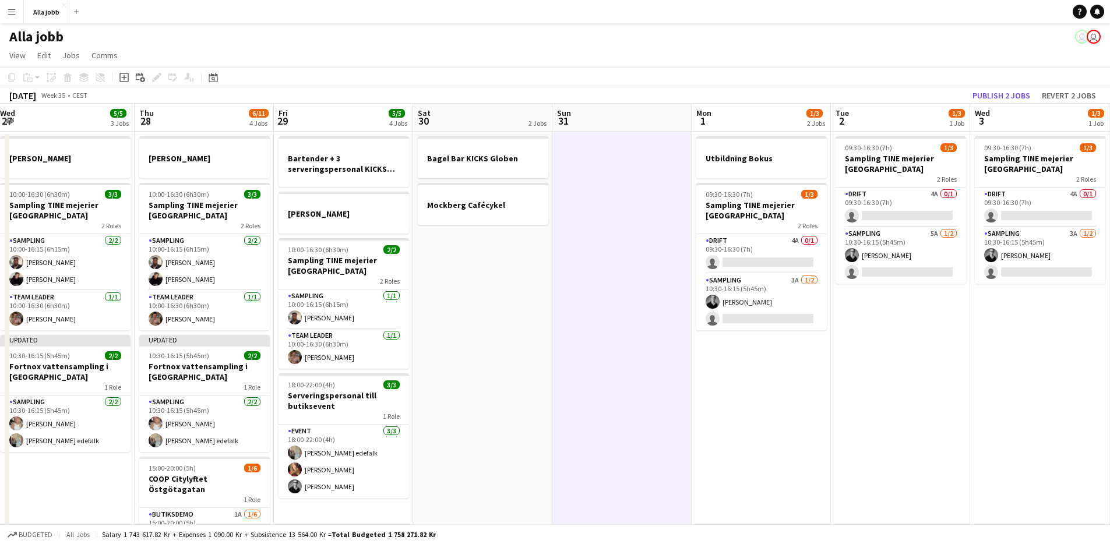
drag, startPoint x: 432, startPoint y: 324, endPoint x: 562, endPoint y: 371, distance: 138.5
click at [562, 371] on app-calendar-viewport "Mon 25 3 Jobs Tue 26 3/3 2 Jobs Wed 27 5/5 3 Jobs Thu 28 6/11 4 Jobs Fri 29 5/5…" at bounding box center [555, 374] width 1110 height 541
click at [521, 386] on app-date-cell "Bagel Bar KICKS Globen Mockberg Cafécykel" at bounding box center [482, 388] width 139 height 513
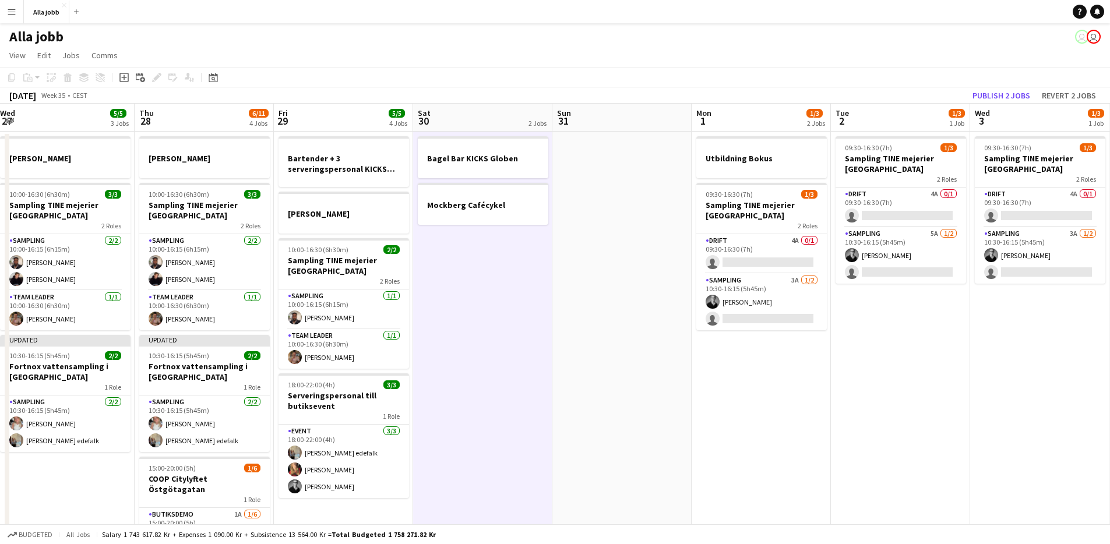
click at [521, 386] on app-date-cell "Bagel Bar KICKS Globen Mockberg Cafécykel" at bounding box center [482, 388] width 139 height 513
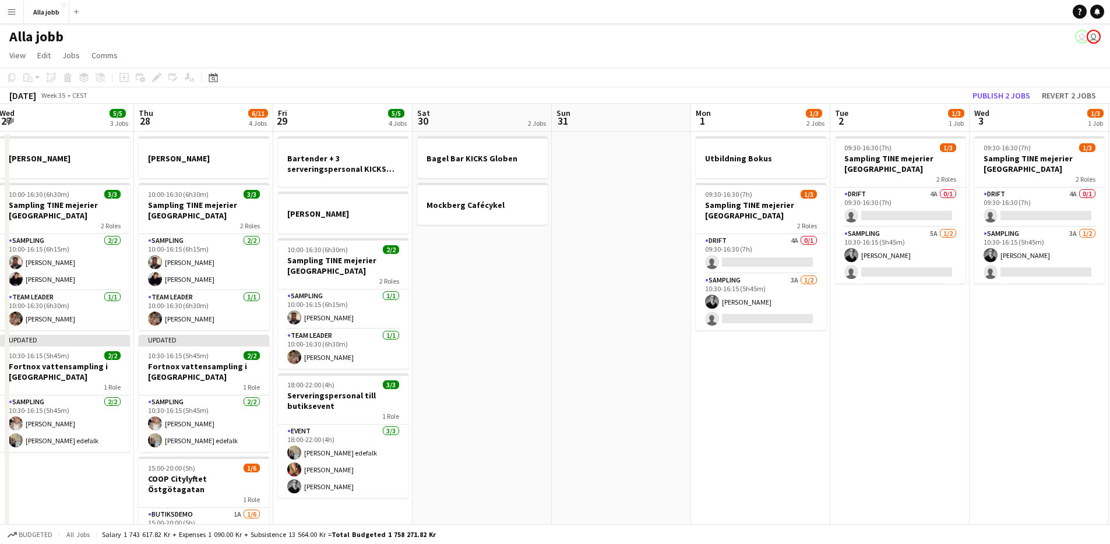
drag, startPoint x: 621, startPoint y: 356, endPoint x: 615, endPoint y: 355, distance: 6.1
click at [620, 356] on app-date-cell at bounding box center [621, 388] width 139 height 513
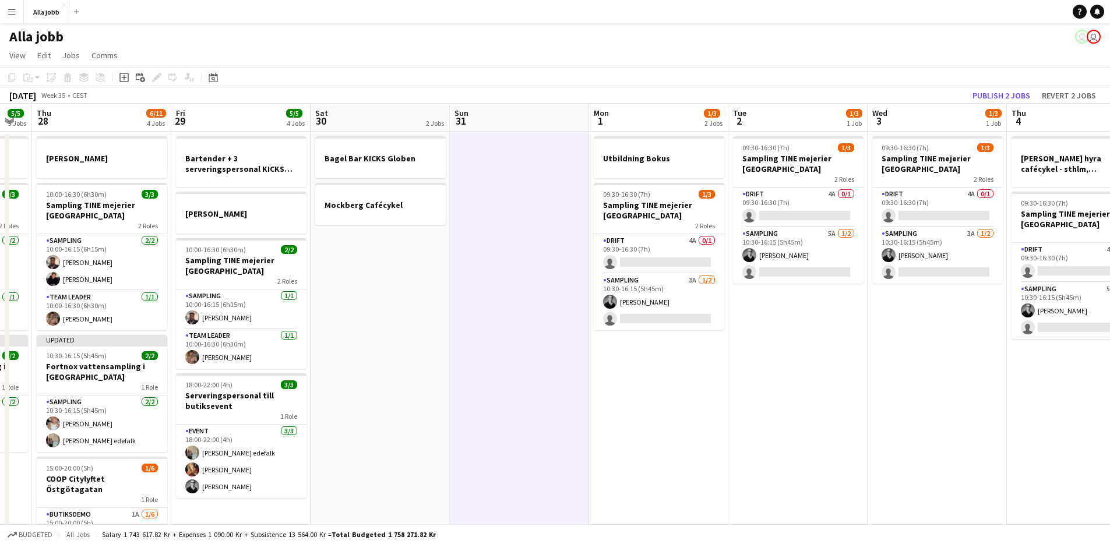
drag, startPoint x: 603, startPoint y: 358, endPoint x: 487, endPoint y: 352, distance: 116.1
click at [486, 354] on app-calendar-viewport "Mon 25 3 Jobs Tue 26 3/3 2 Jobs Wed 27 5/5 3 Jobs Thu 28 6/11 4 Jobs Fri 29 5/5…" at bounding box center [555, 374] width 1110 height 541
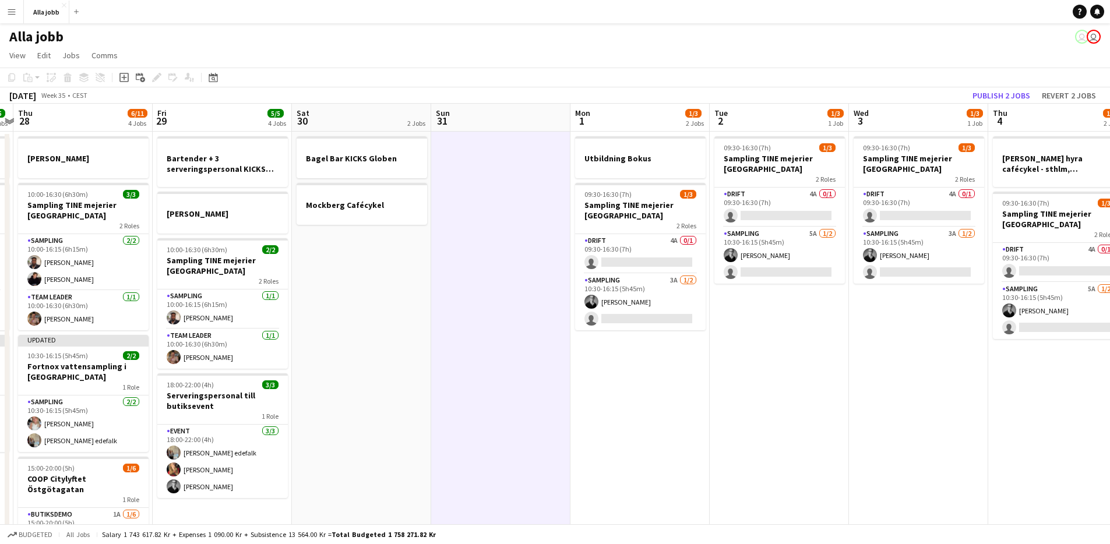
click at [617, 360] on app-date-cell "Utbildning Bokus 09:30-16:30 (7h) 1/3 Sampling TINE mejerier Stockholm 2 Roles …" at bounding box center [639, 388] width 139 height 513
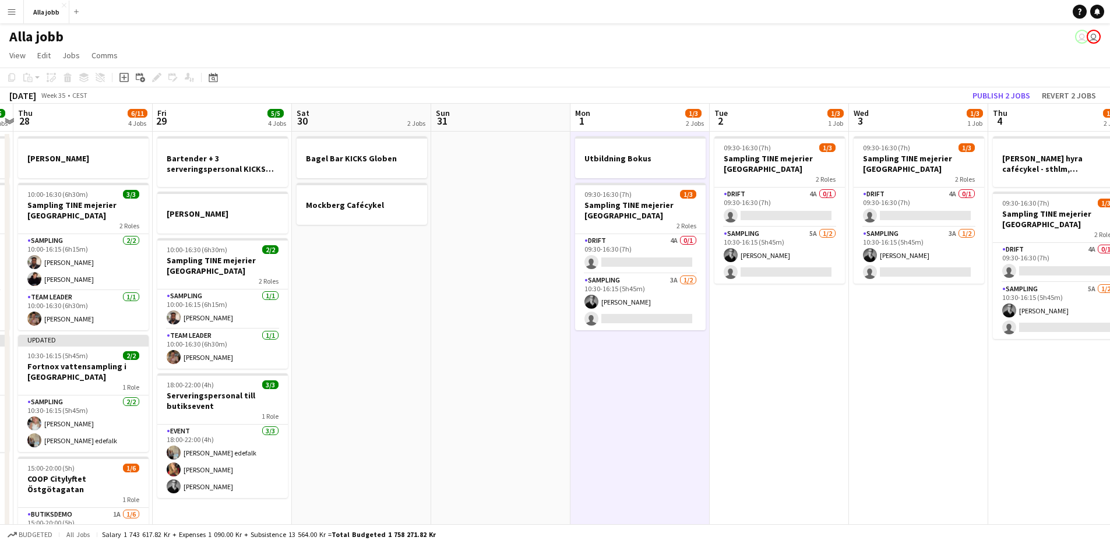
click at [750, 320] on app-date-cell "09:30-16:30 (7h) 1/3 Sampling TINE mejerier Stockholm 2 Roles Drift 4A 0/1 09:3…" at bounding box center [778, 388] width 139 height 513
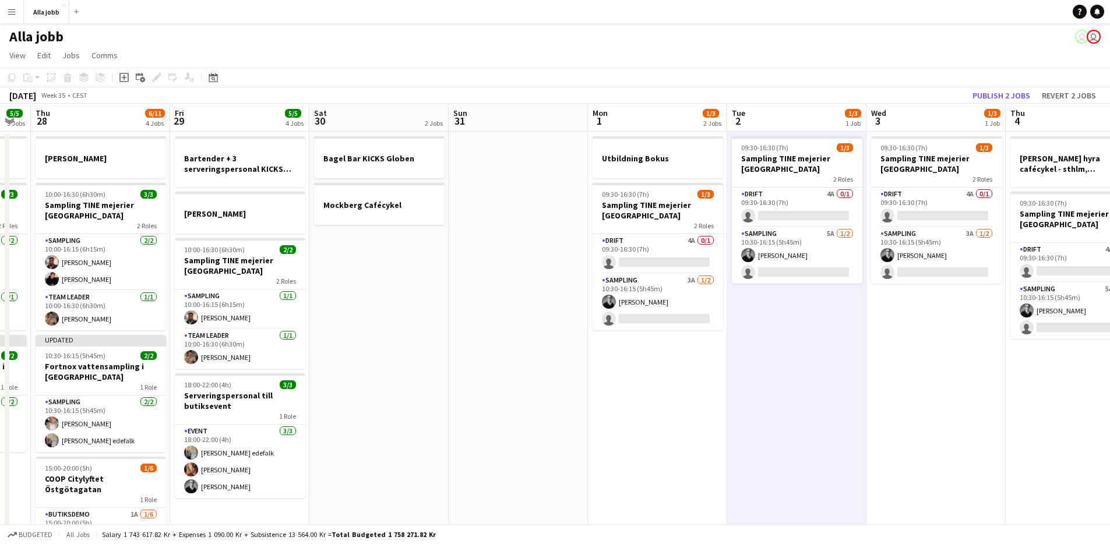
drag, startPoint x: 800, startPoint y: 303, endPoint x: 687, endPoint y: 322, distance: 115.1
click at [685, 323] on app-calendar-viewport "Mon 25 3 Jobs Tue 26 3/3 2 Jobs Wed 27 5/5 3 Jobs Thu 28 6/11 4 Jobs Fri 29 5/5…" at bounding box center [555, 374] width 1110 height 541
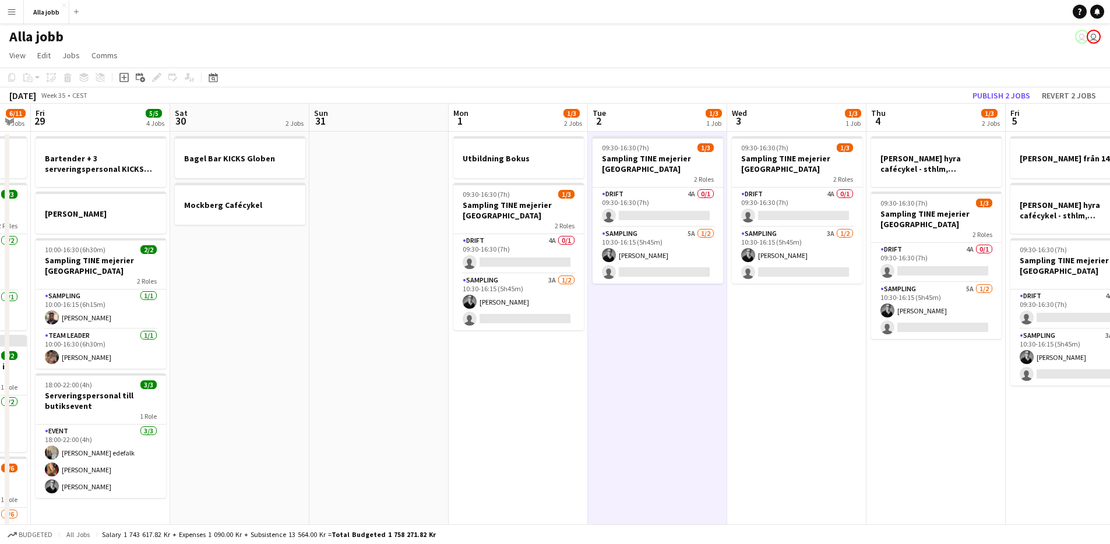
scroll to position [0, 384]
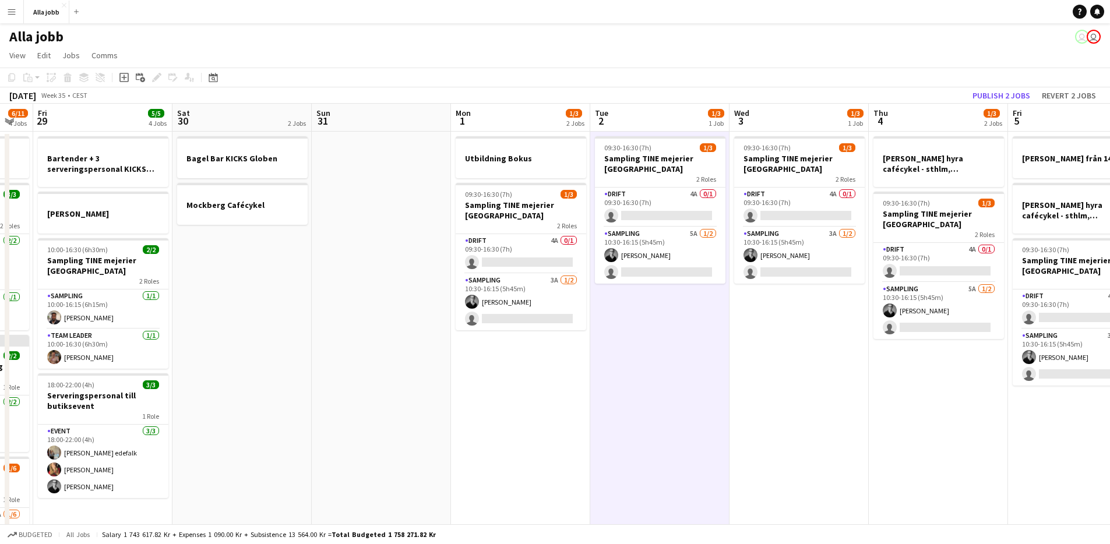
click at [760, 306] on app-date-cell "09:30-16:30 (7h) 1/3 Sampling TINE mejerier Stockholm 2 Roles Drift 4A 0/1 09:3…" at bounding box center [798, 388] width 139 height 513
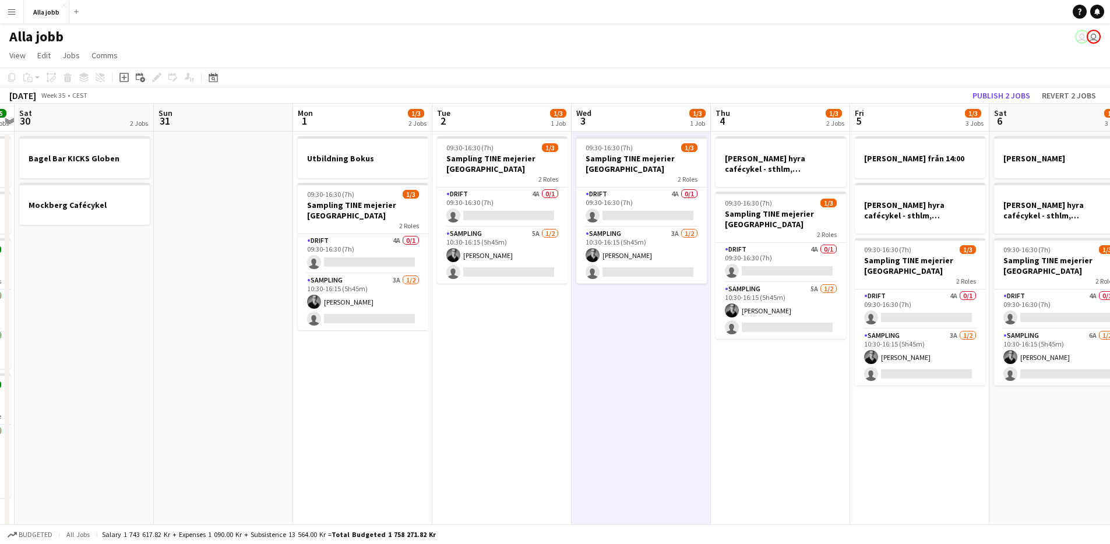
scroll to position [0, 409]
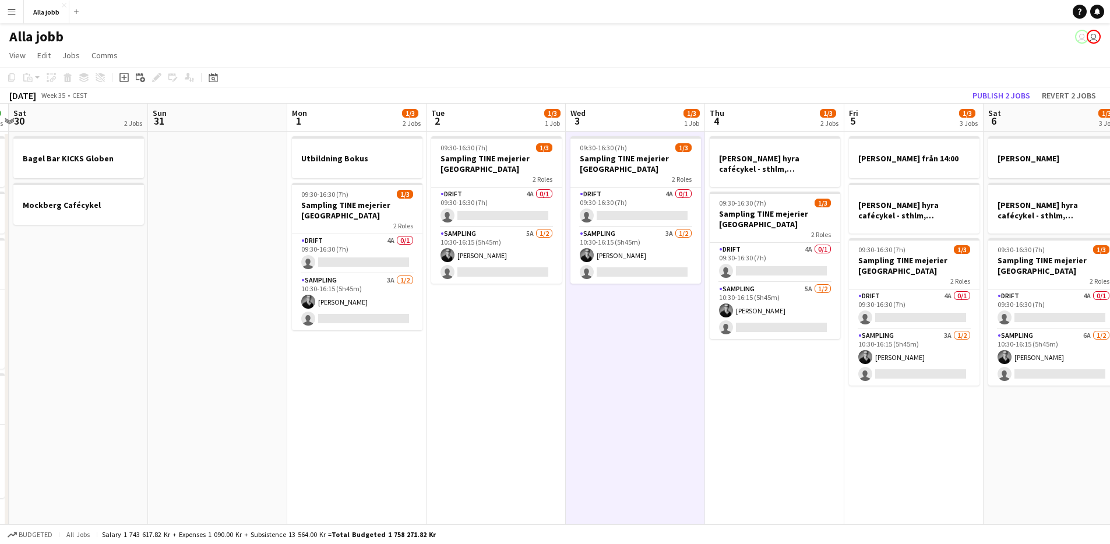
drag, startPoint x: 755, startPoint y: 312, endPoint x: 594, endPoint y: 329, distance: 162.2
click at [594, 329] on app-calendar-viewport "Wed 27 5/5 3 Jobs Thu 28 6/11 4 Jobs Fri 29 5/5 4 Jobs Sat 30 2 Jobs Sun 31 Mon…" at bounding box center [555, 374] width 1110 height 541
click at [745, 353] on app-date-cell "[PERSON_NAME] hyra cafécykel - sthlm, [GEOGRAPHIC_DATA], cph 09:30-16:30 (7h) 1…" at bounding box center [774, 388] width 139 height 513
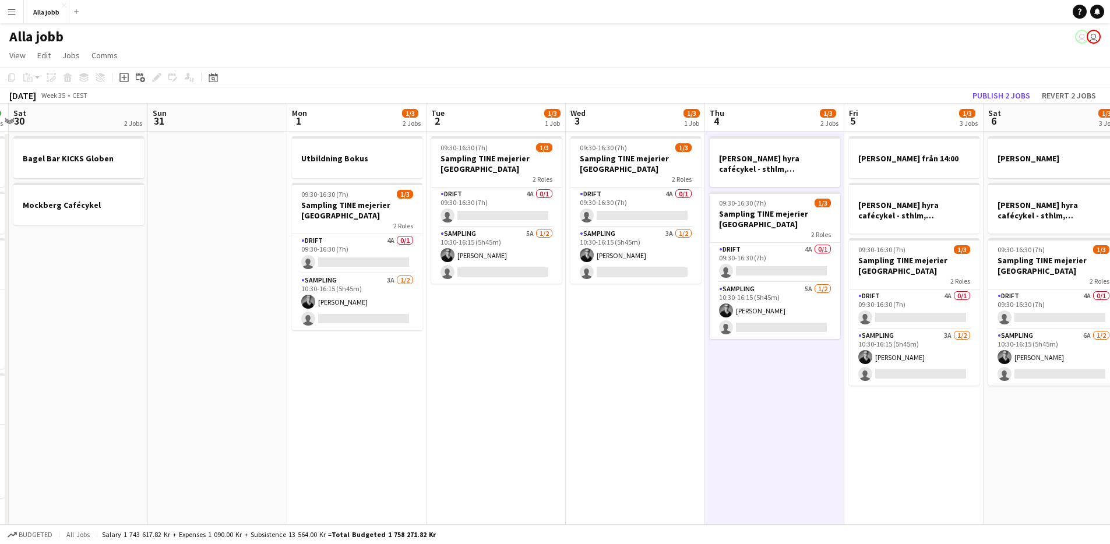
click at [820, 400] on app-date-cell "[PERSON_NAME] hyra cafécykel - sthlm, [GEOGRAPHIC_DATA], cph 09:30-16:30 (7h) 1…" at bounding box center [774, 388] width 139 height 513
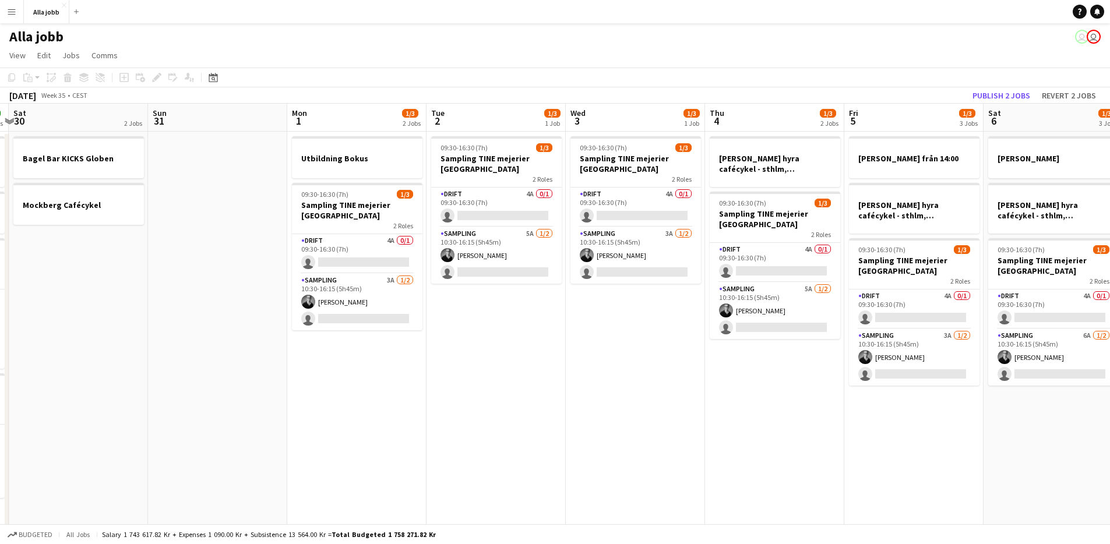
click at [893, 458] on app-date-cell "[PERSON_NAME] från 14:00 [PERSON_NAME] hyra cafécykel - sthlm, [GEOGRAPHIC_DATA…" at bounding box center [913, 388] width 139 height 513
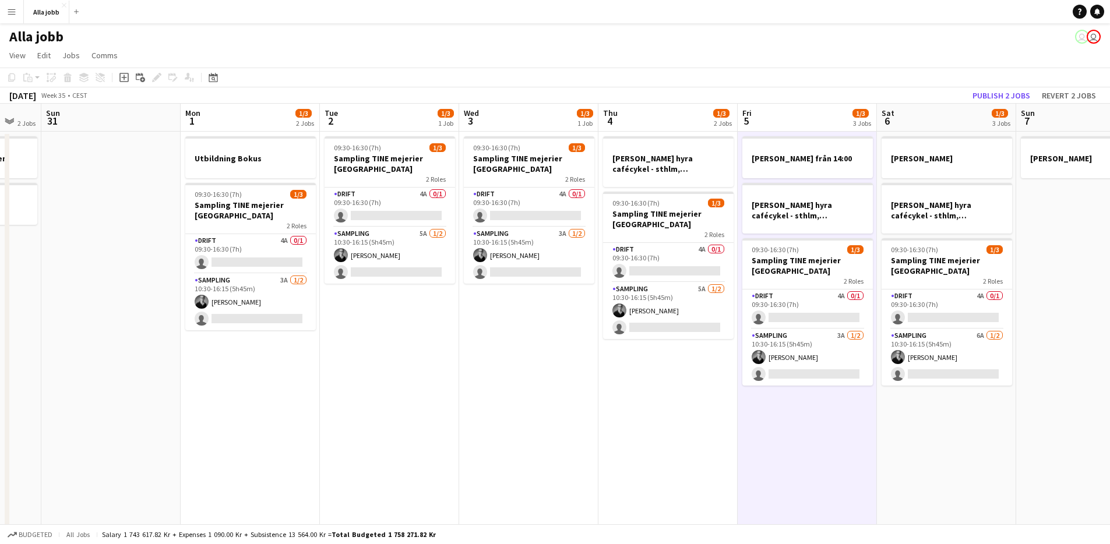
scroll to position [0, 403]
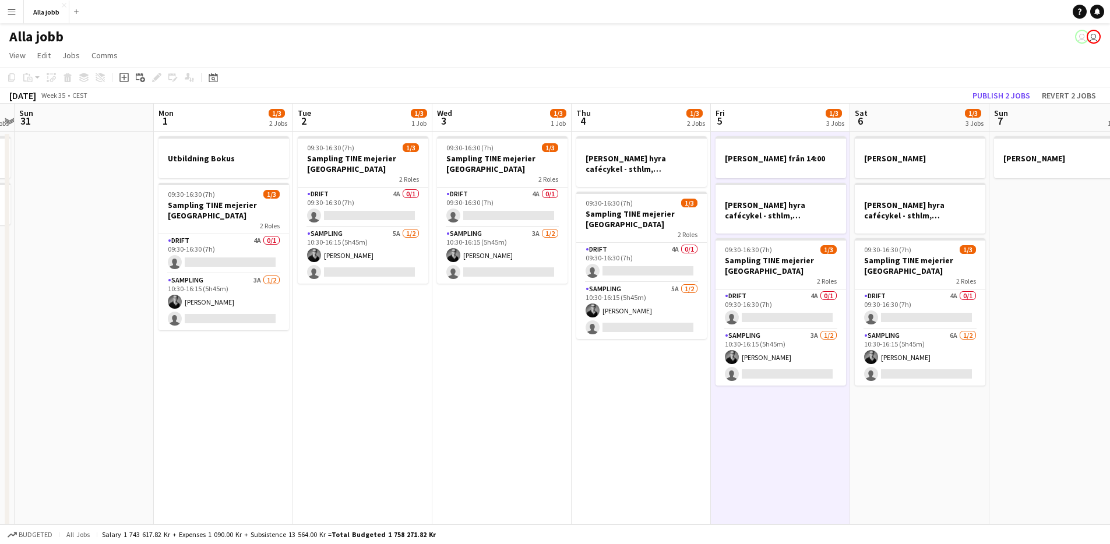
drag, startPoint x: 810, startPoint y: 441, endPoint x: 760, endPoint y: 437, distance: 50.8
click at [760, 437] on app-calendar-viewport "Thu 28 6/11 4 Jobs Fri 29 5/5 4 Jobs Sat 30 2 Jobs Sun 31 Mon 1 1/3 2 Jobs Tue …" at bounding box center [555, 374] width 1110 height 541
click at [909, 440] on app-date-cell "[PERSON_NAME] borta [PERSON_NAME] hyra [PERSON_NAME], [GEOGRAPHIC_DATA], cph 09…" at bounding box center [919, 388] width 139 height 513
